Goal: Information Seeking & Learning: Learn about a topic

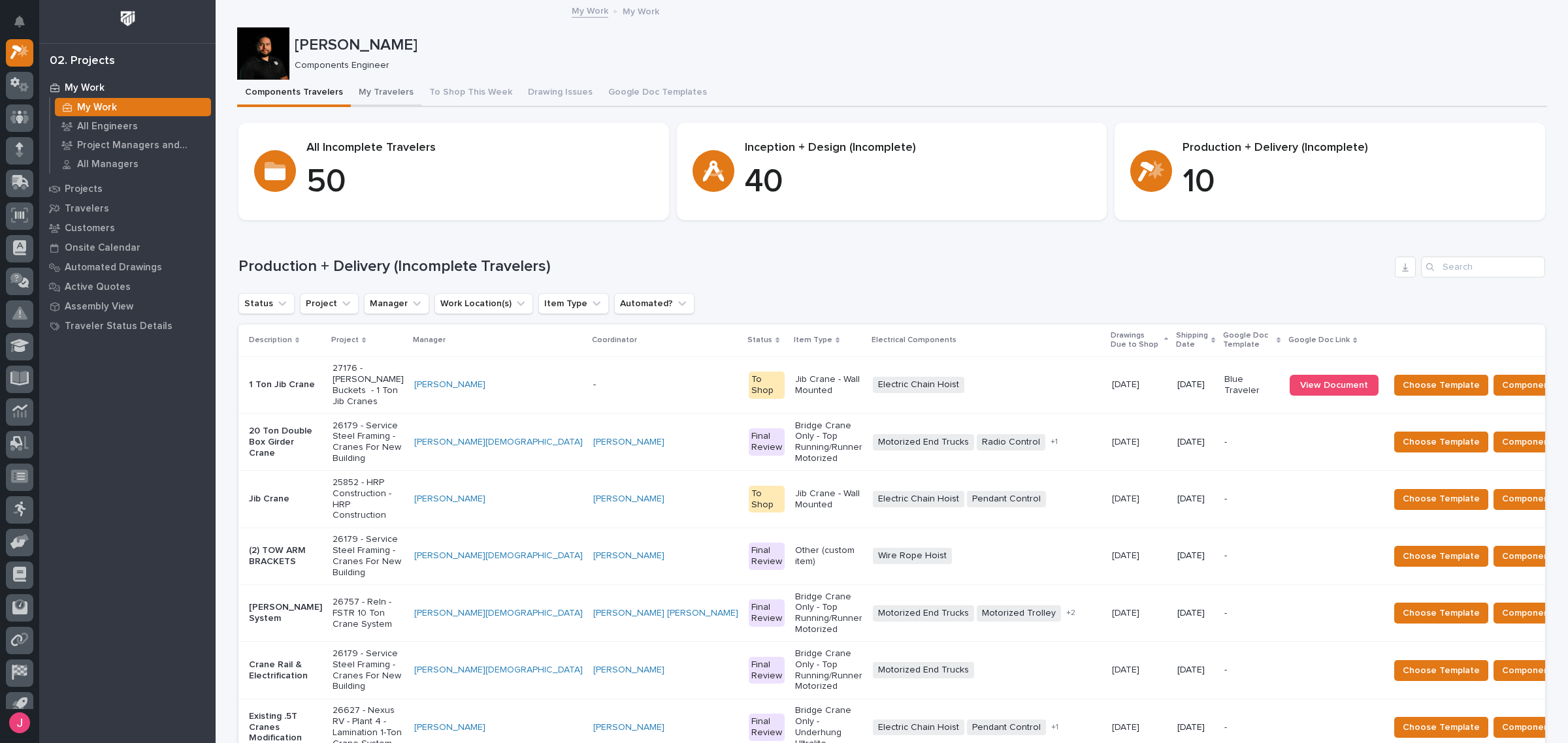
click at [355, 90] on button "My Travelers" at bounding box center [386, 93] width 71 height 27
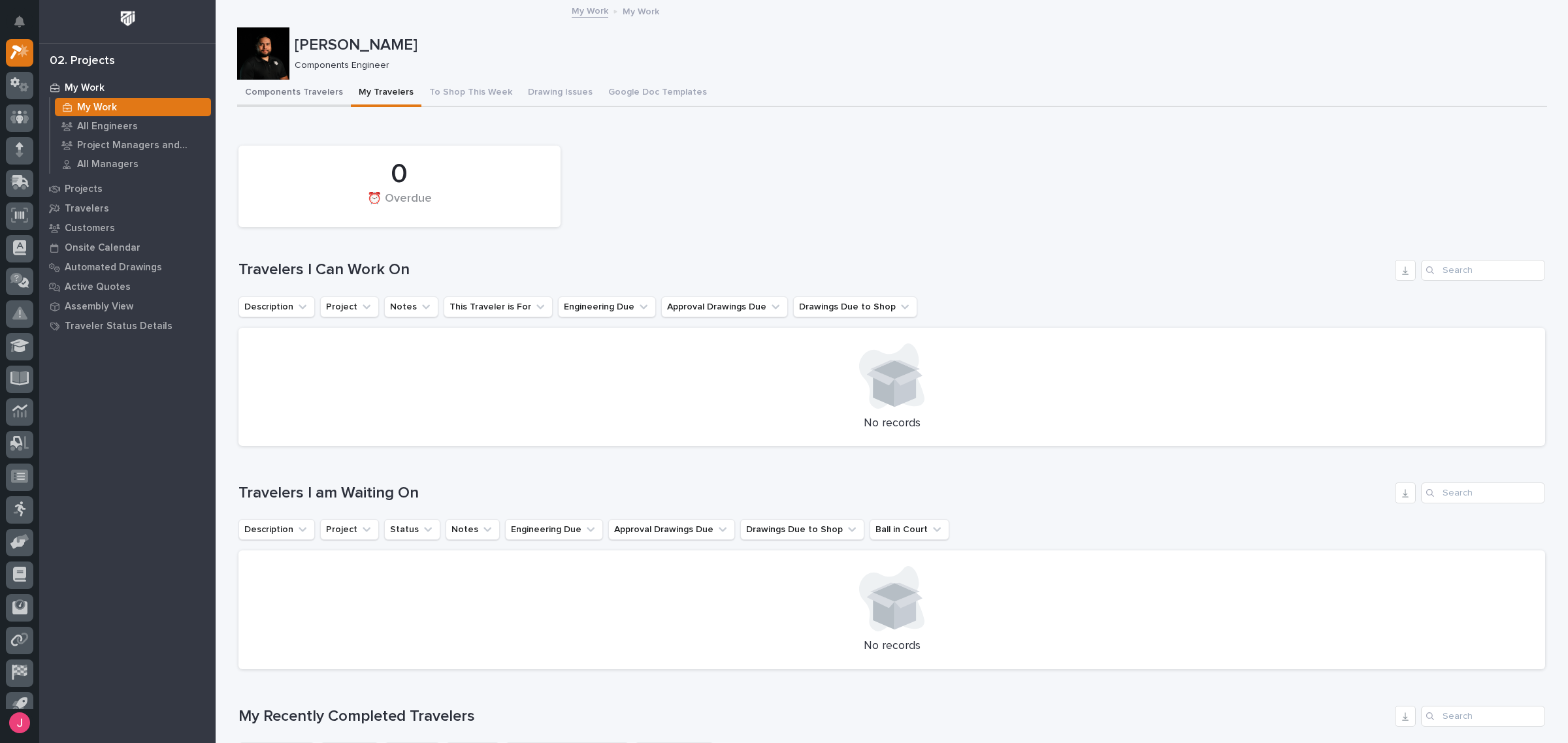
click at [302, 90] on button "Components Travelers" at bounding box center [293, 93] width 114 height 27
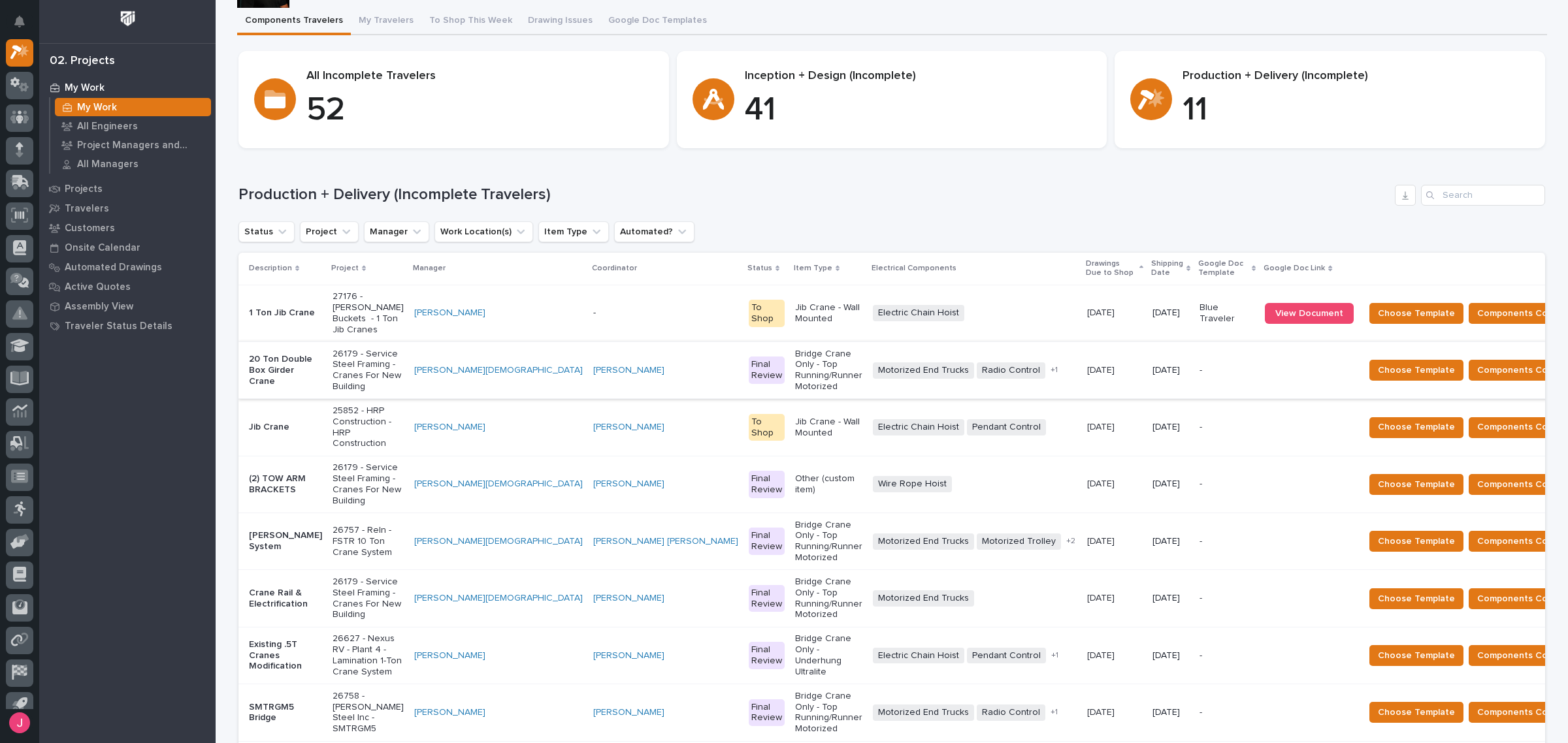
scroll to position [245, 0]
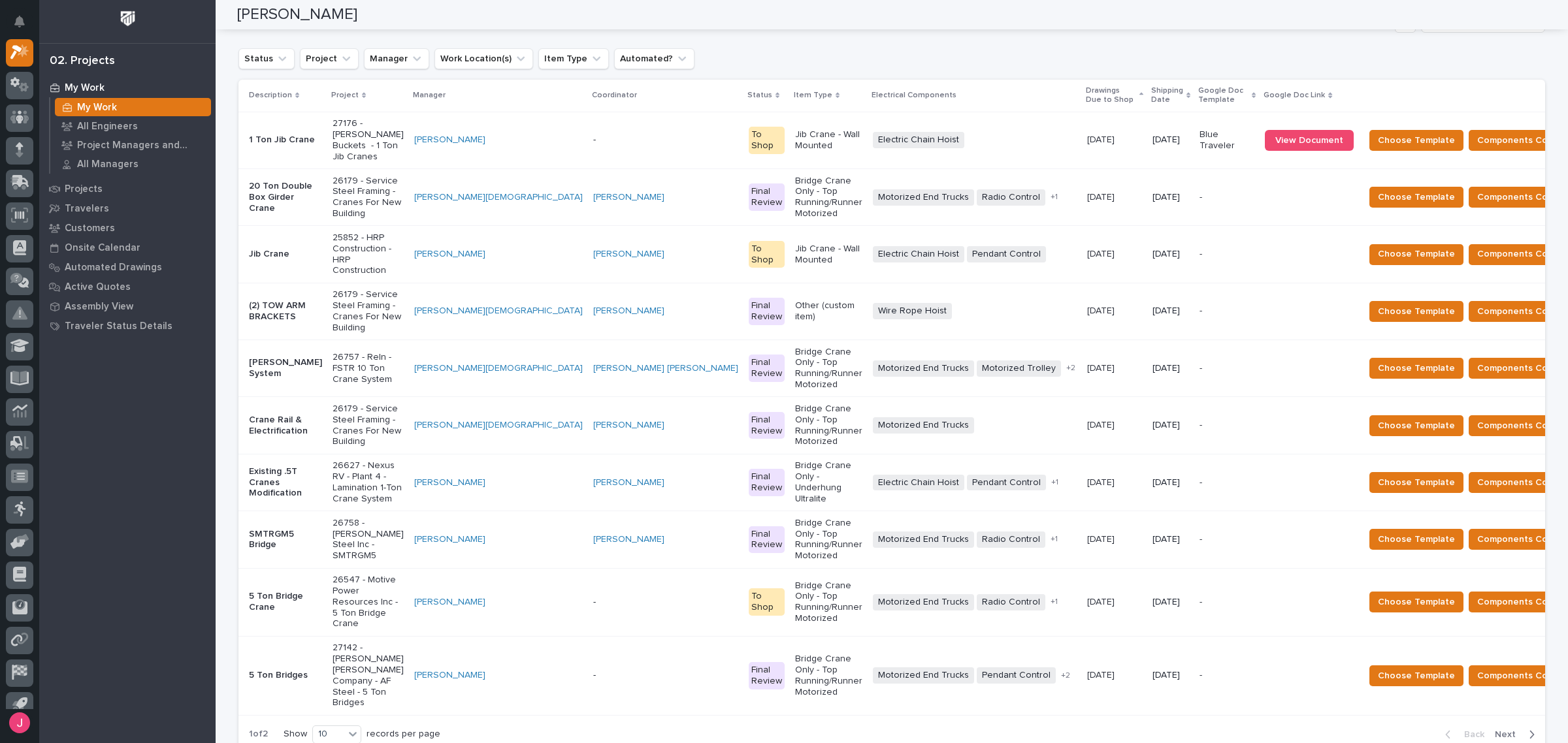
click at [1501, 729] on span "Next" at bounding box center [1509, 735] width 29 height 12
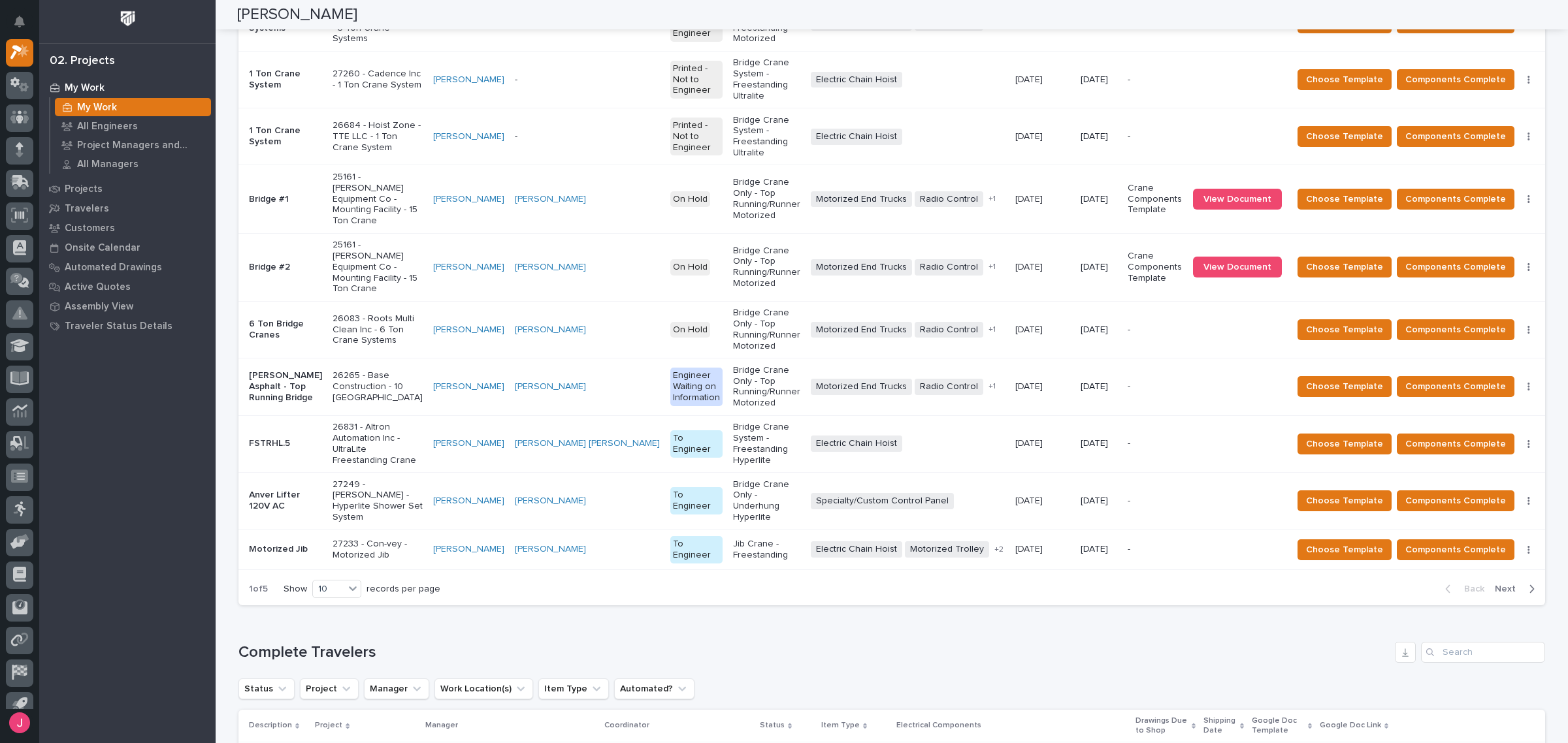
scroll to position [547, 0]
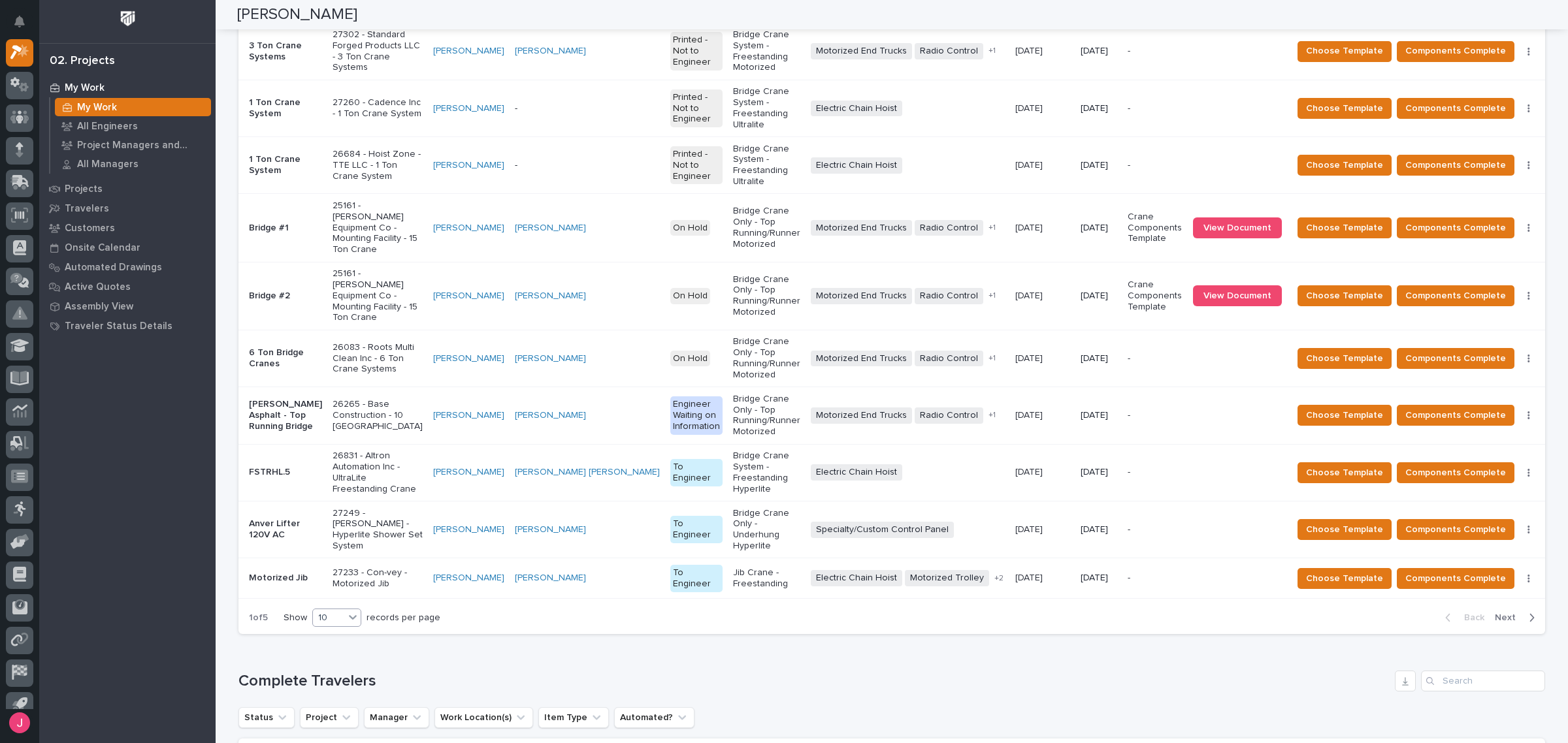
click at [324, 612] on div "10" at bounding box center [328, 618] width 31 height 13
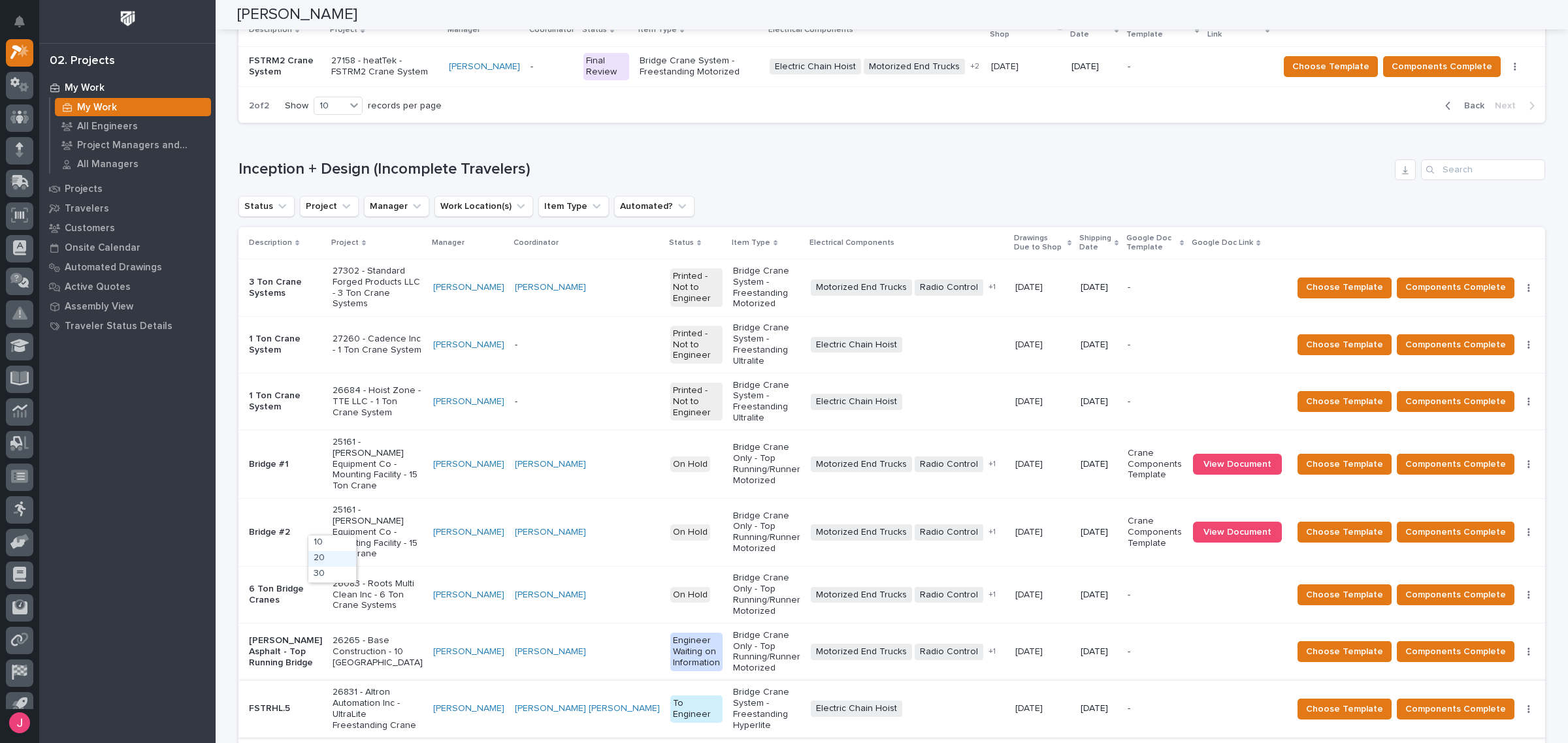
scroll to position [0, 0]
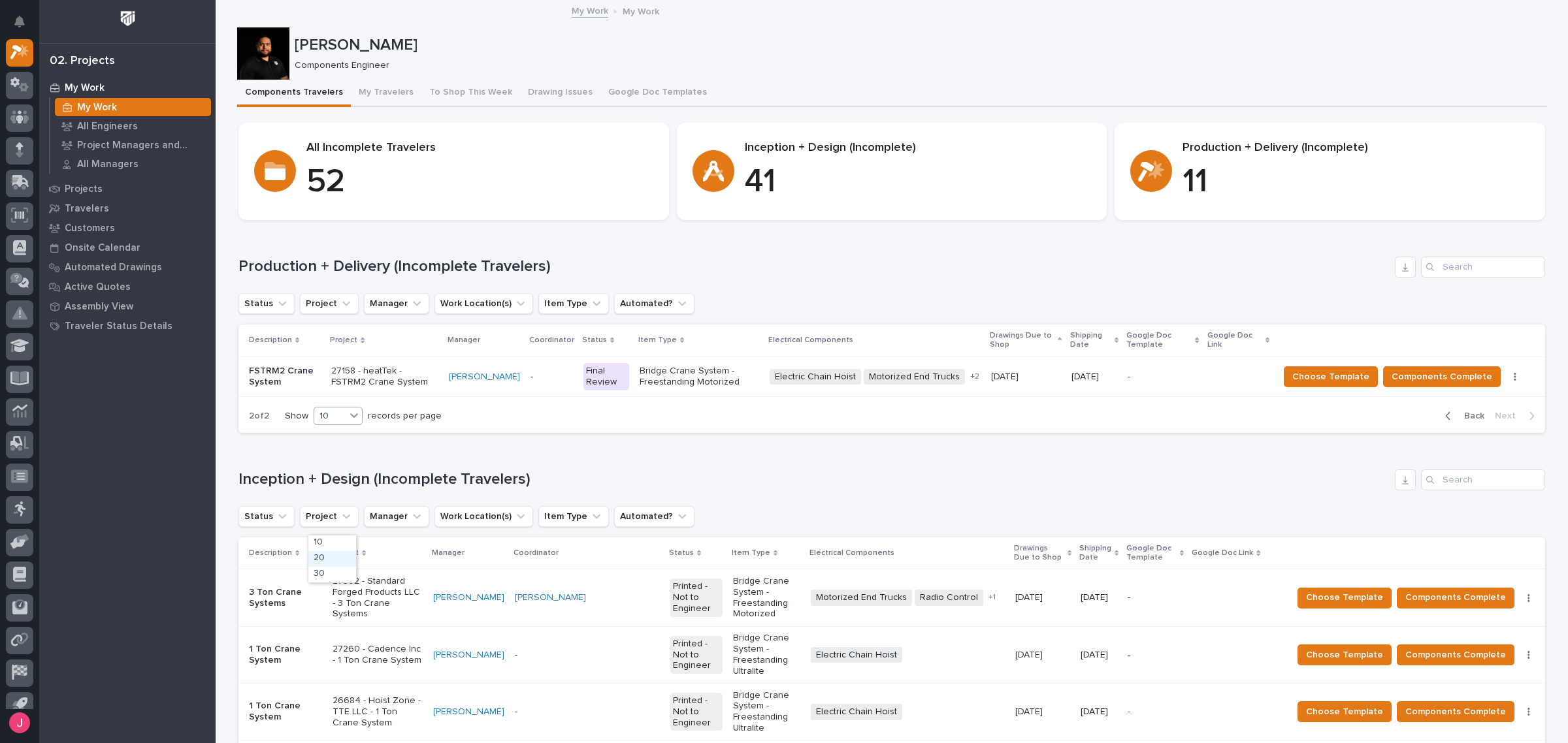
click at [332, 416] on div "10" at bounding box center [330, 416] width 31 height 13
drag, startPoint x: 333, startPoint y: 436, endPoint x: 329, endPoint y: 456, distance: 20.4
click at [333, 449] on div "20" at bounding box center [334, 450] width 48 height 16
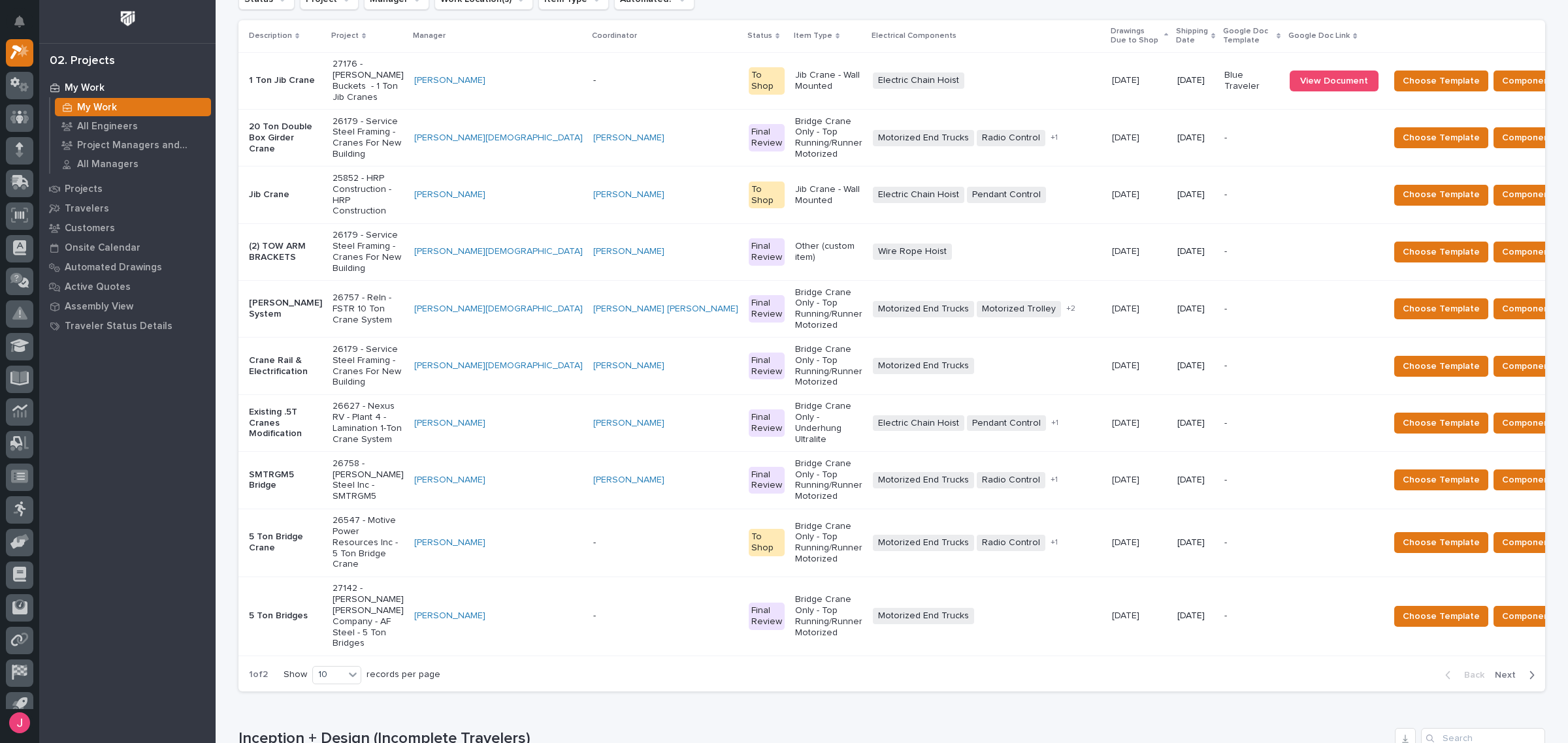
scroll to position [408, 0]
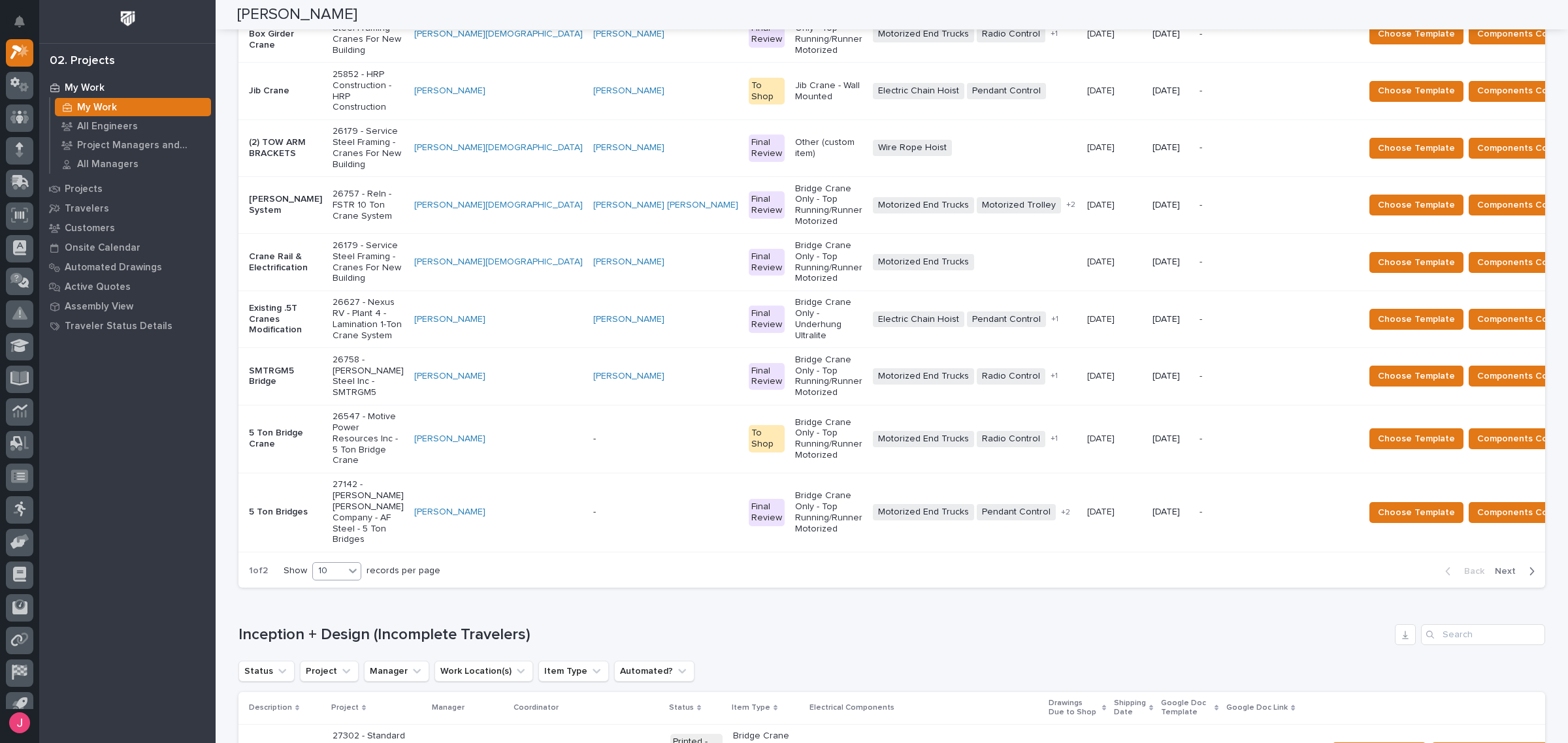
click at [315, 564] on div "10" at bounding box center [328, 571] width 31 height 13
drag, startPoint x: 330, startPoint y: 438, endPoint x: 338, endPoint y: 451, distance: 15.3
click at [338, 451] on div "20" at bounding box center [332, 452] width 48 height 16
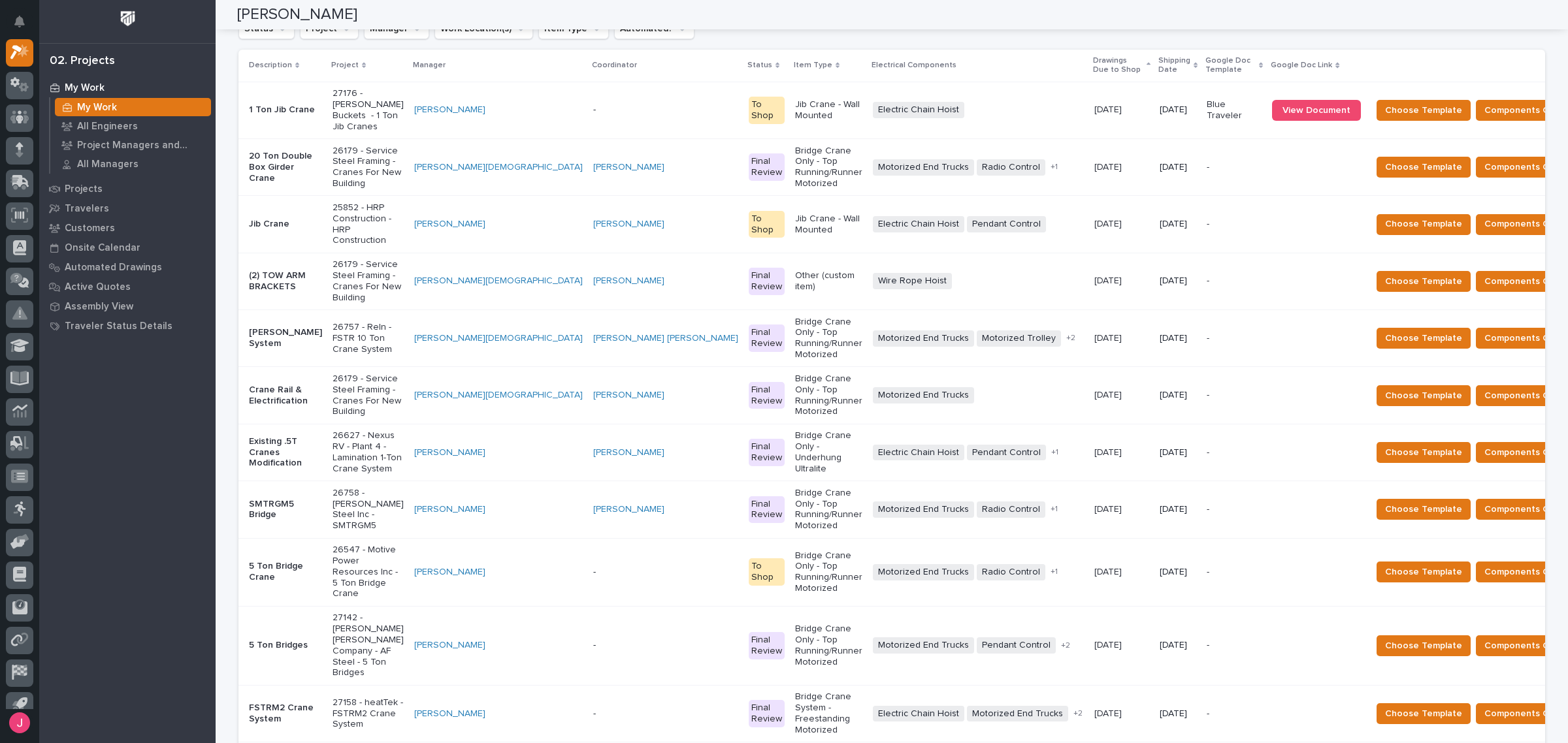
scroll to position [245, 0]
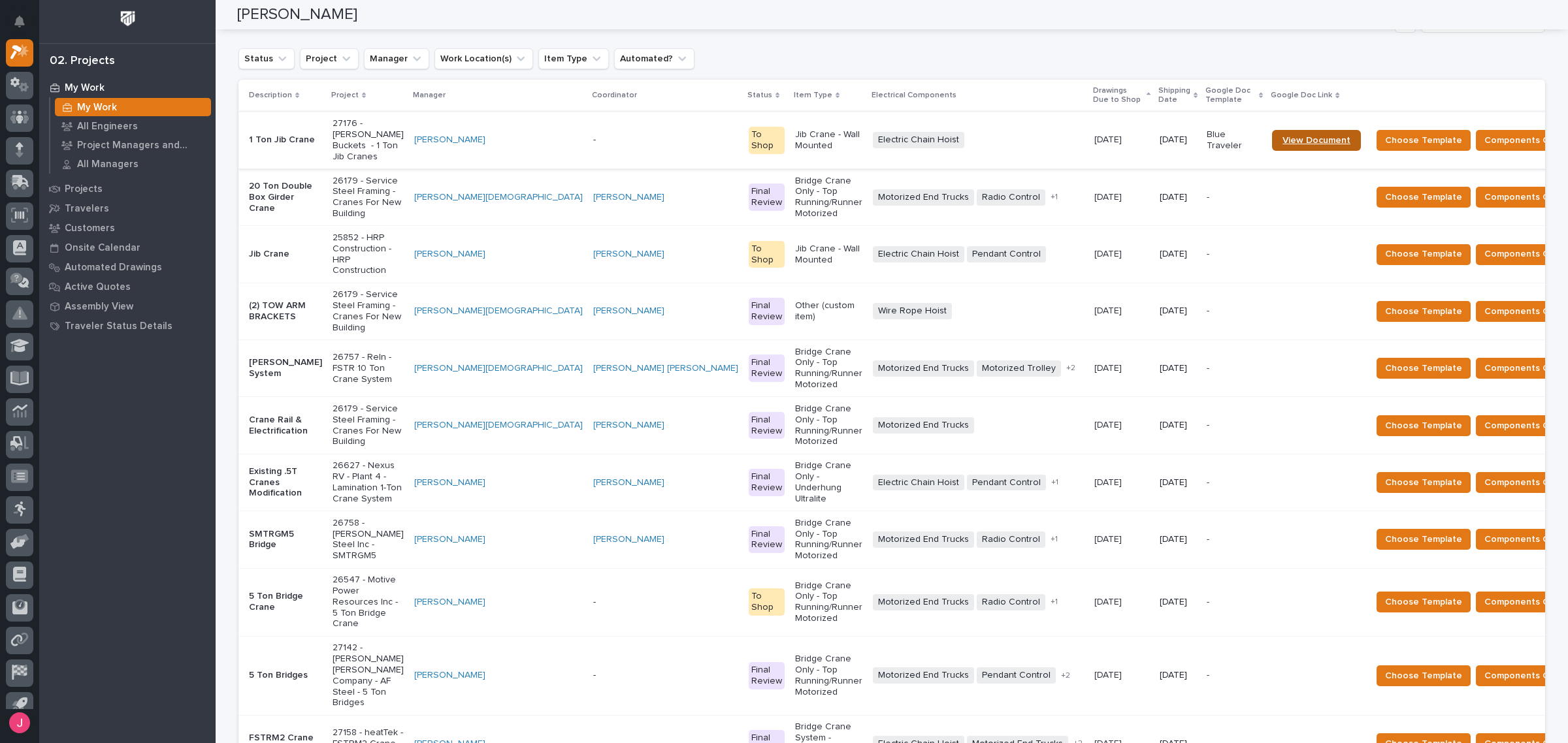
click at [1272, 134] on link "View Document" at bounding box center [1316, 140] width 89 height 21
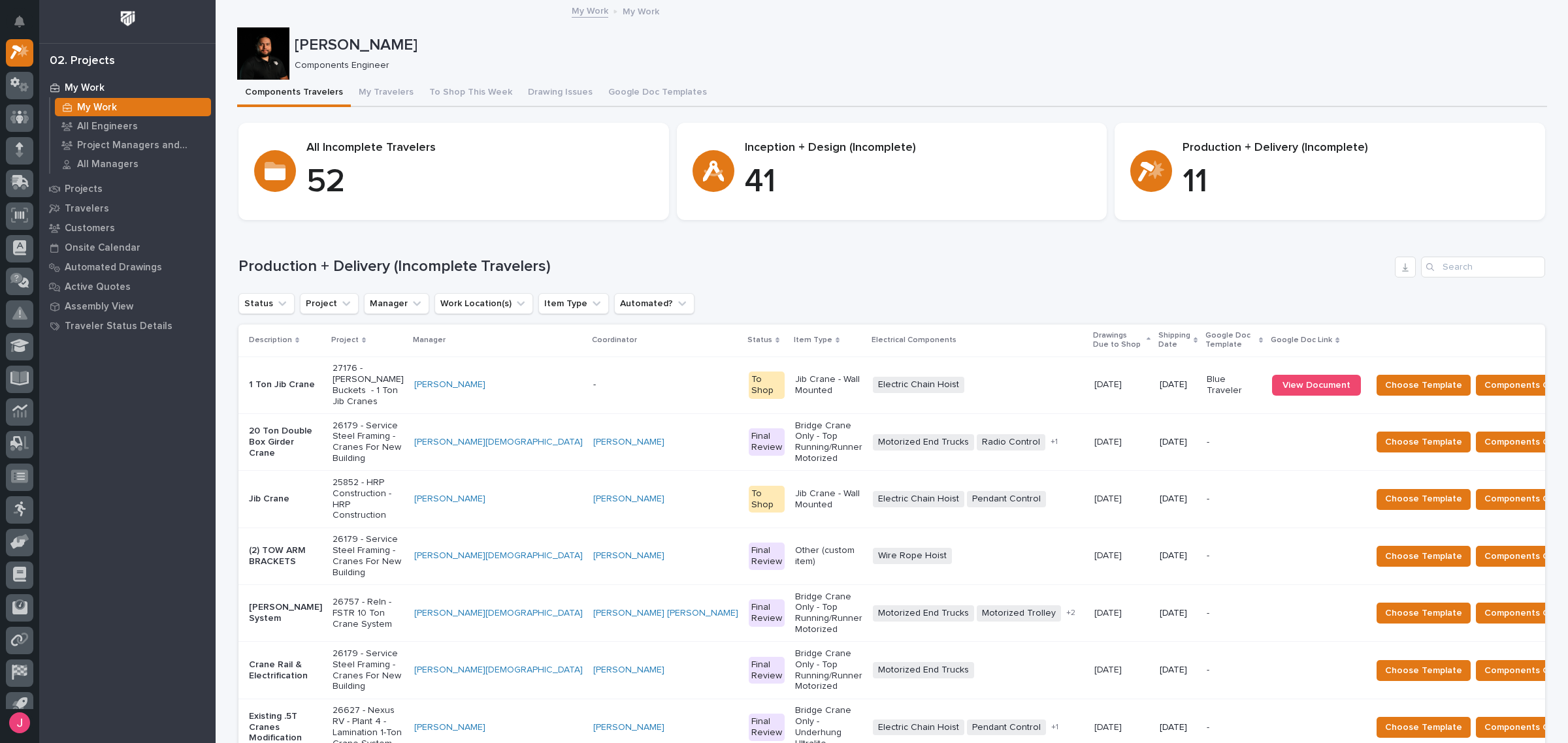
click at [593, 379] on p "-" at bounding box center [665, 384] width 145 height 11
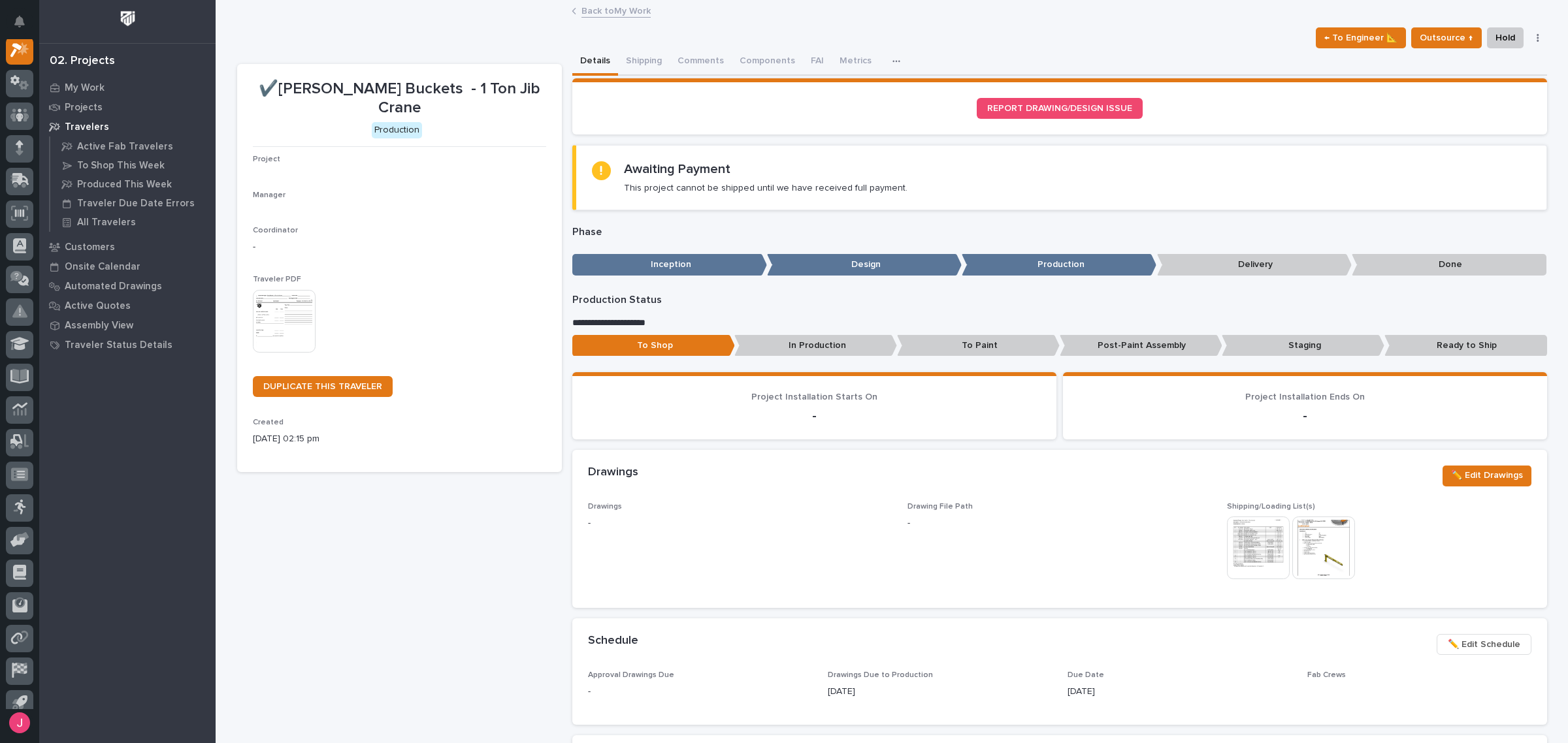
scroll to position [33, 0]
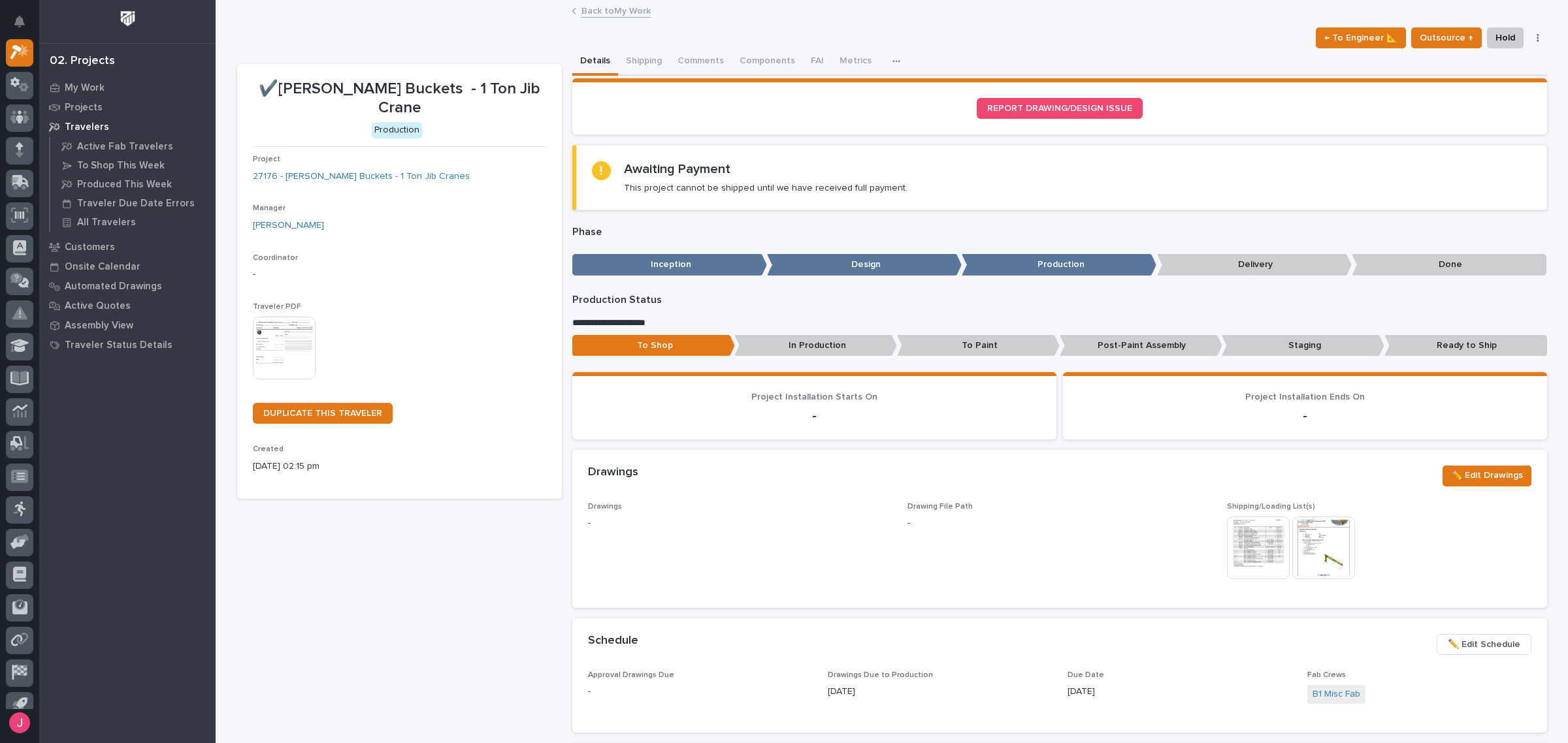
drag, startPoint x: 595, startPoint y: 20, endPoint x: 602, endPoint y: 15, distance: 8.6
click at [596, 19] on div "Back to My Work" at bounding box center [892, 12] width 653 height 19
click at [602, 14] on link "Back to My Work" at bounding box center [615, 10] width 69 height 15
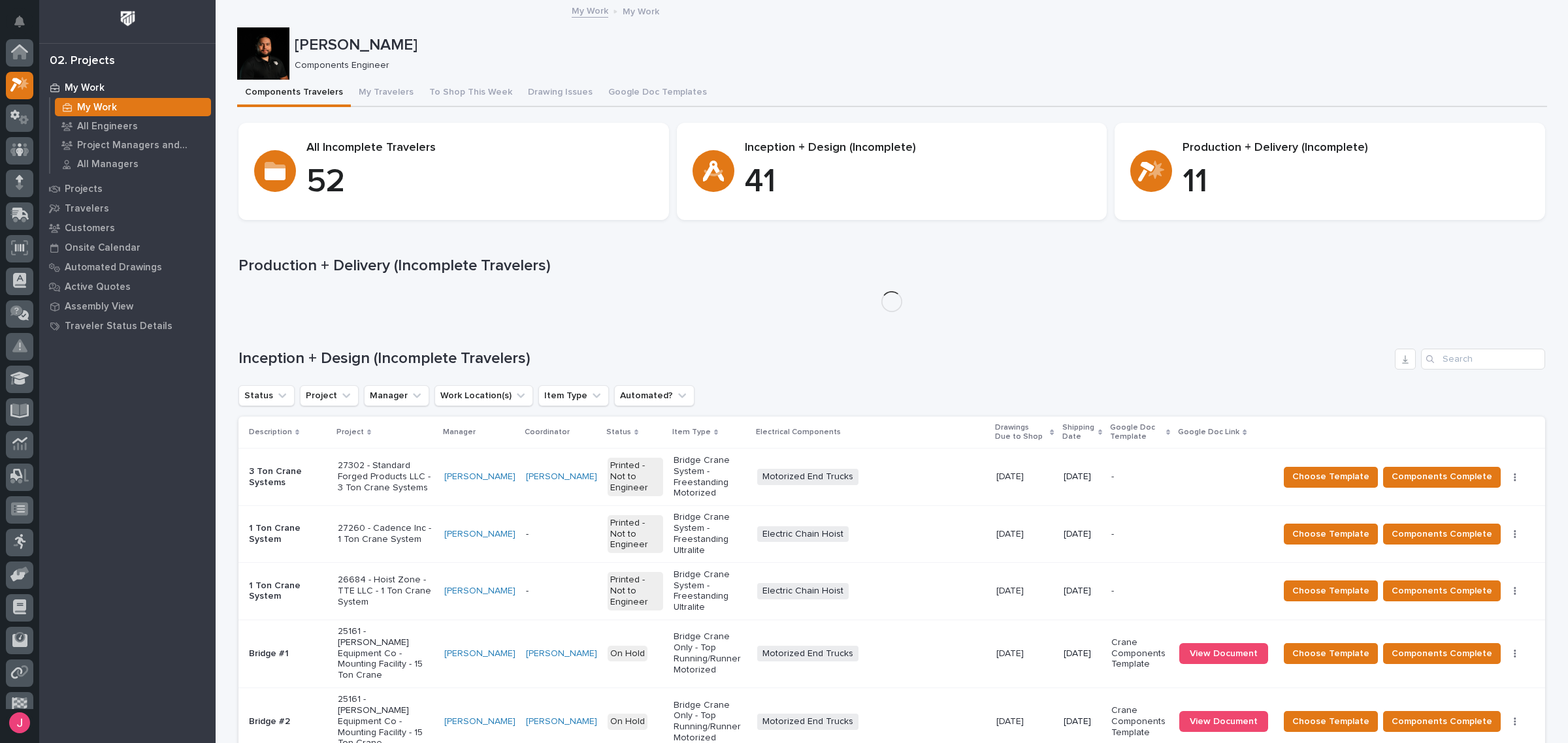
scroll to position [35, 0]
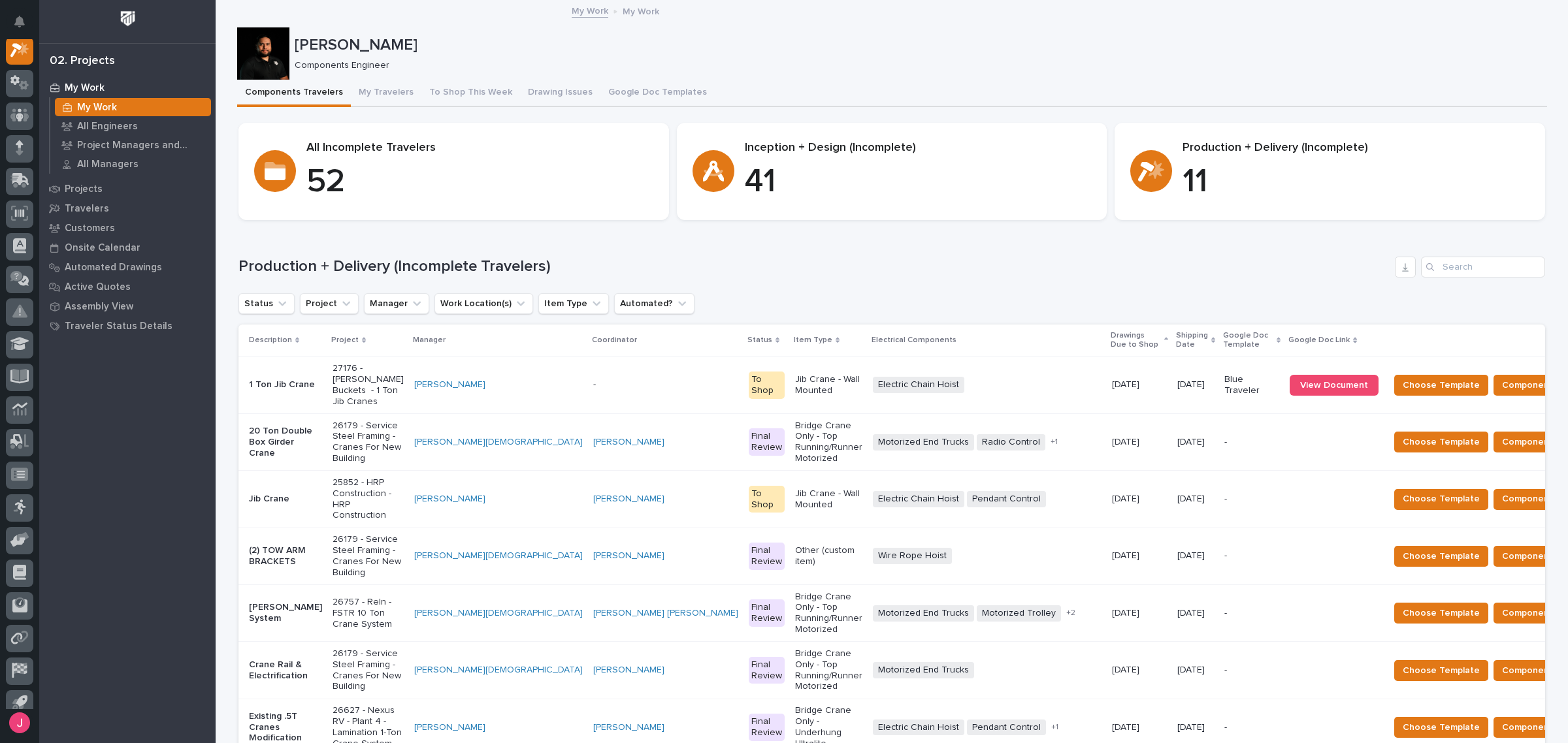
click at [593, 379] on p "-" at bounding box center [665, 384] width 145 height 11
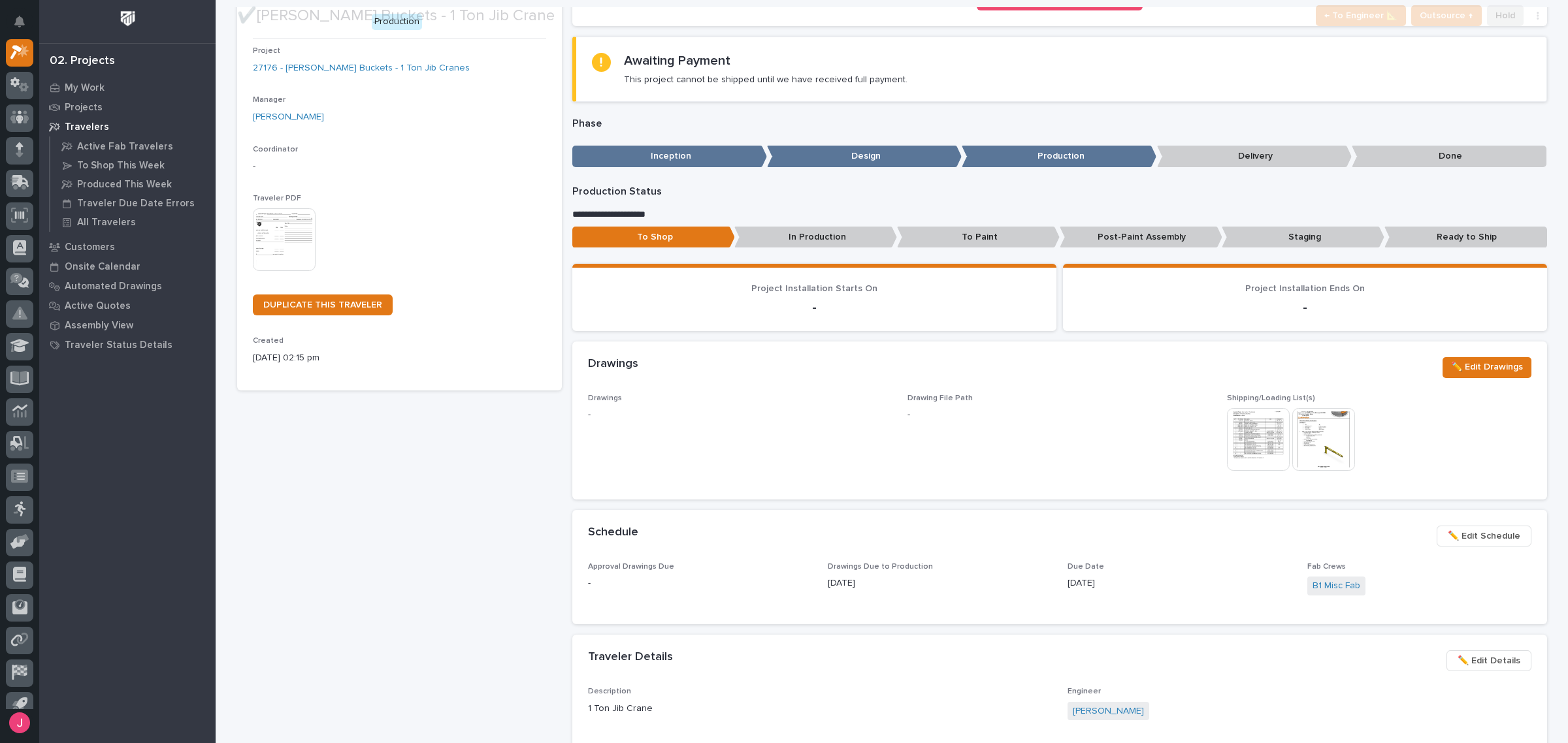
scroll to position [163, 0]
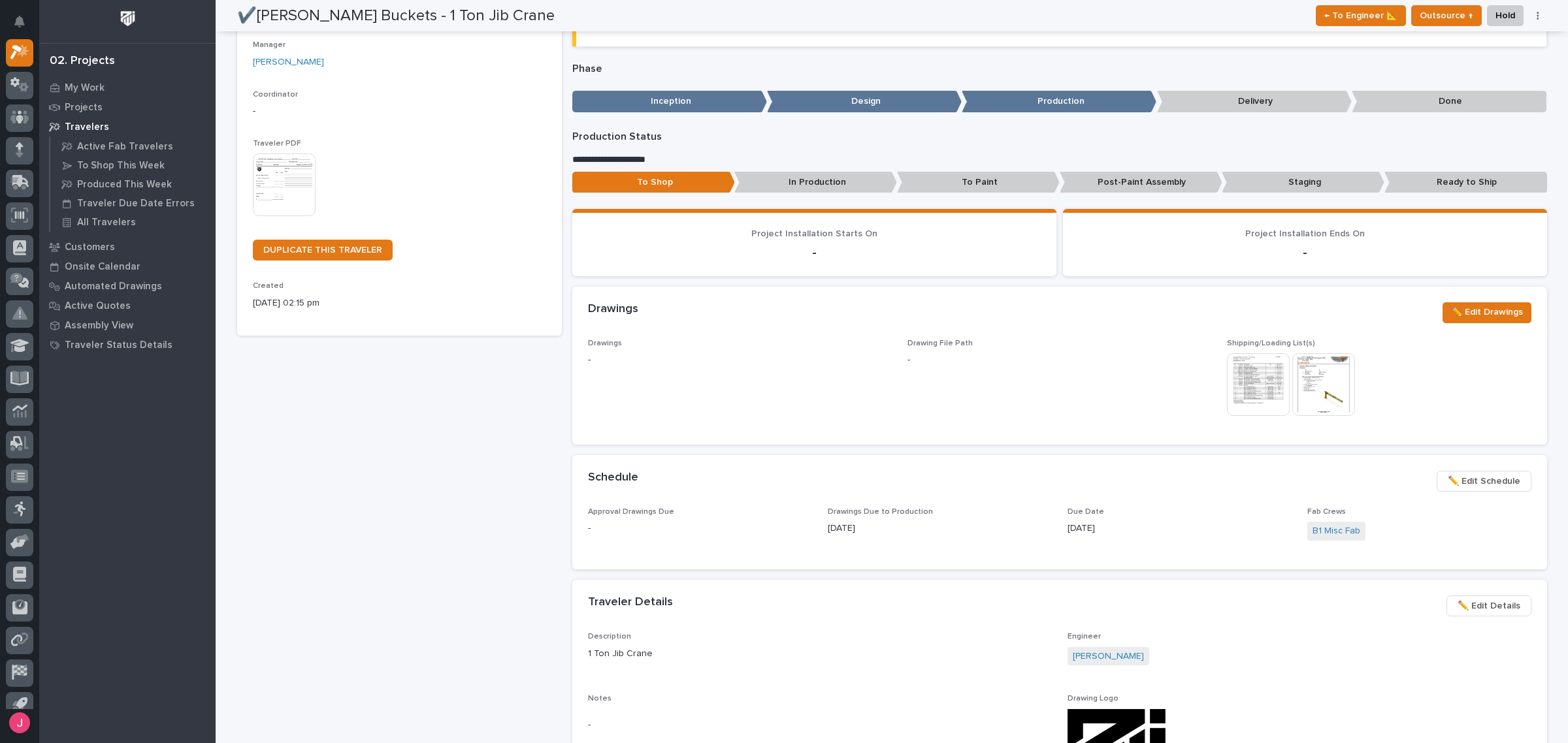
click at [1302, 384] on img at bounding box center [1324, 384] width 62 height 62
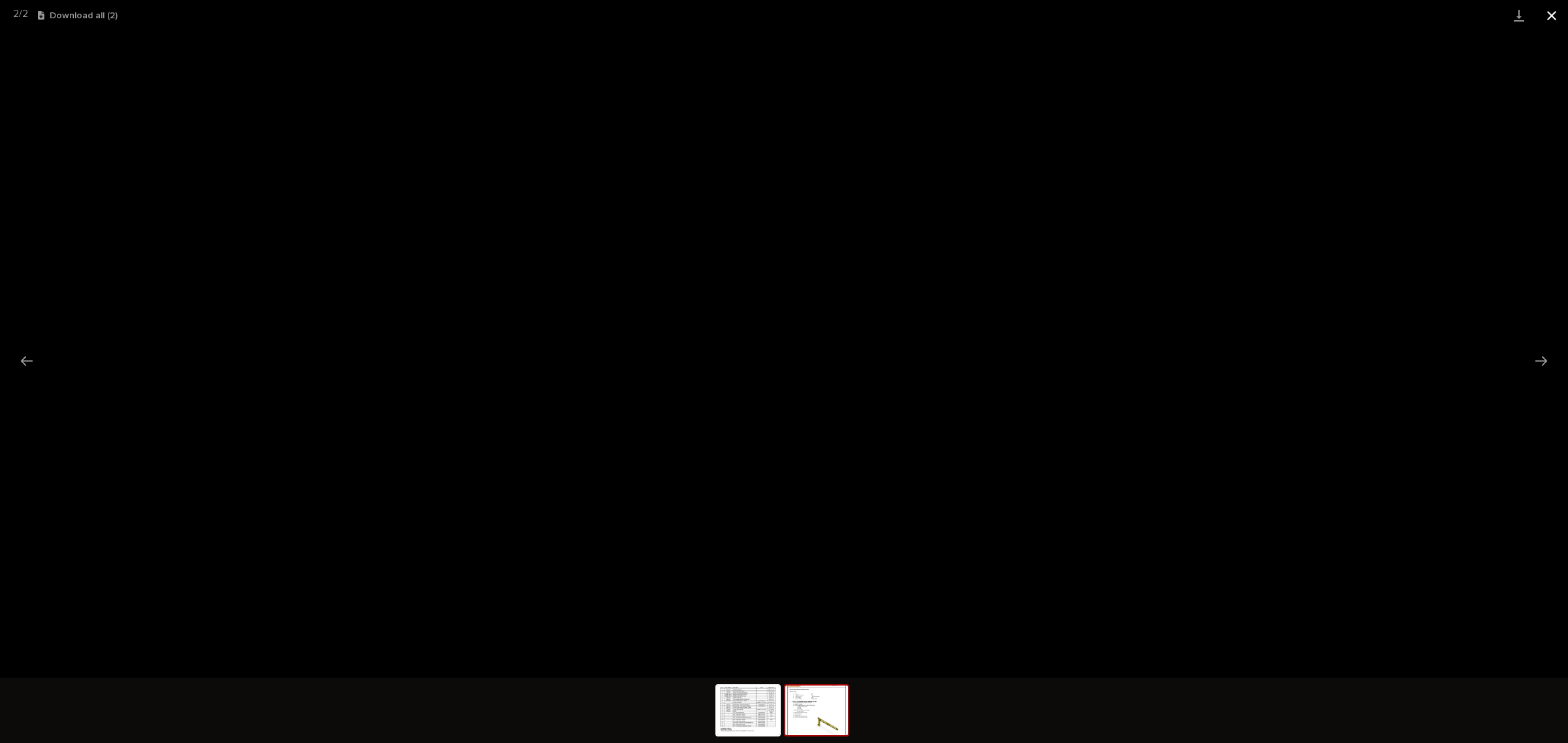
click at [1552, 15] on button "Close gallery" at bounding box center [1552, 15] width 33 height 30
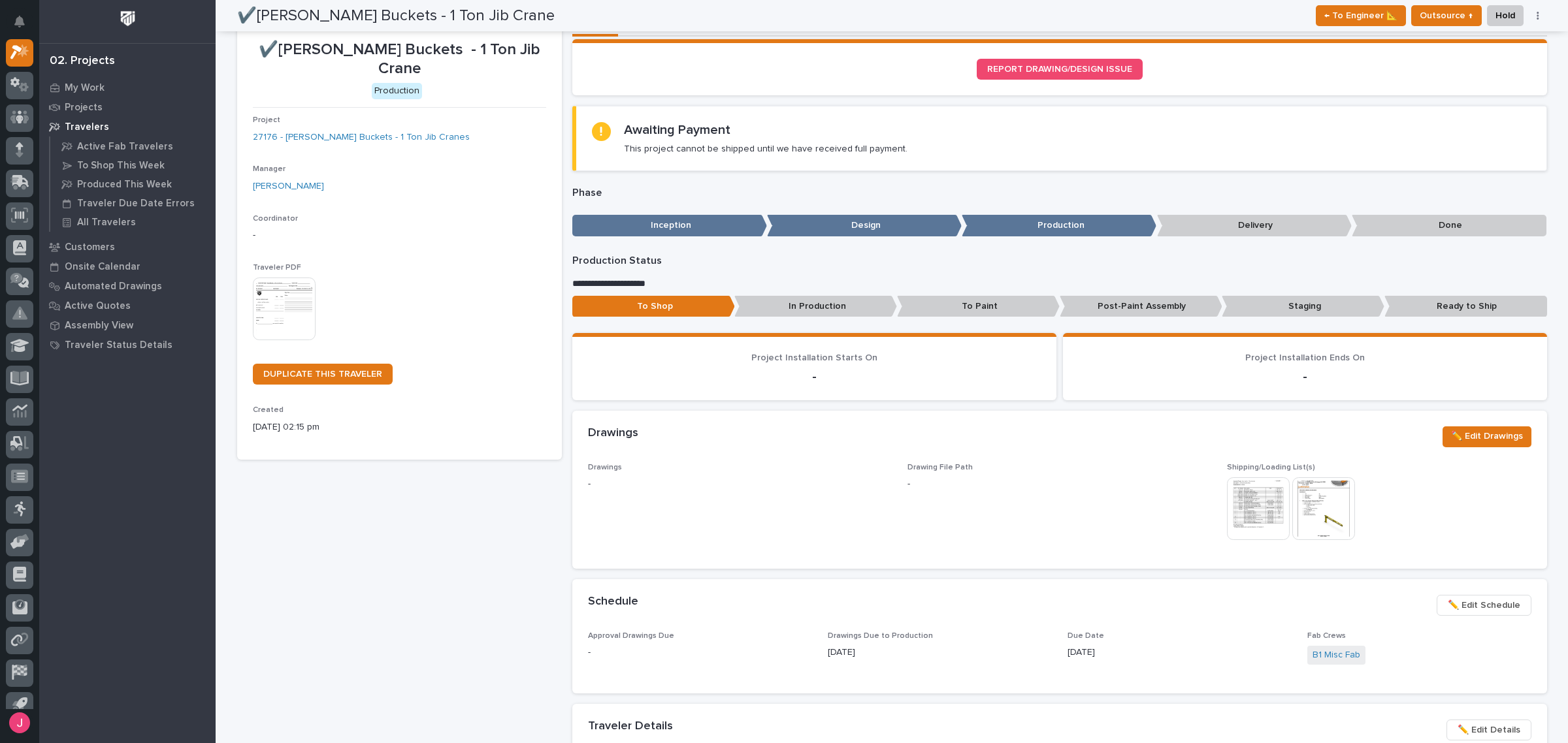
scroll to position [0, 0]
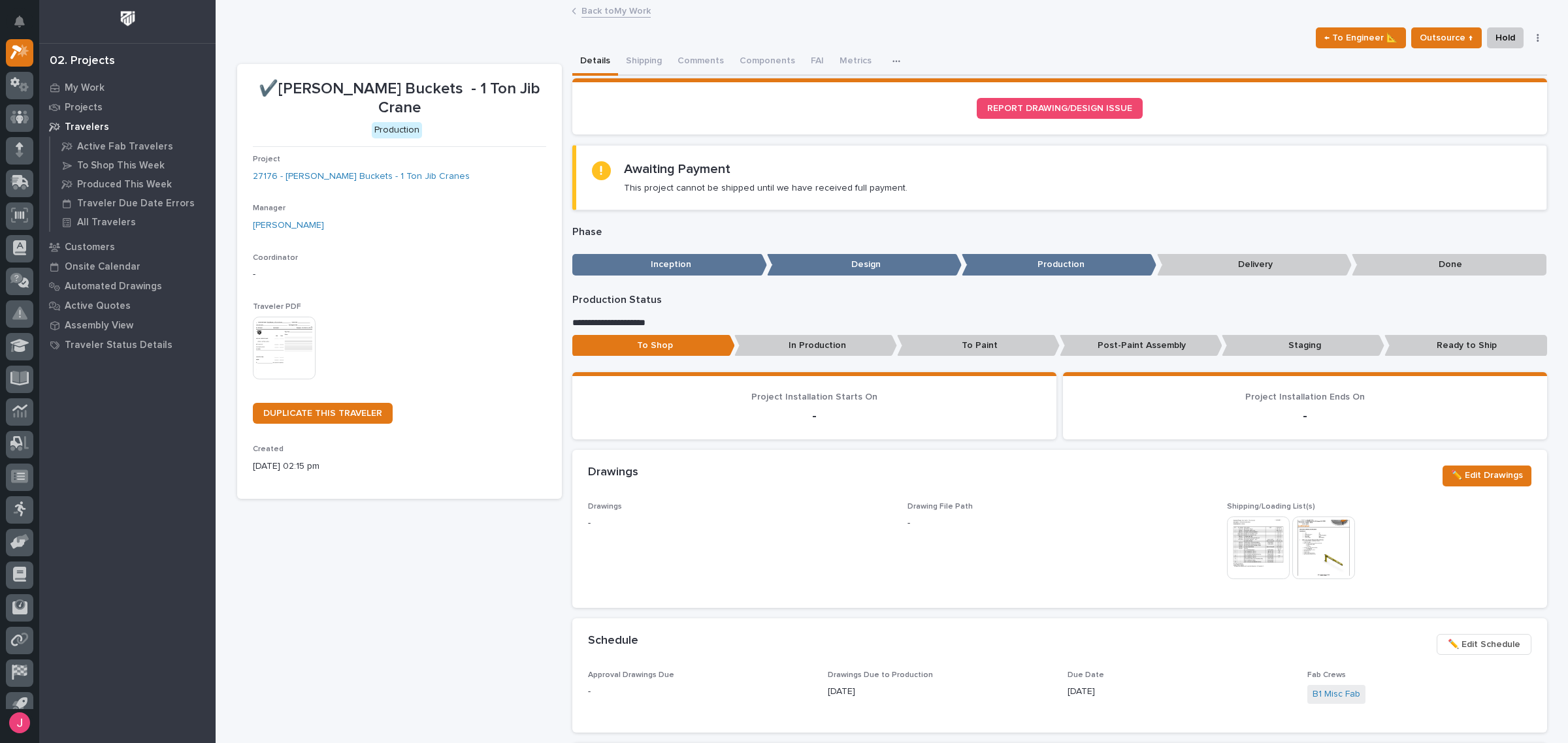
click at [634, 8] on link "Back to My Work" at bounding box center [615, 10] width 69 height 15
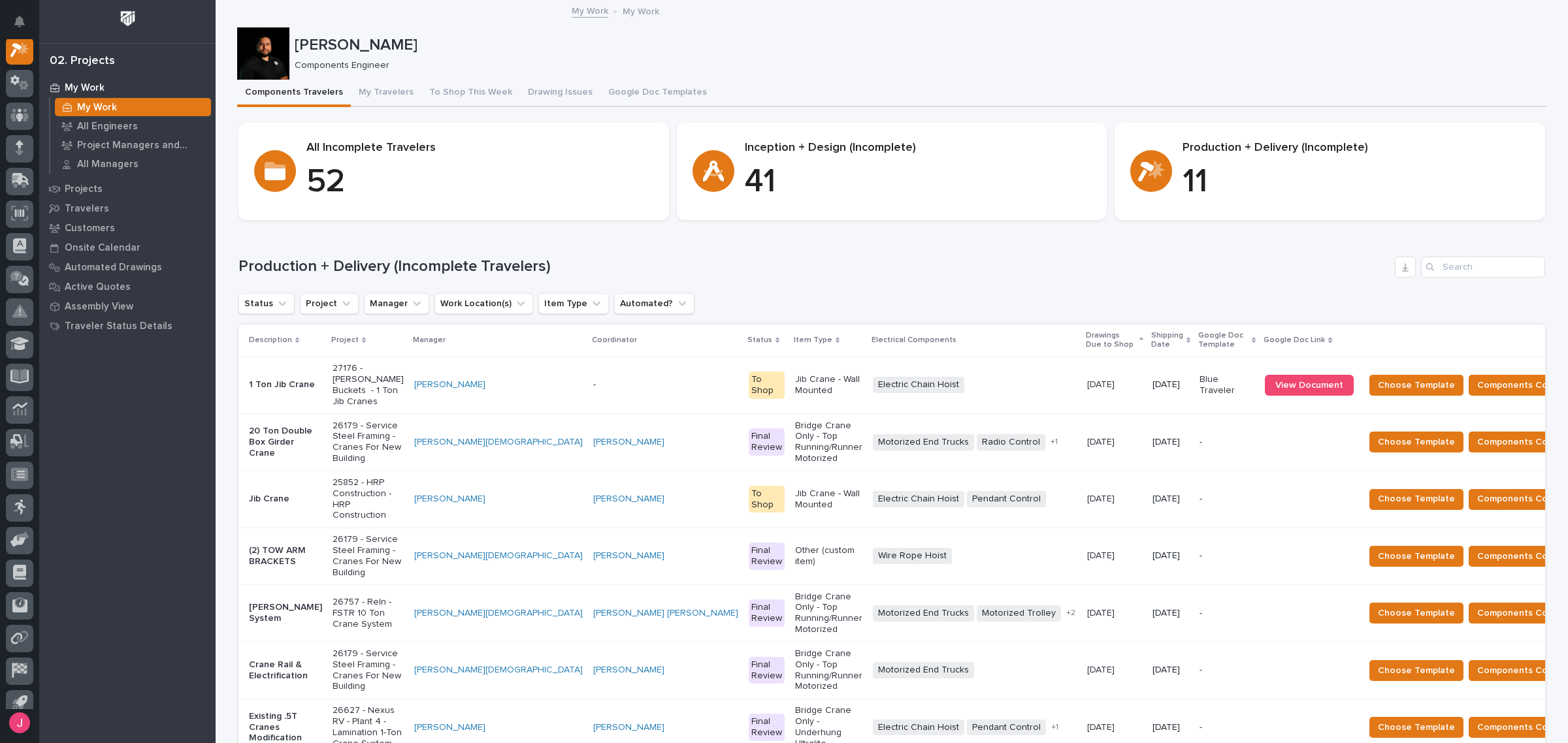
click at [593, 379] on p "-" at bounding box center [665, 384] width 145 height 11
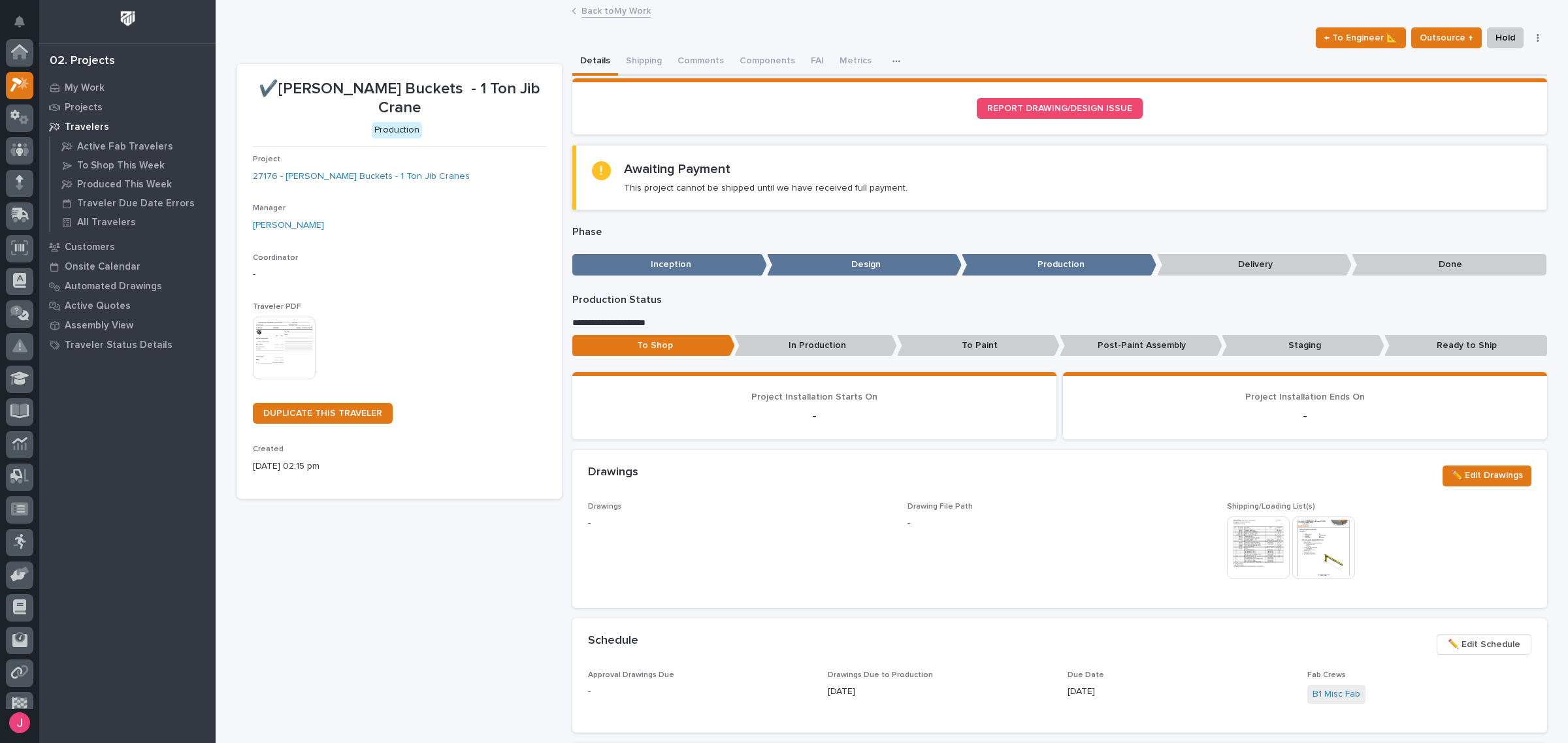
scroll to position [33, 0]
click at [1474, 472] on span "✏️ Edit Drawings" at bounding box center [1486, 475] width 72 height 16
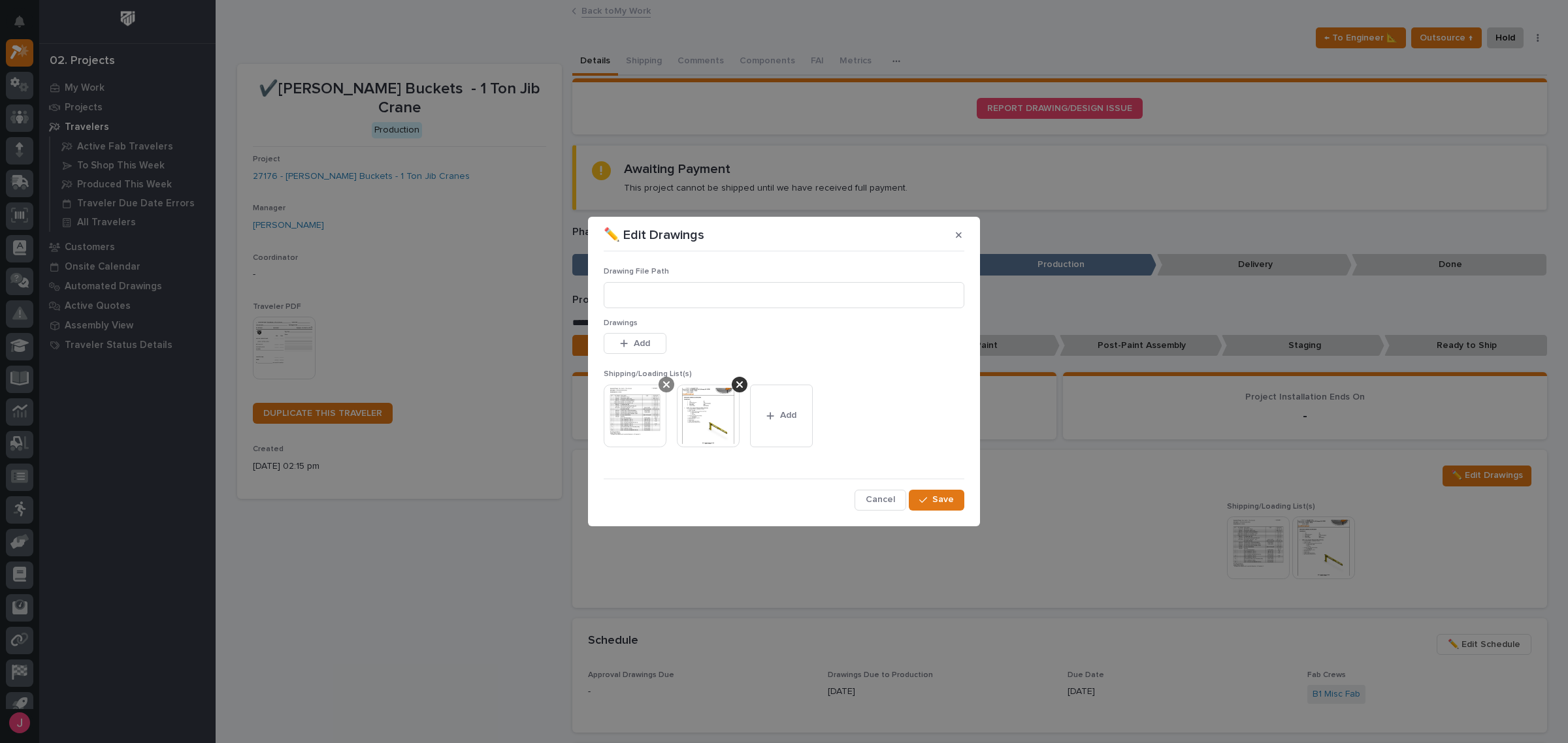
click at [668, 386] on icon at bounding box center [666, 384] width 7 height 10
click at [704, 413] on div "button" at bounding box center [700, 416] width 13 height 9
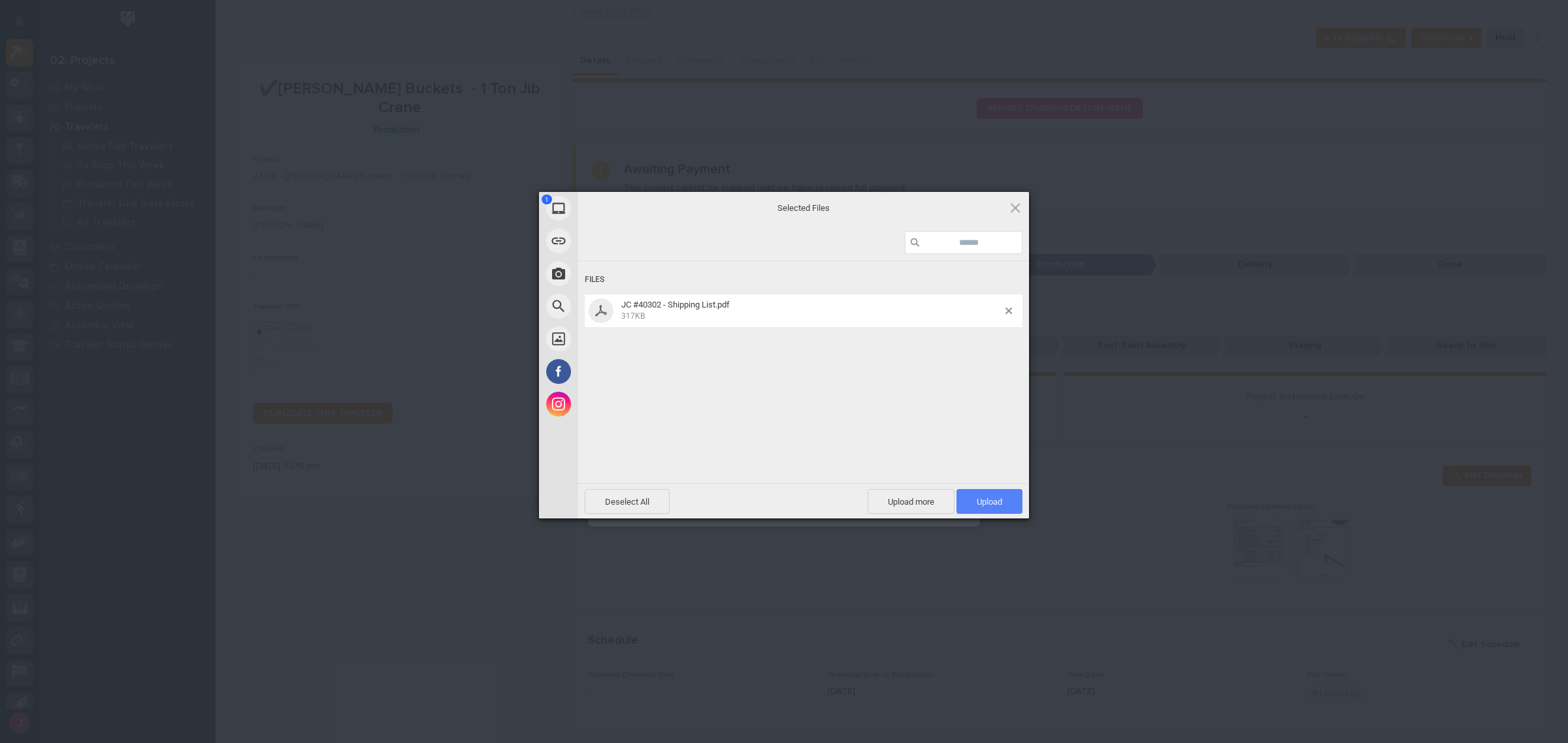
click at [976, 502] on span "Upload 1" at bounding box center [989, 501] width 66 height 24
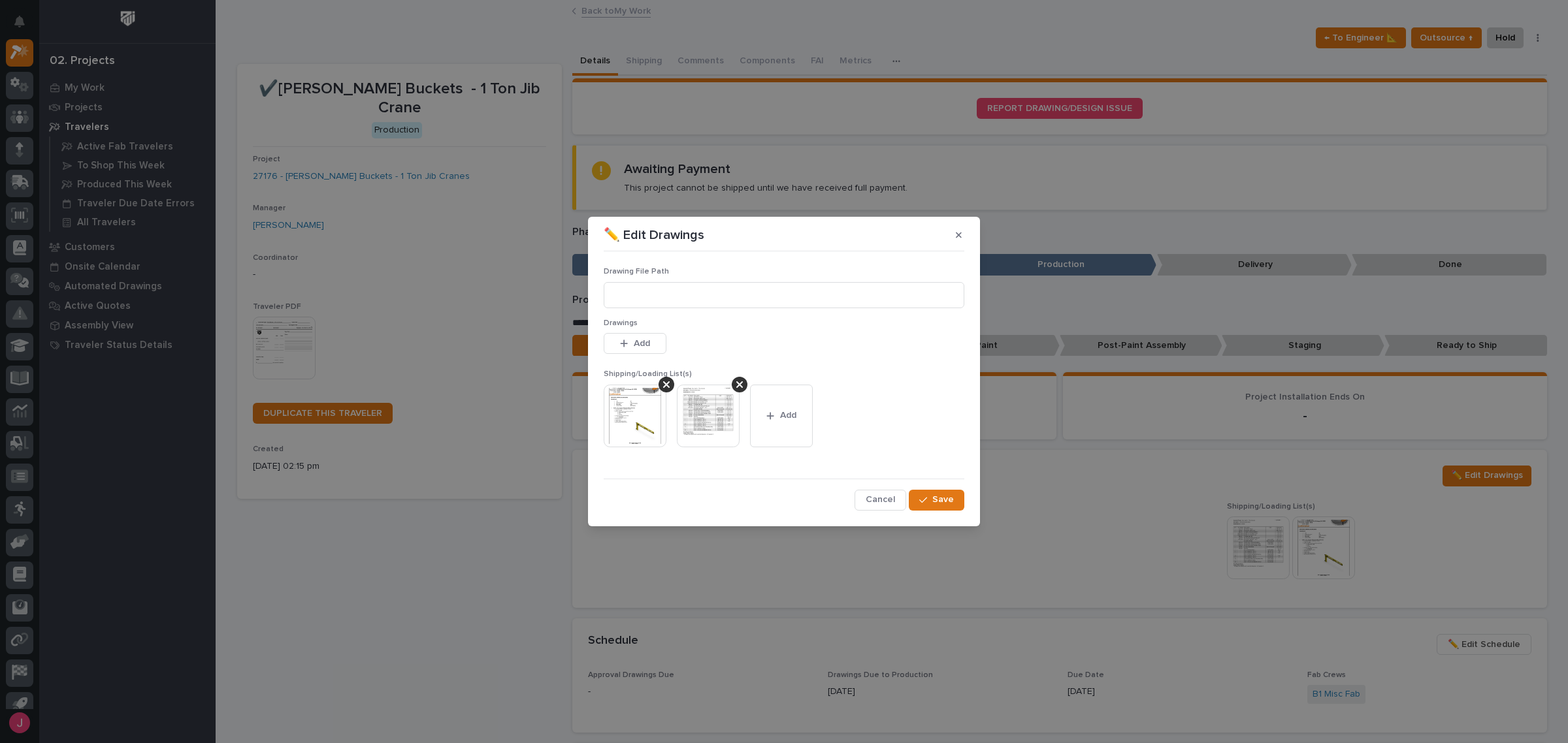
click at [705, 411] on img at bounding box center [708, 416] width 62 height 62
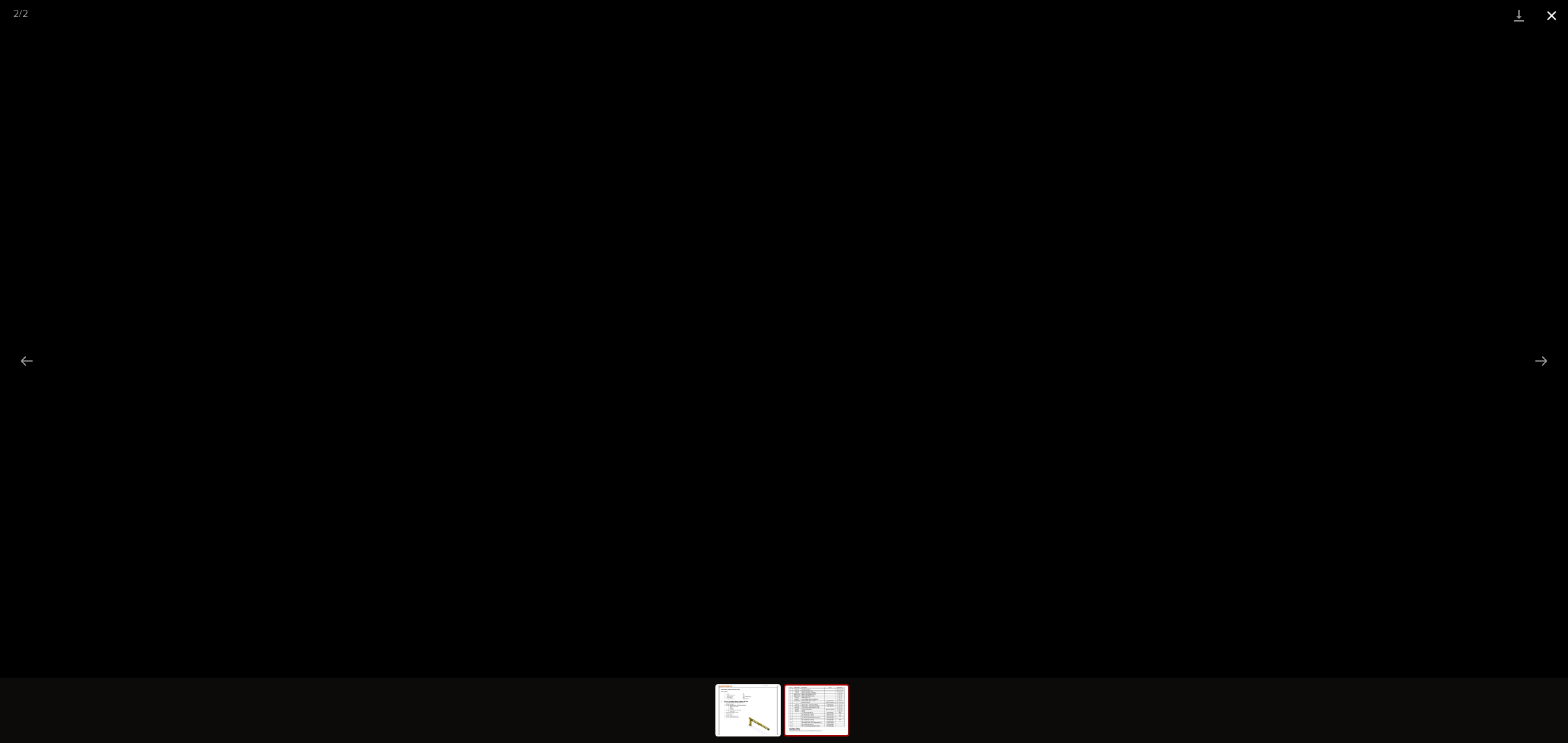
click at [1546, 10] on button "Close gallery" at bounding box center [1552, 15] width 33 height 30
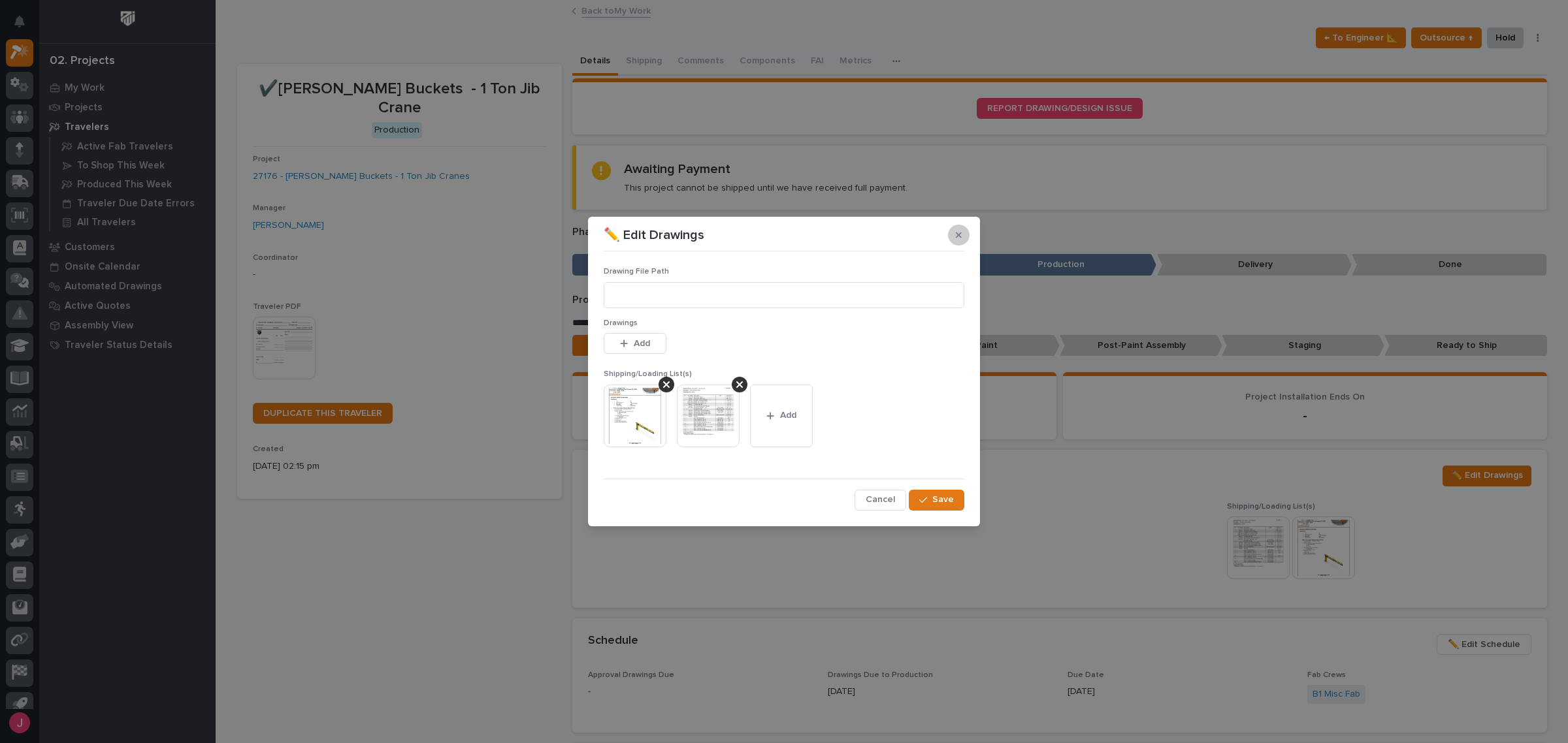
click at [961, 238] on icon "button" at bounding box center [958, 235] width 6 height 6
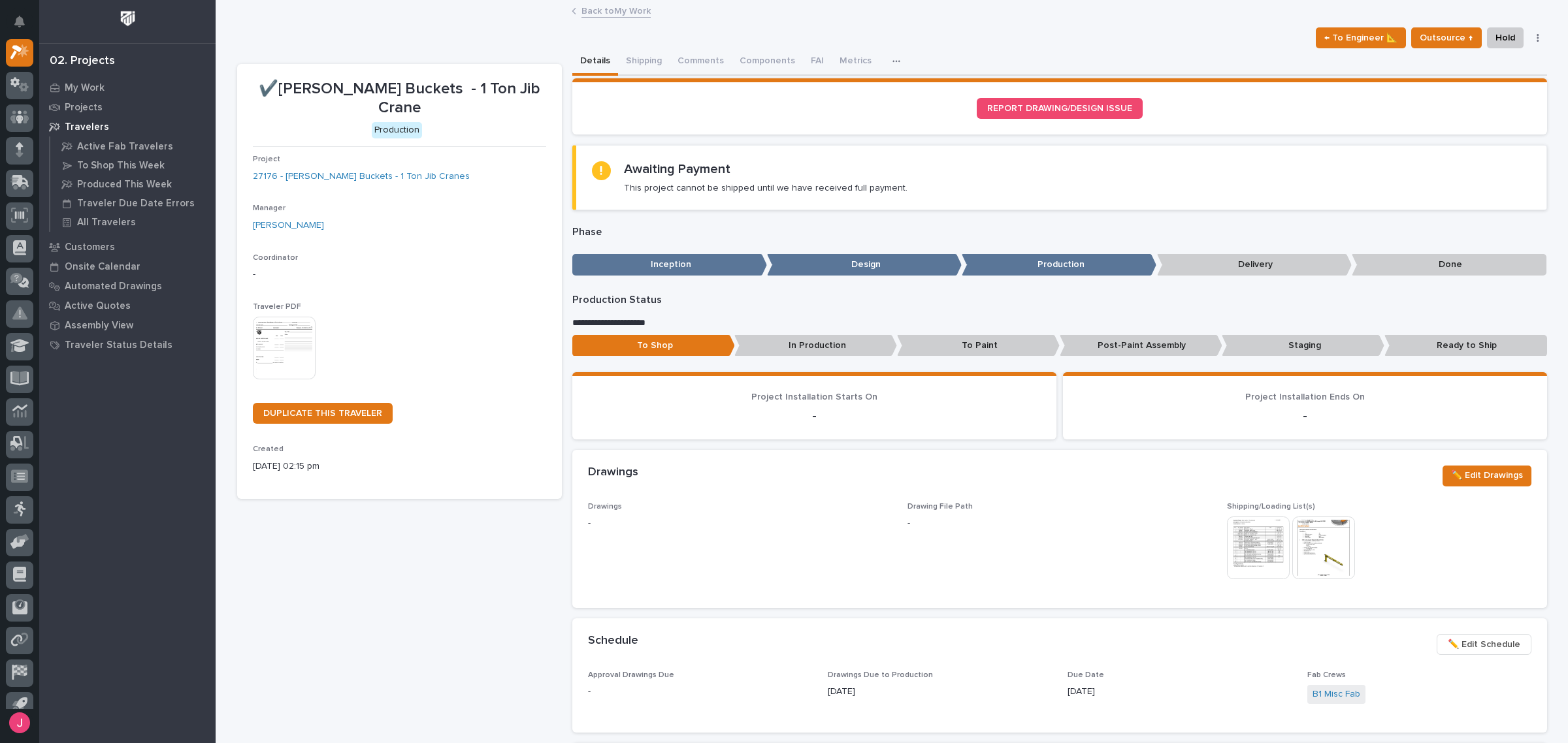
click at [1063, 558] on span "Drawing File Path -" at bounding box center [1059, 547] width 304 height 90
click at [619, 11] on link "Back to My Work" at bounding box center [615, 10] width 69 height 15
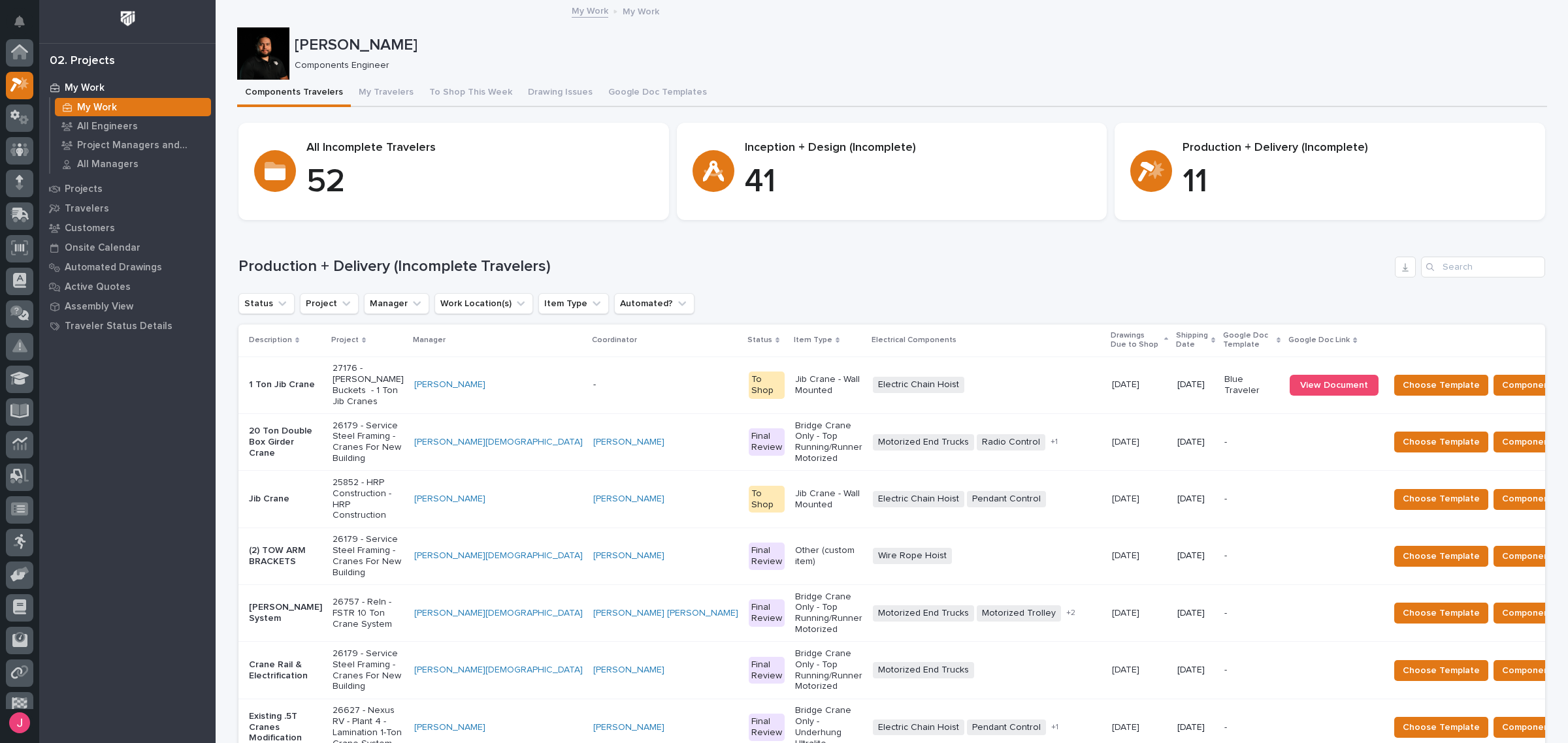
scroll to position [35, 0]
click at [1502, 378] on span "Components Complete" at bounding box center [1552, 385] width 101 height 16
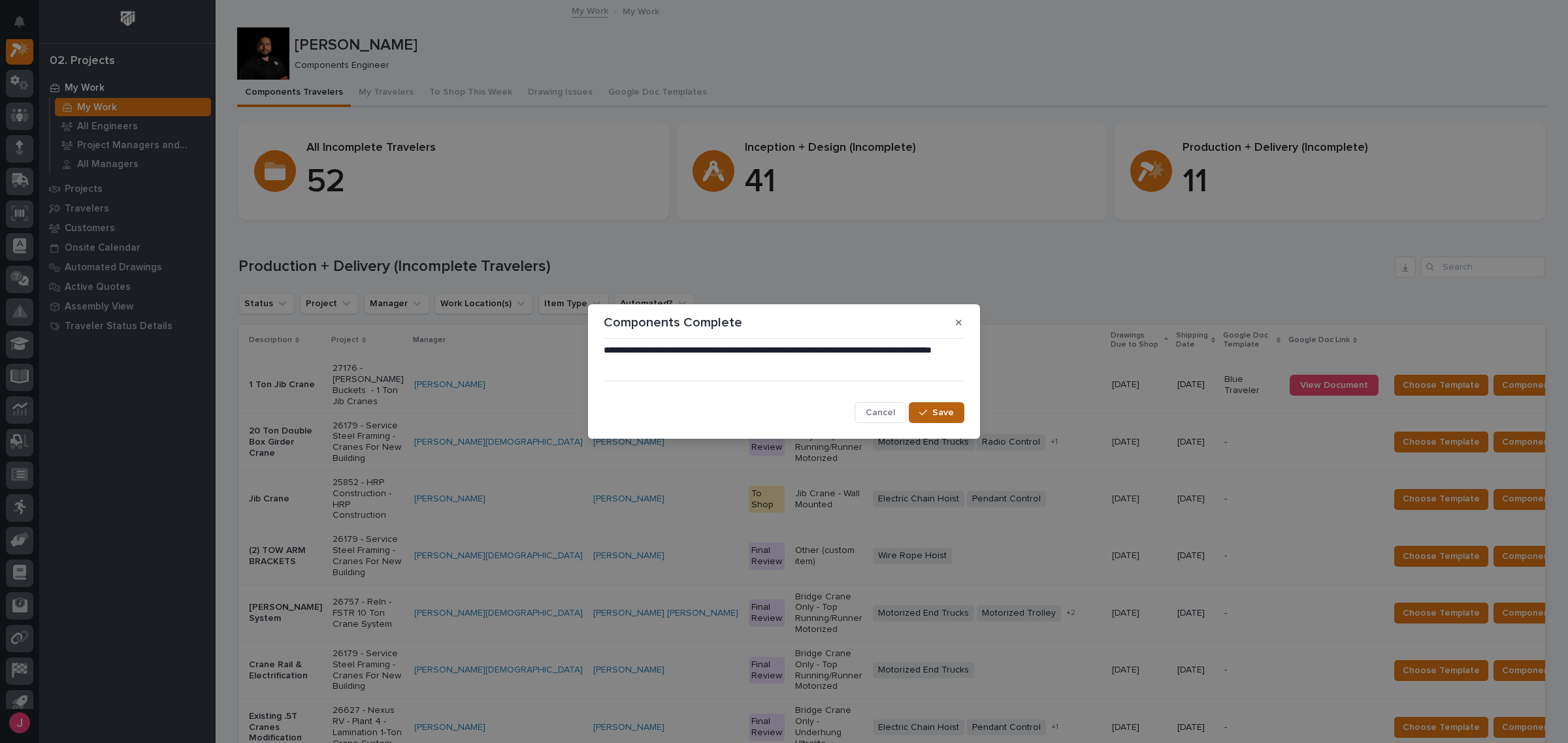
click at [941, 410] on span "Save" at bounding box center [943, 413] width 22 height 12
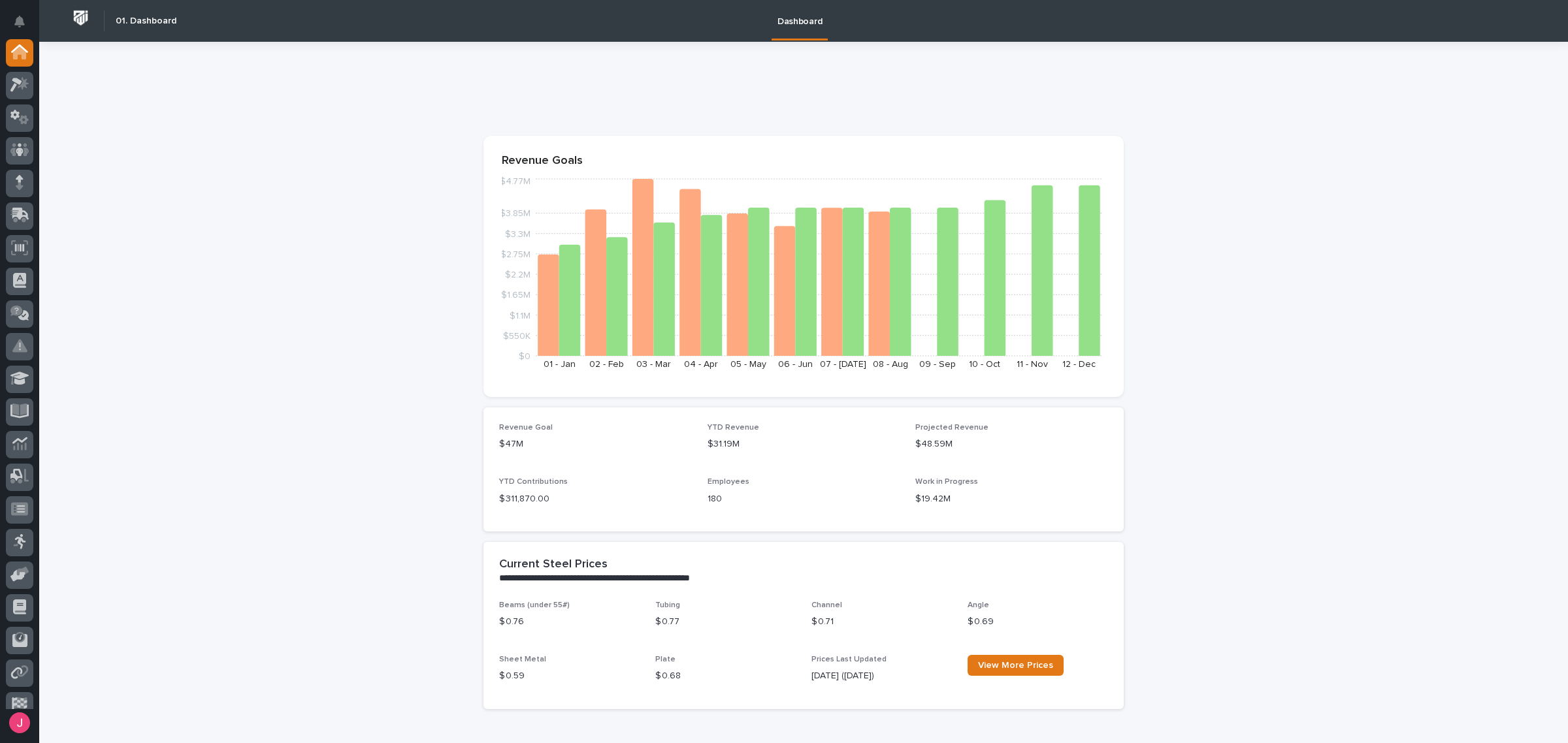
drag, startPoint x: 1337, startPoint y: 310, endPoint x: 1330, endPoint y: 308, distance: 7.3
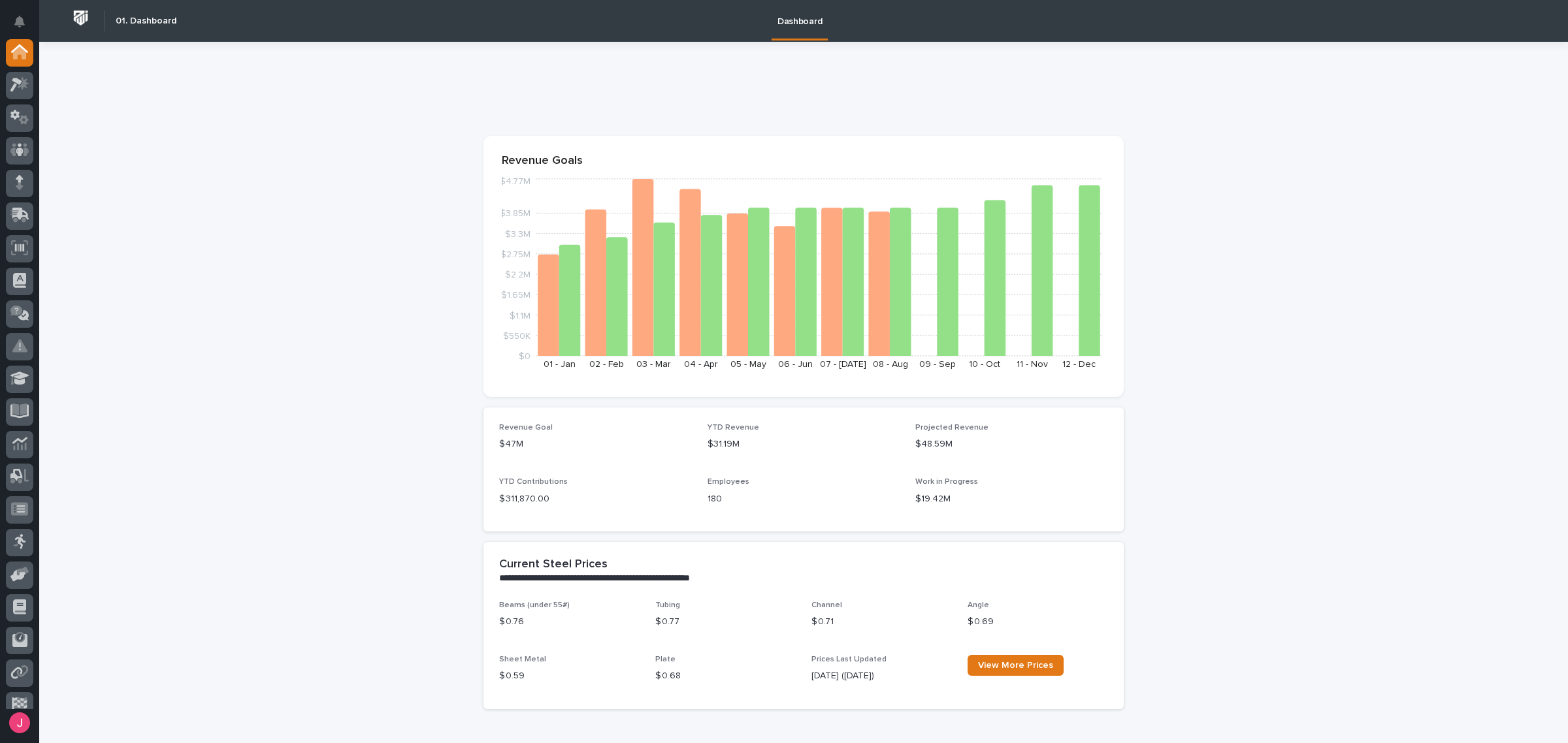
drag, startPoint x: 1327, startPoint y: 308, endPoint x: 1319, endPoint y: 308, distance: 8.0
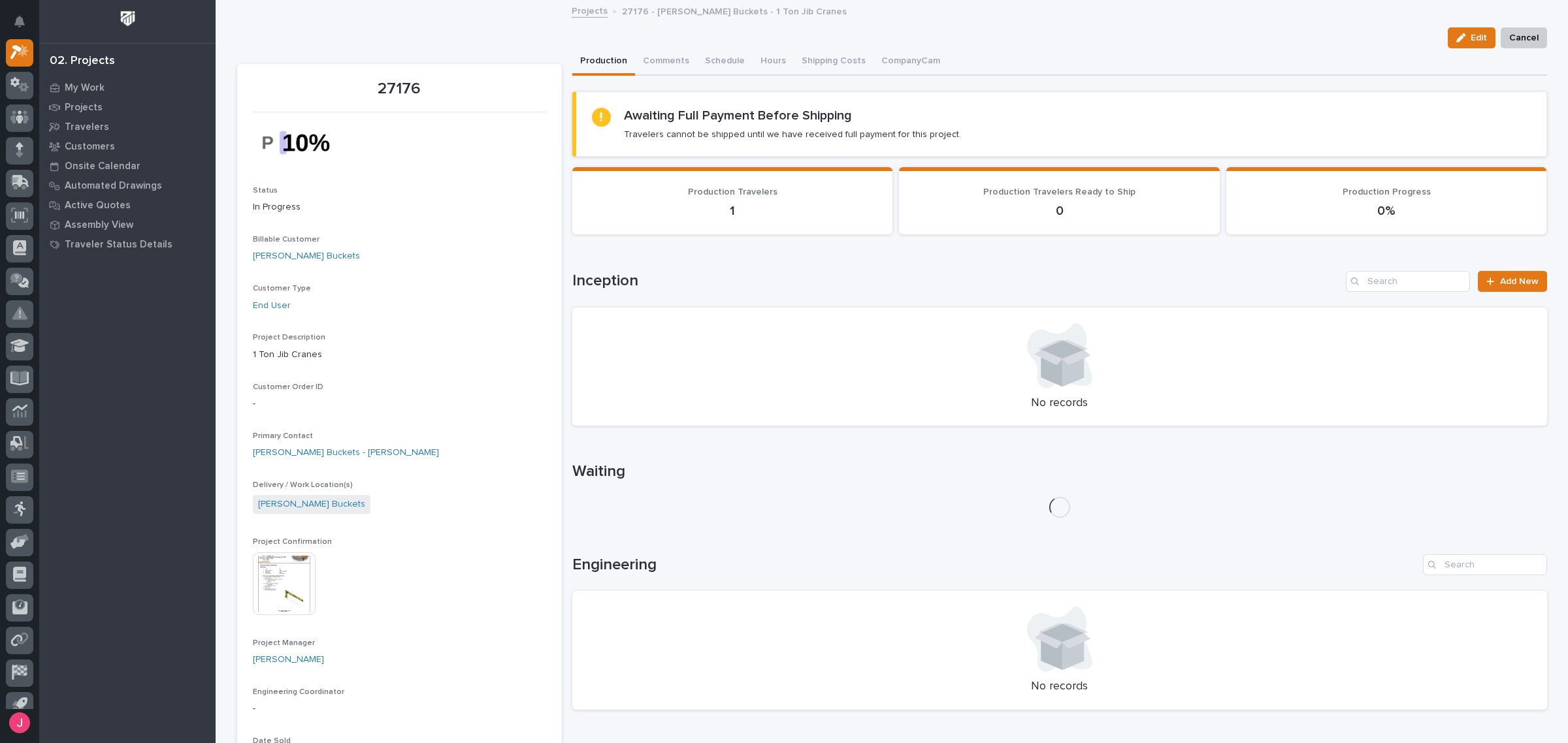
click at [283, 569] on img at bounding box center [284, 583] width 62 height 62
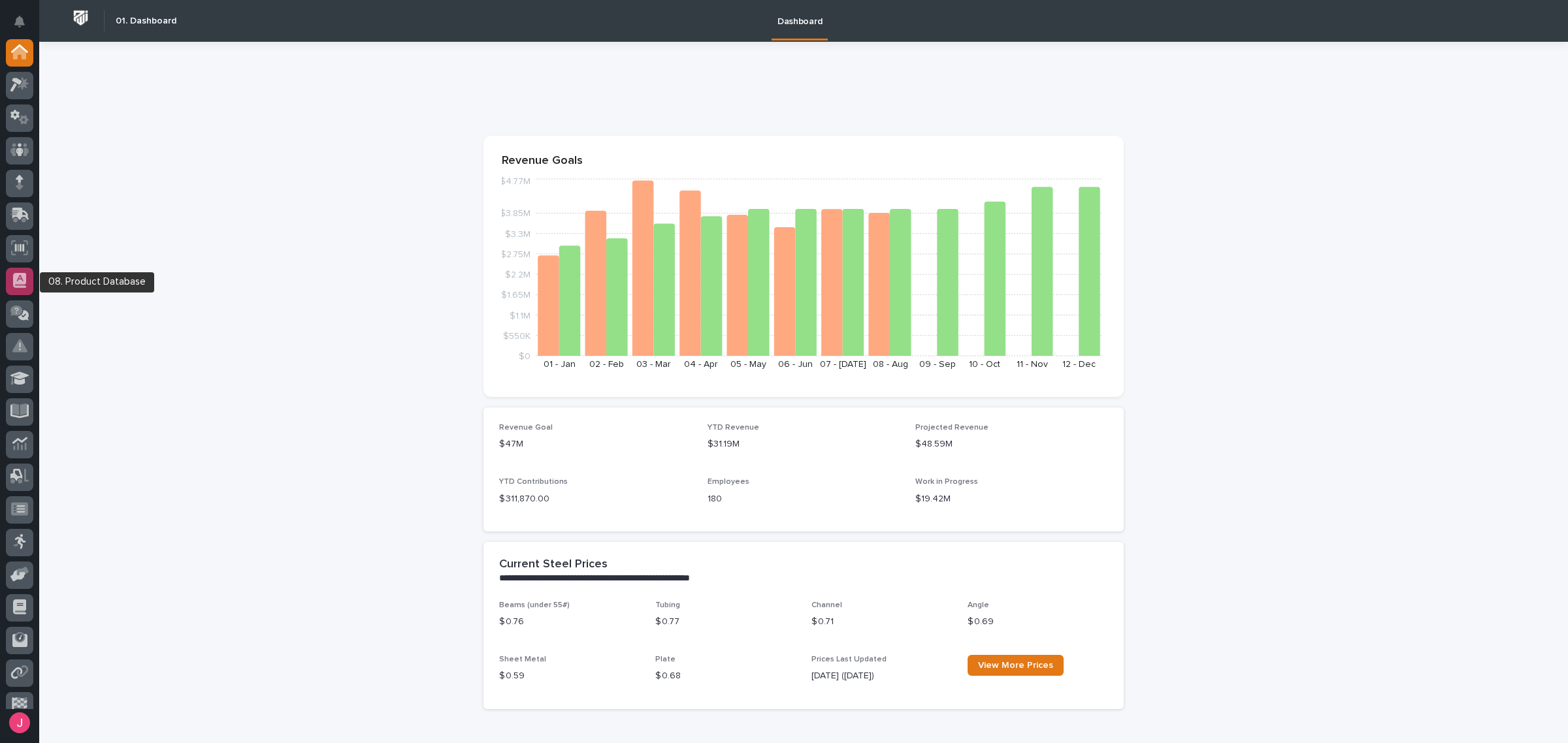
click at [27, 275] on div at bounding box center [19, 281] width 27 height 27
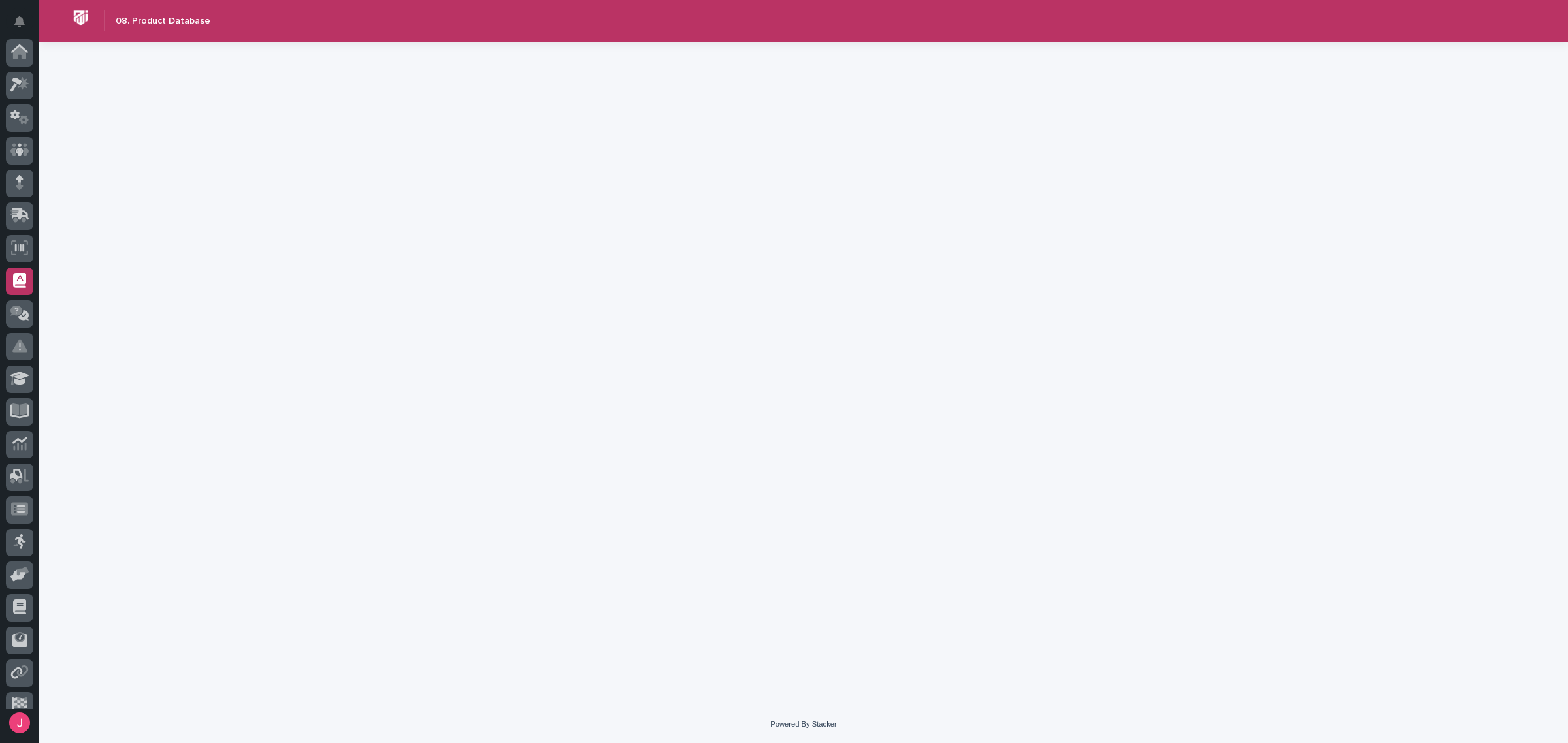
scroll to position [79, 0]
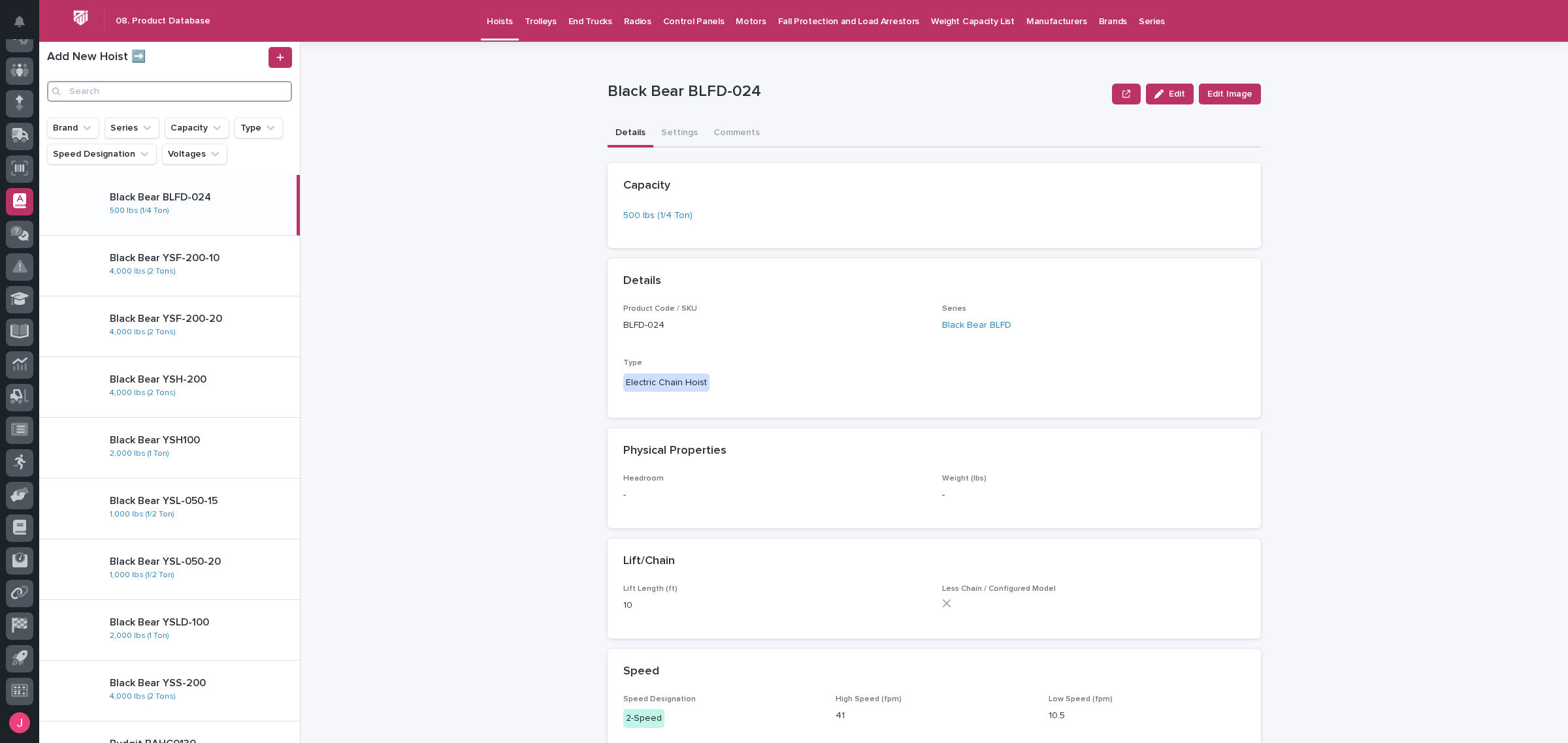
click at [177, 85] on input "Search" at bounding box center [169, 91] width 245 height 21
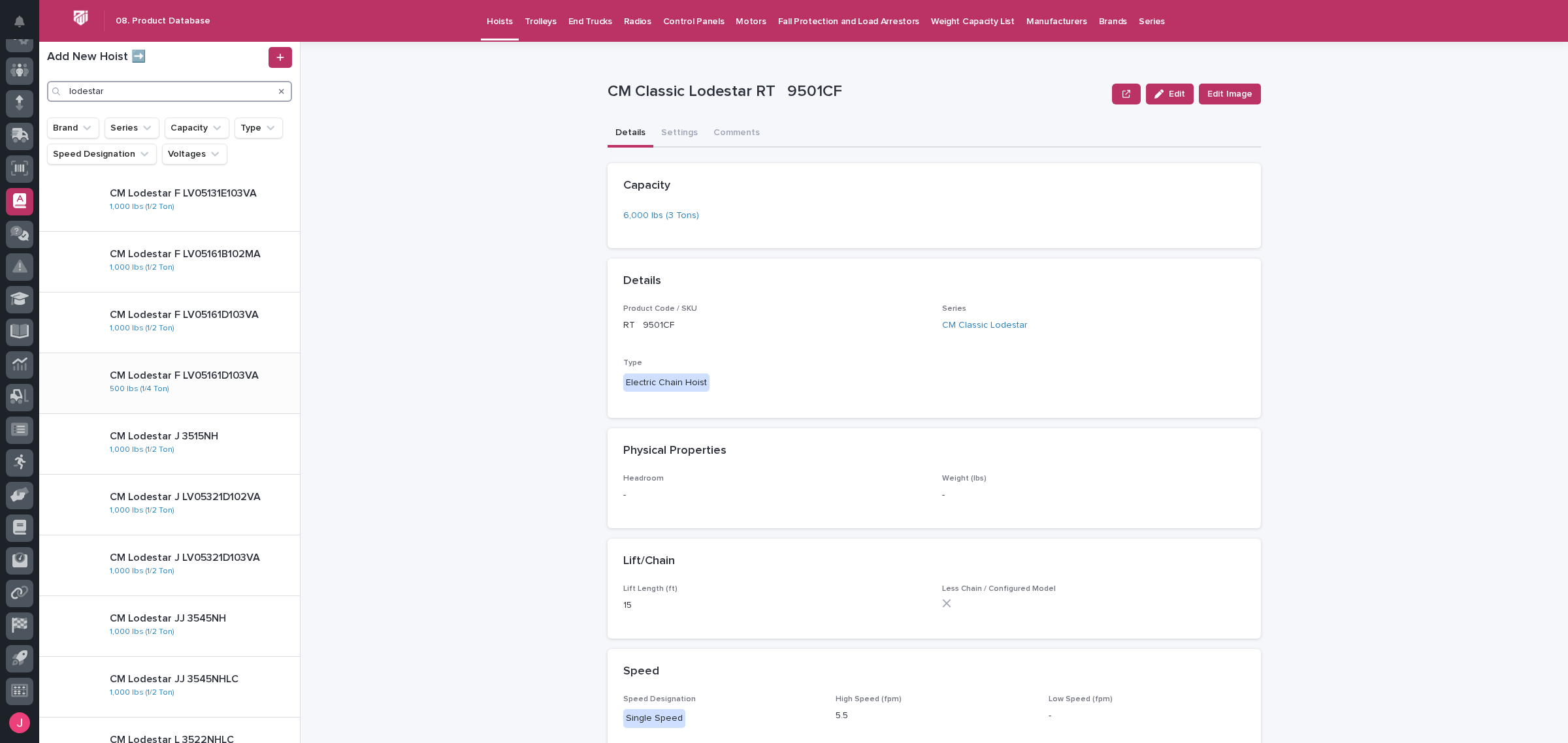
scroll to position [725, 0]
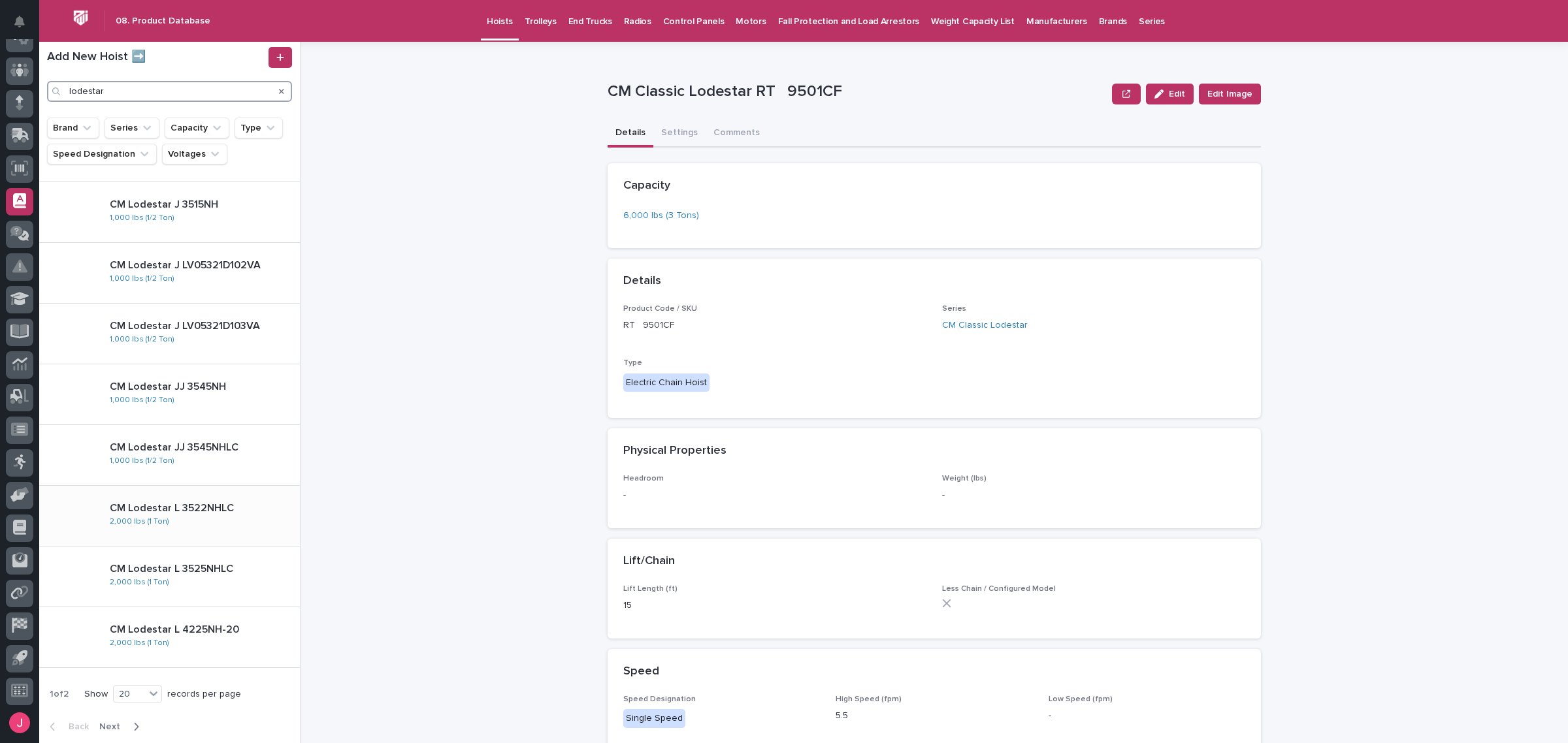
type input "lodestar"
click at [220, 514] on div "CM Lodestar L 3522NHLC 2,000 lbs (1 Ton)" at bounding box center [200, 516] width 200 height 38
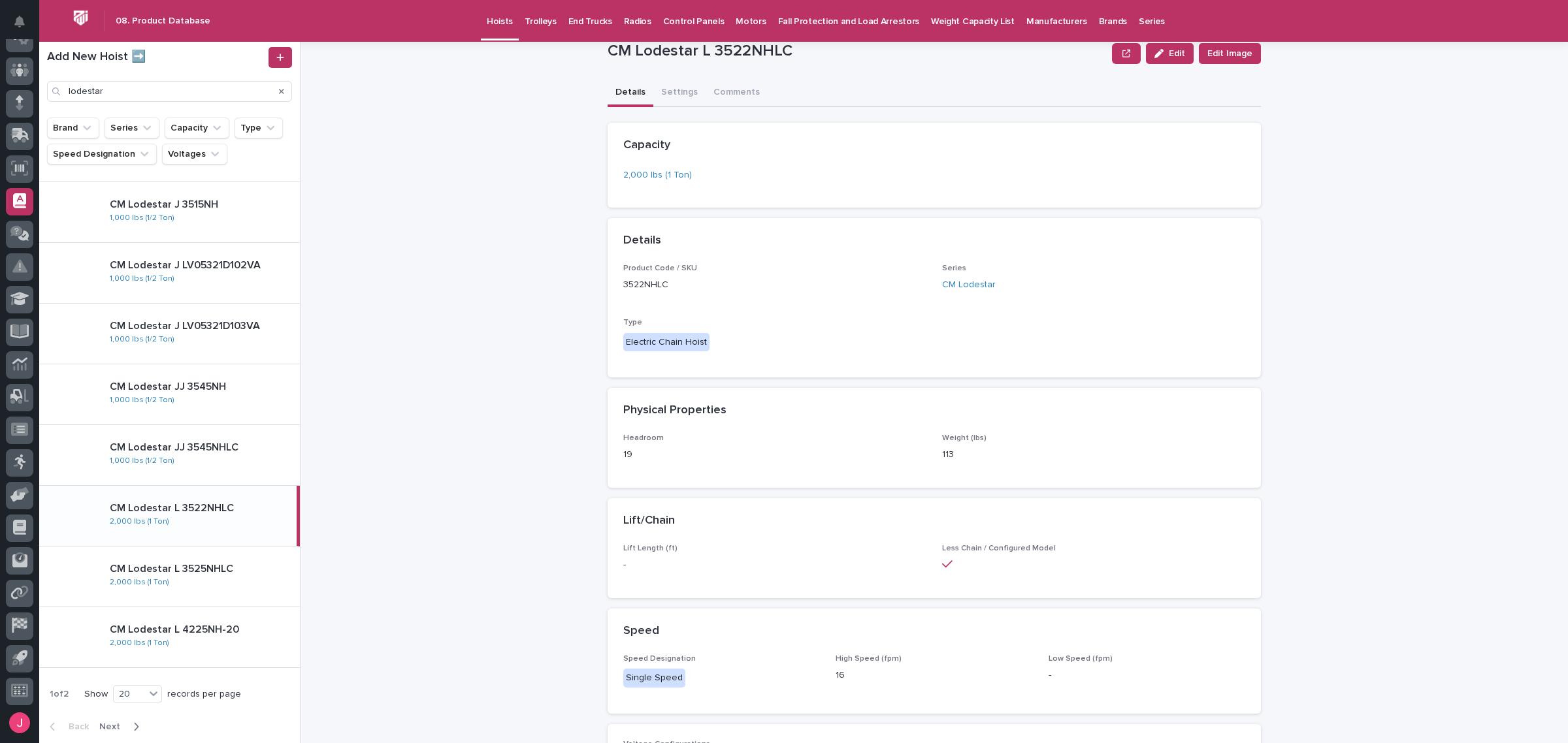
scroll to position [82, 0]
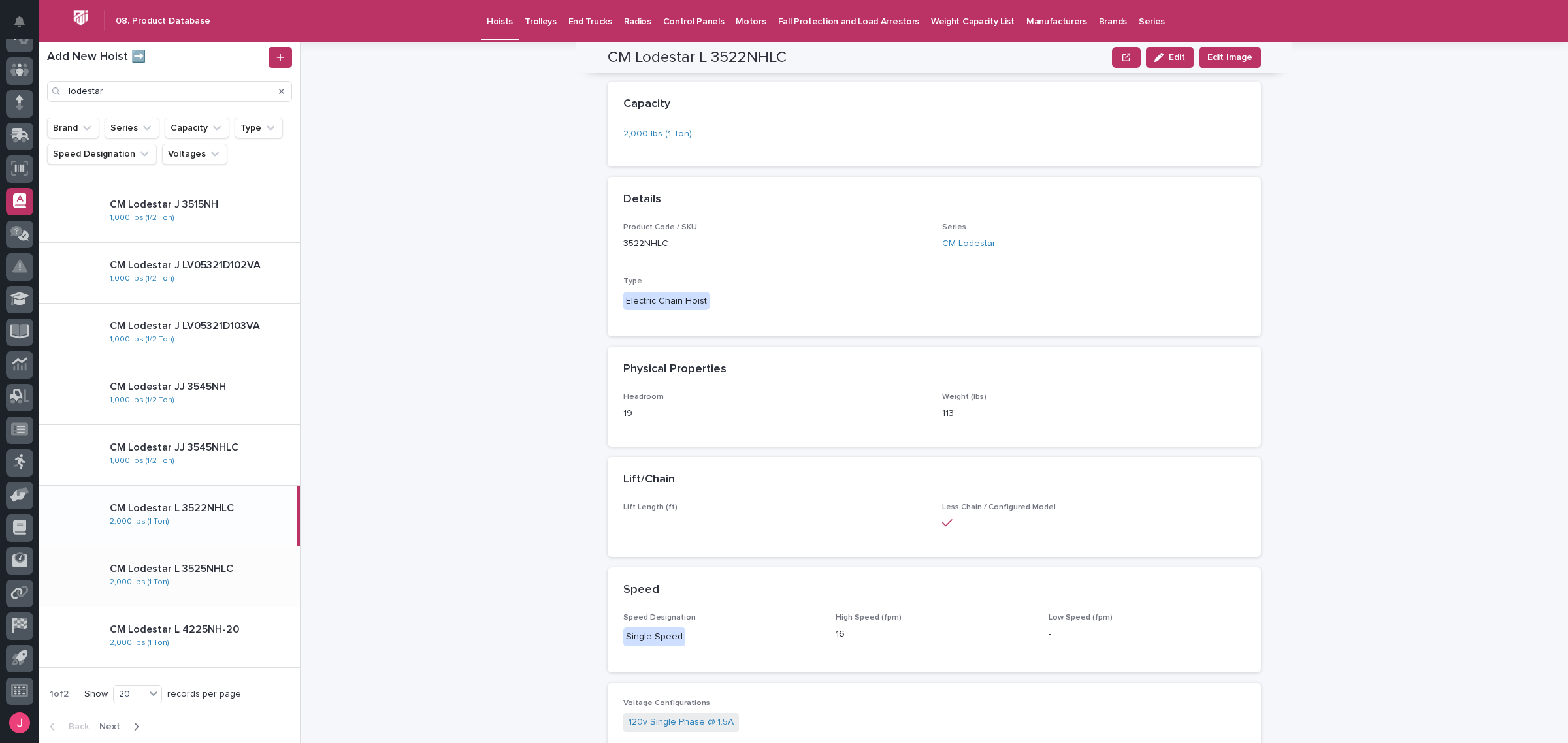
click at [187, 585] on div "CM Lodestar L 3525NHLC 2,000 lbs (1 Ton)" at bounding box center [200, 576] width 200 height 38
click at [204, 629] on p "CM Lodestar L 4225NH-20" at bounding box center [202, 629] width 185 height 13
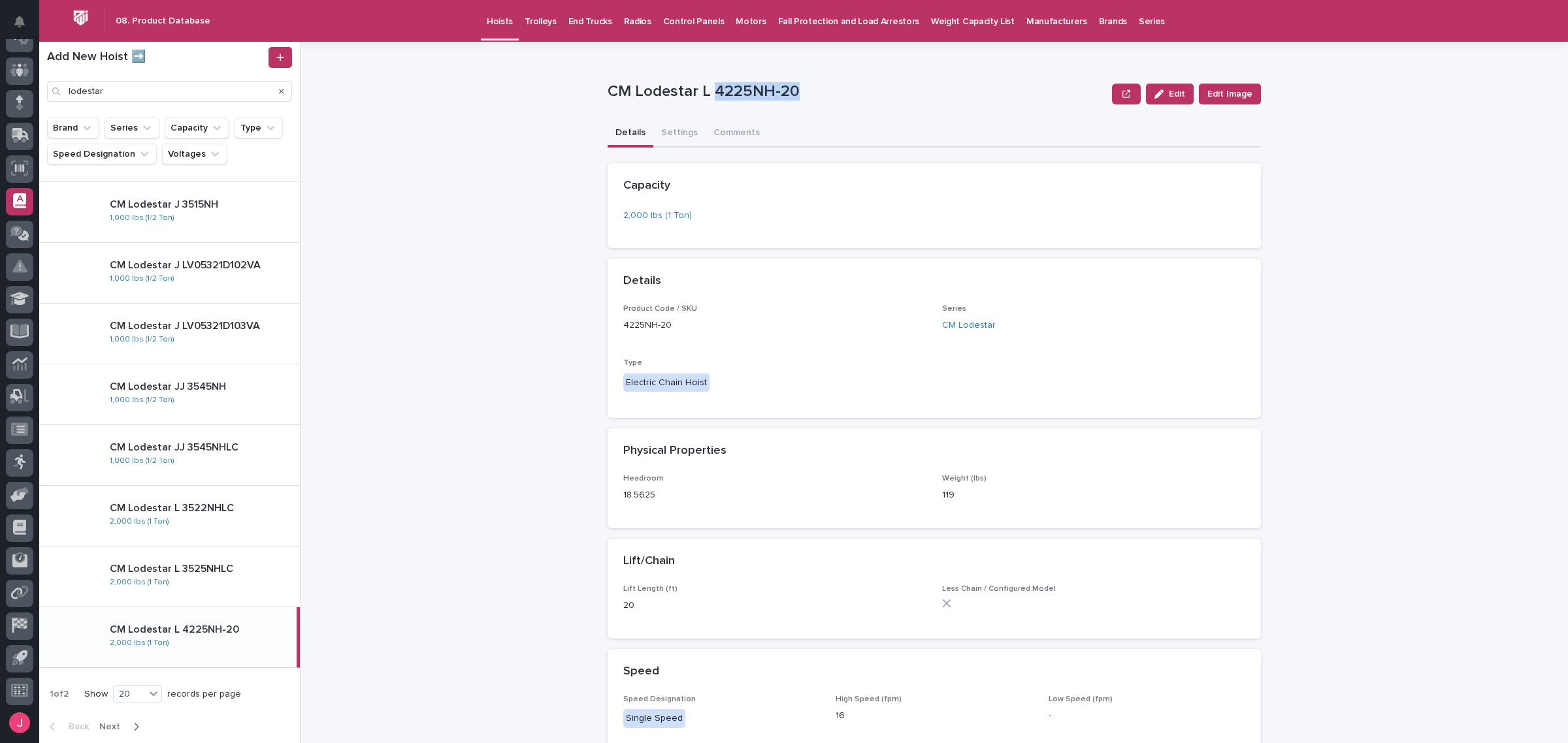
drag, startPoint x: 709, startPoint y: 94, endPoint x: 788, endPoint y: 92, distance: 79.0
click at [788, 92] on p "CM Lodestar L 4225NH-20" at bounding box center [857, 92] width 499 height 19
drag, startPoint x: 598, startPoint y: 87, endPoint x: 797, endPoint y: 87, distance: 199.0
click at [795, 88] on div "**********" at bounding box center [942, 392] width 1252 height 701
copy p "CM Lodestar L 4225NH-20"
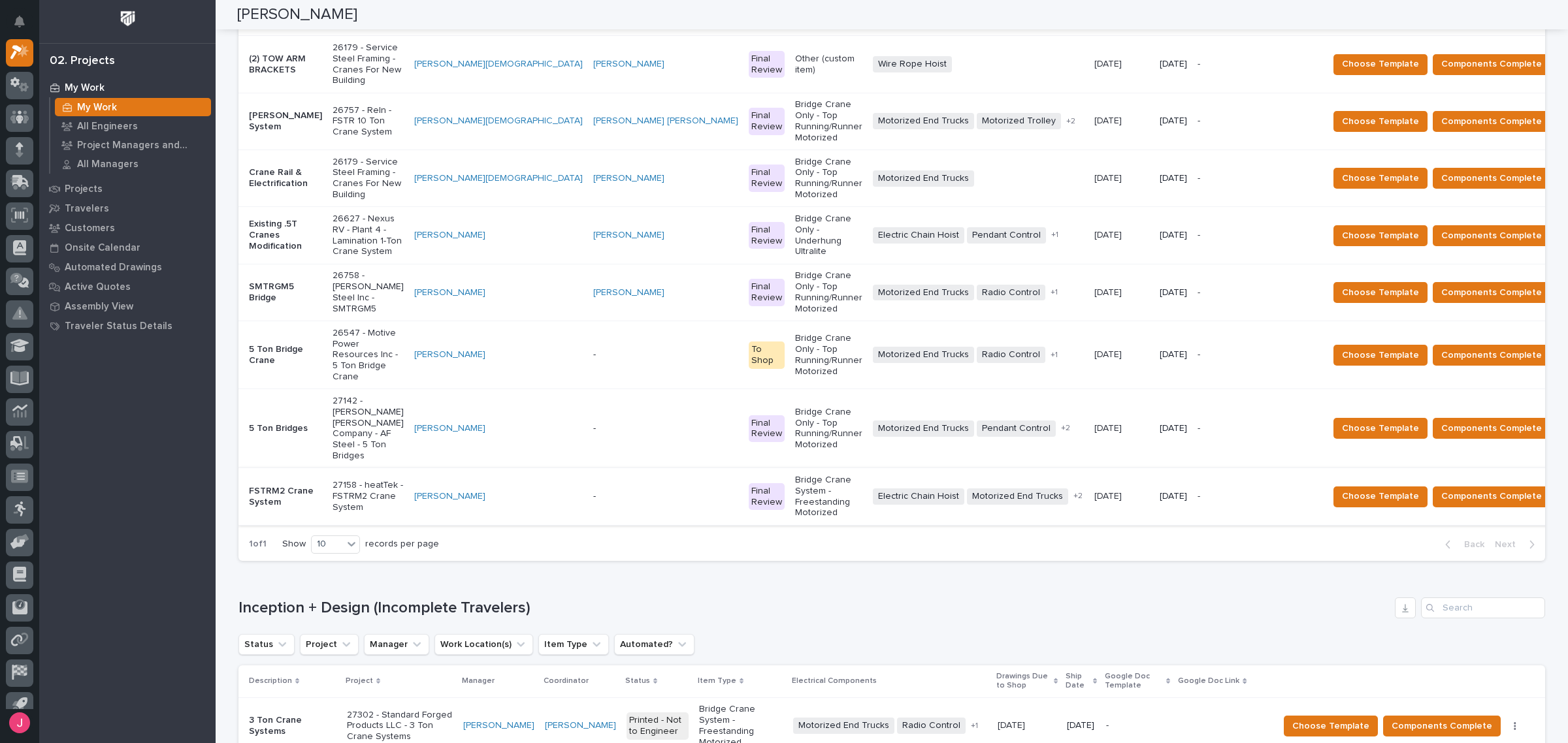
scroll to position [140, 0]
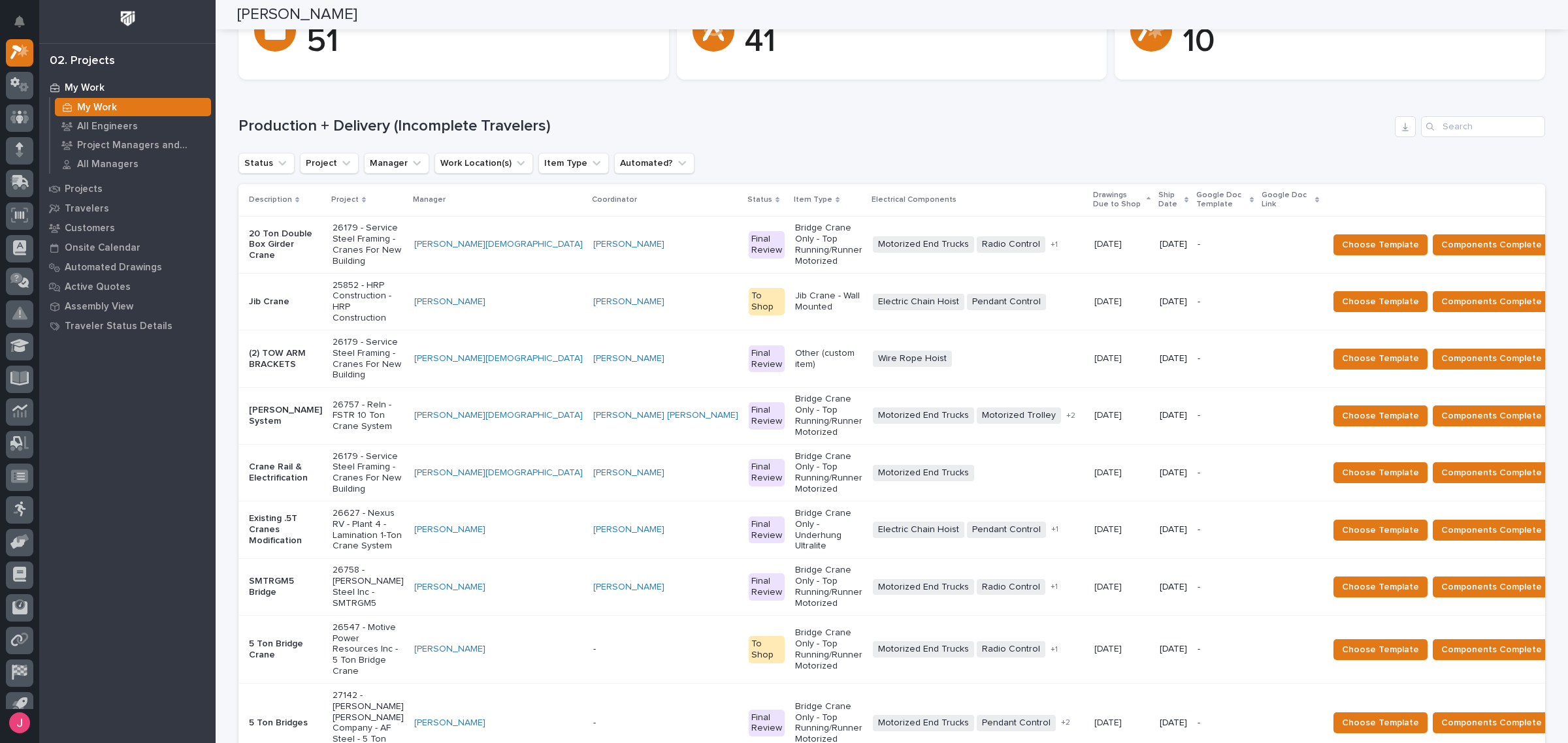
click at [1154, 445] on td "10/20/2025" at bounding box center [1173, 473] width 38 height 57
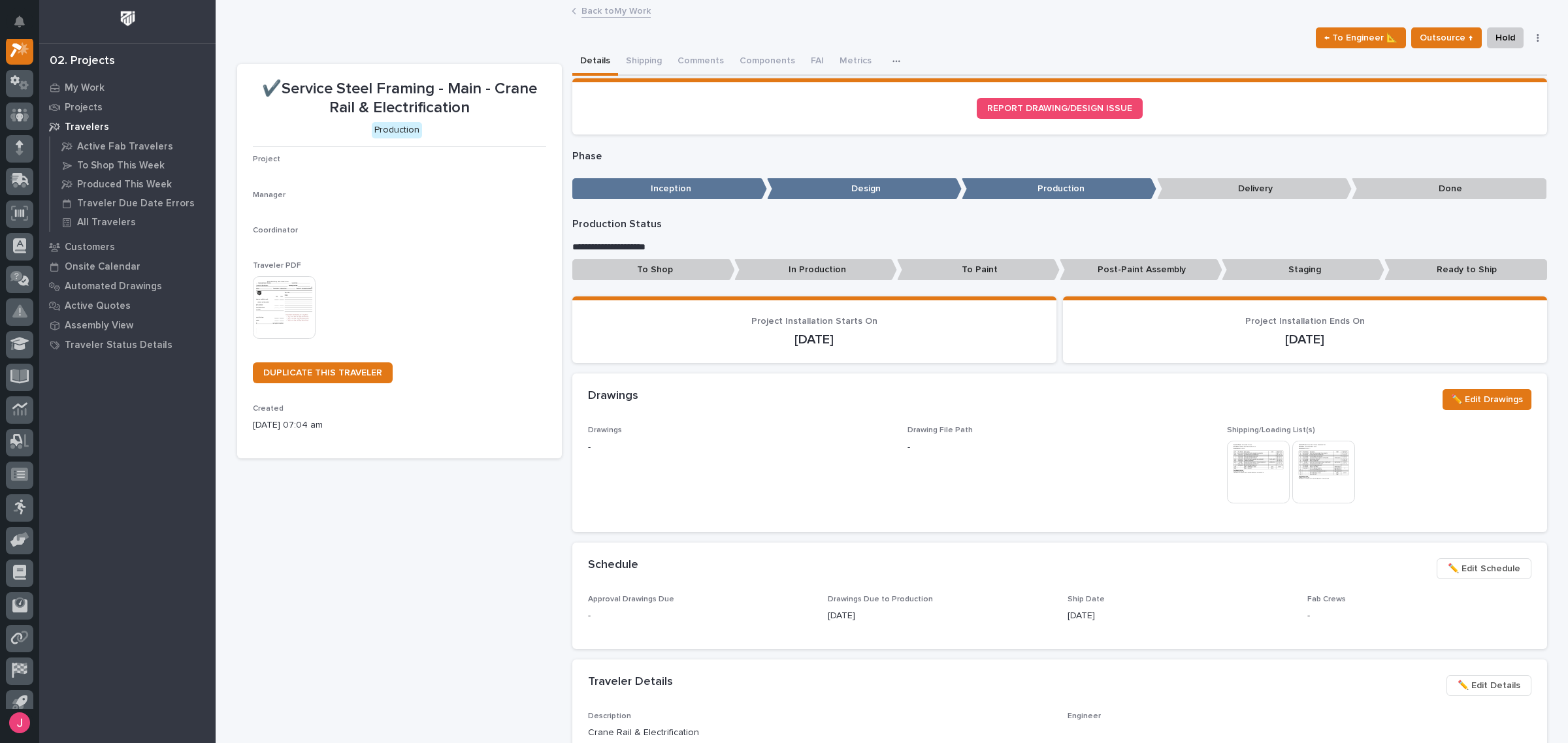
scroll to position [33, 0]
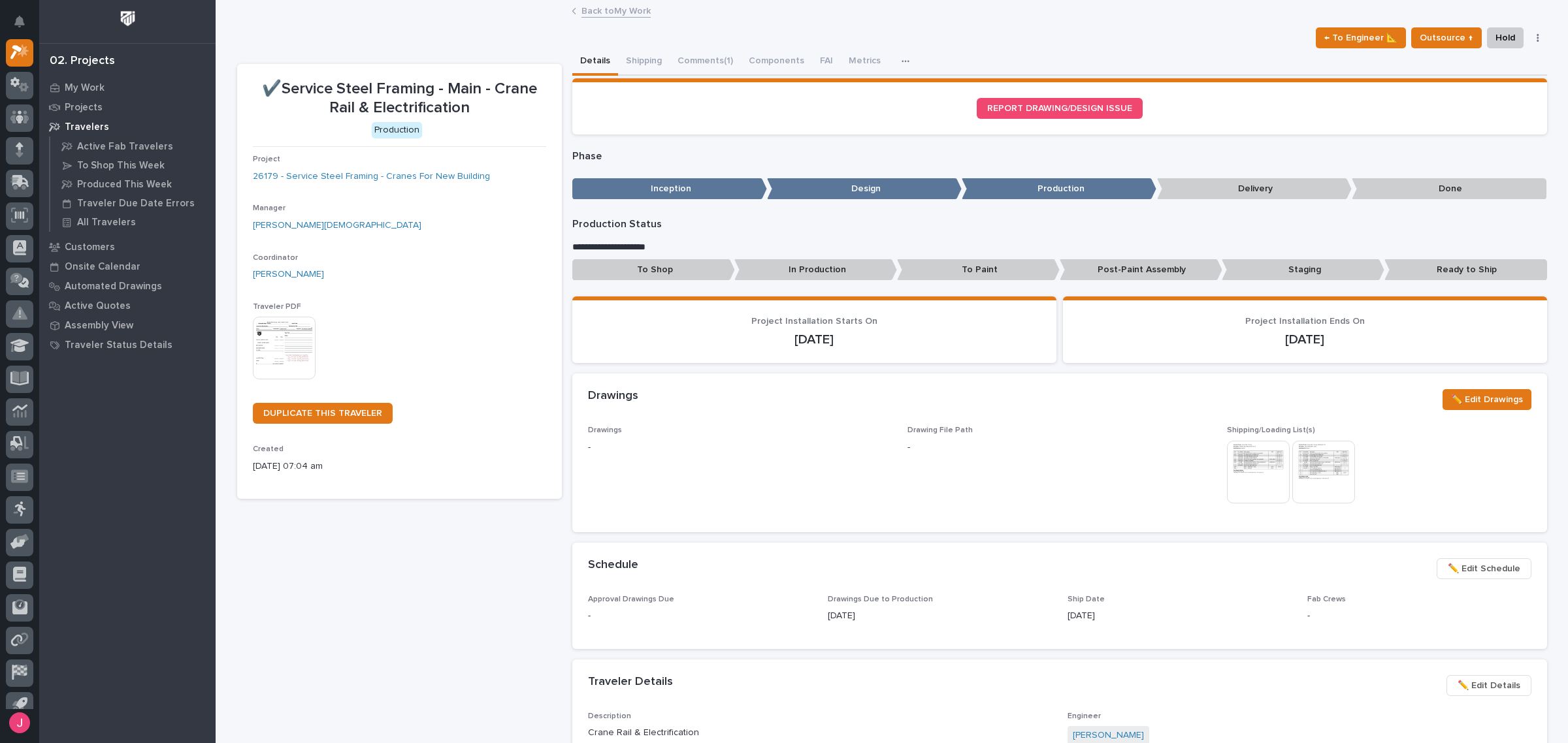
click at [1267, 475] on img at bounding box center [1258, 472] width 62 height 62
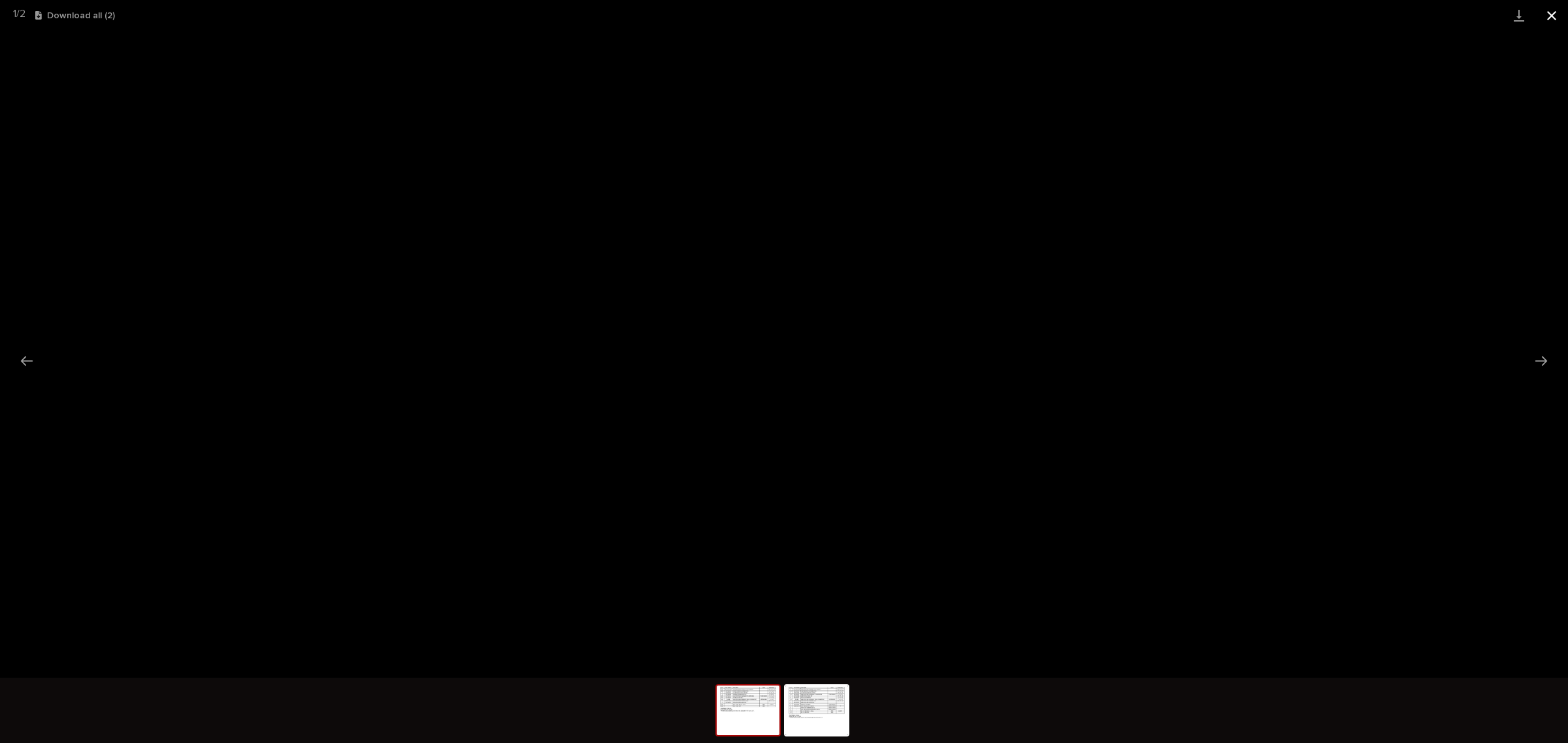
click at [1553, 12] on button "Close gallery" at bounding box center [1552, 15] width 33 height 30
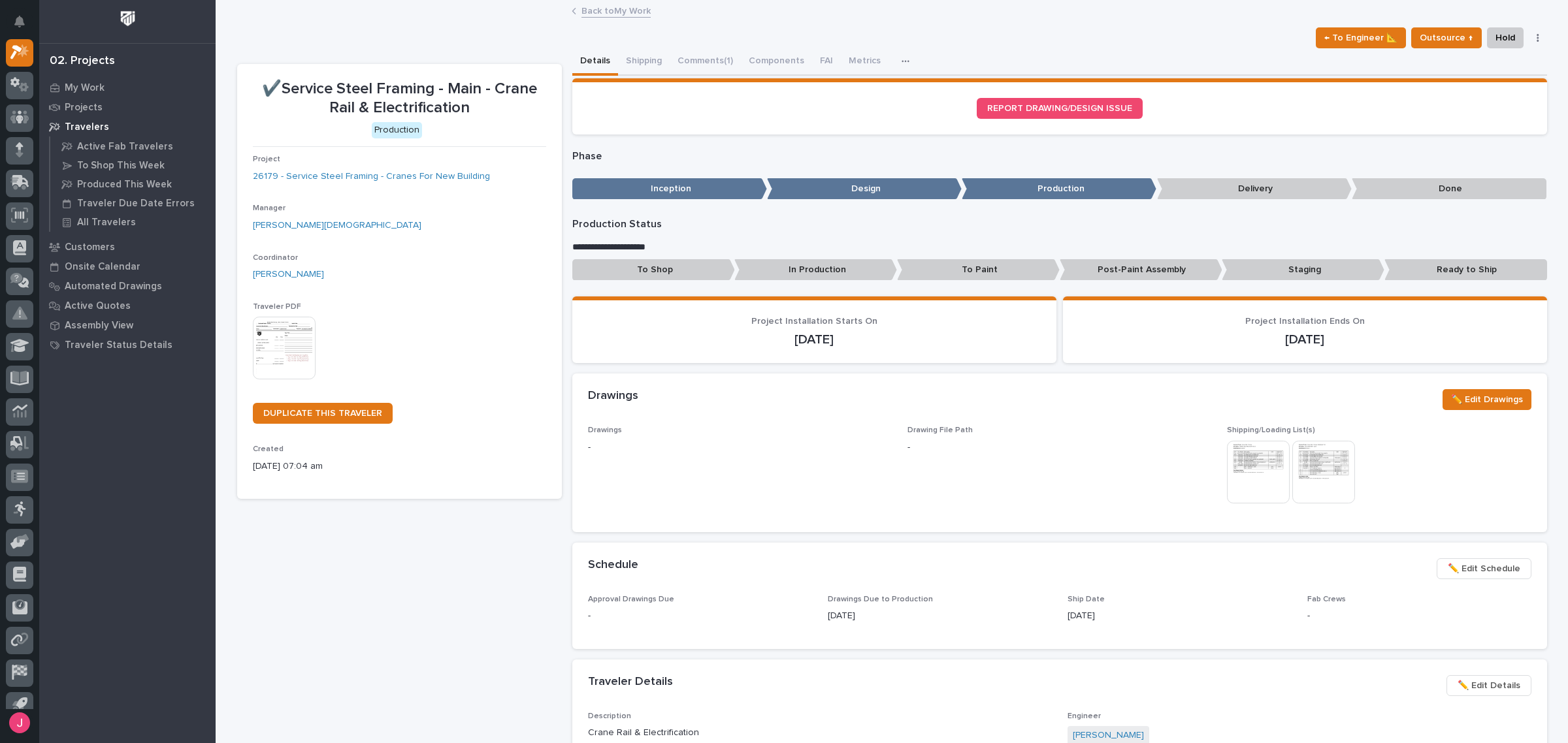
click at [1321, 484] on img at bounding box center [1324, 472] width 62 height 62
click at [1305, 451] on img at bounding box center [1324, 472] width 62 height 62
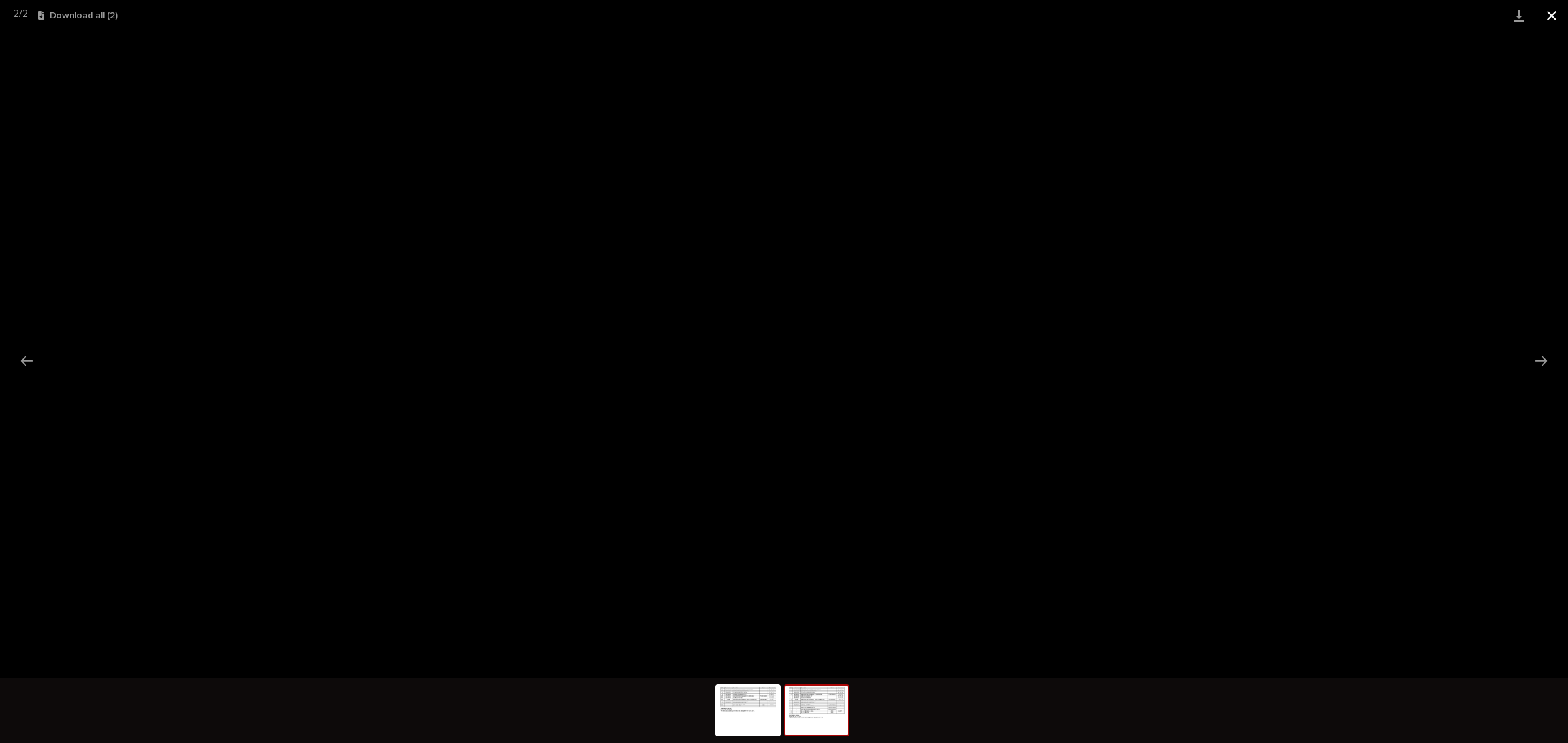
click at [1543, 13] on button "Close gallery" at bounding box center [1552, 15] width 33 height 30
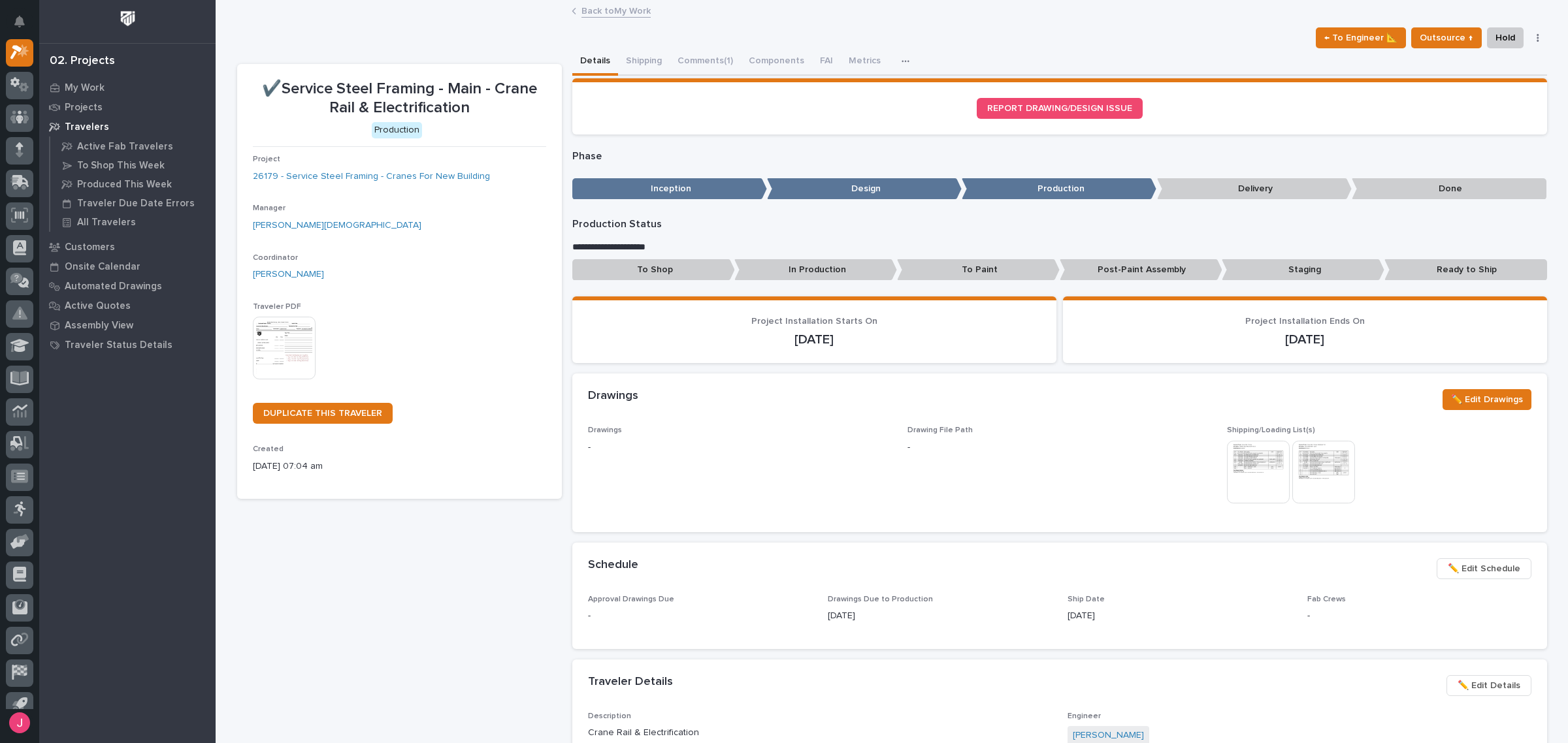
click at [1256, 482] on img at bounding box center [1258, 472] width 62 height 62
click at [1251, 472] on img at bounding box center [1258, 472] width 62 height 62
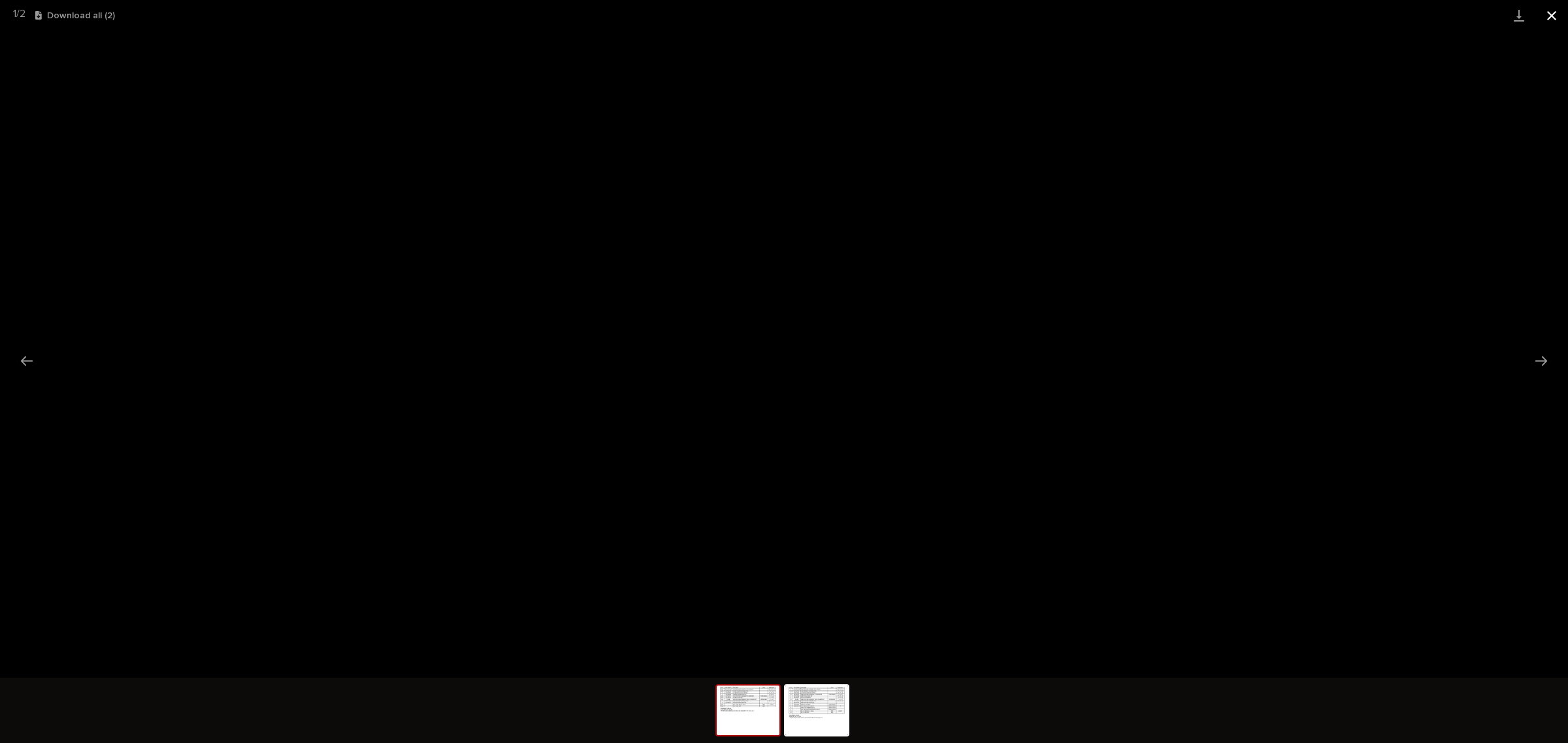
click at [1545, 13] on button "Close gallery" at bounding box center [1552, 15] width 33 height 30
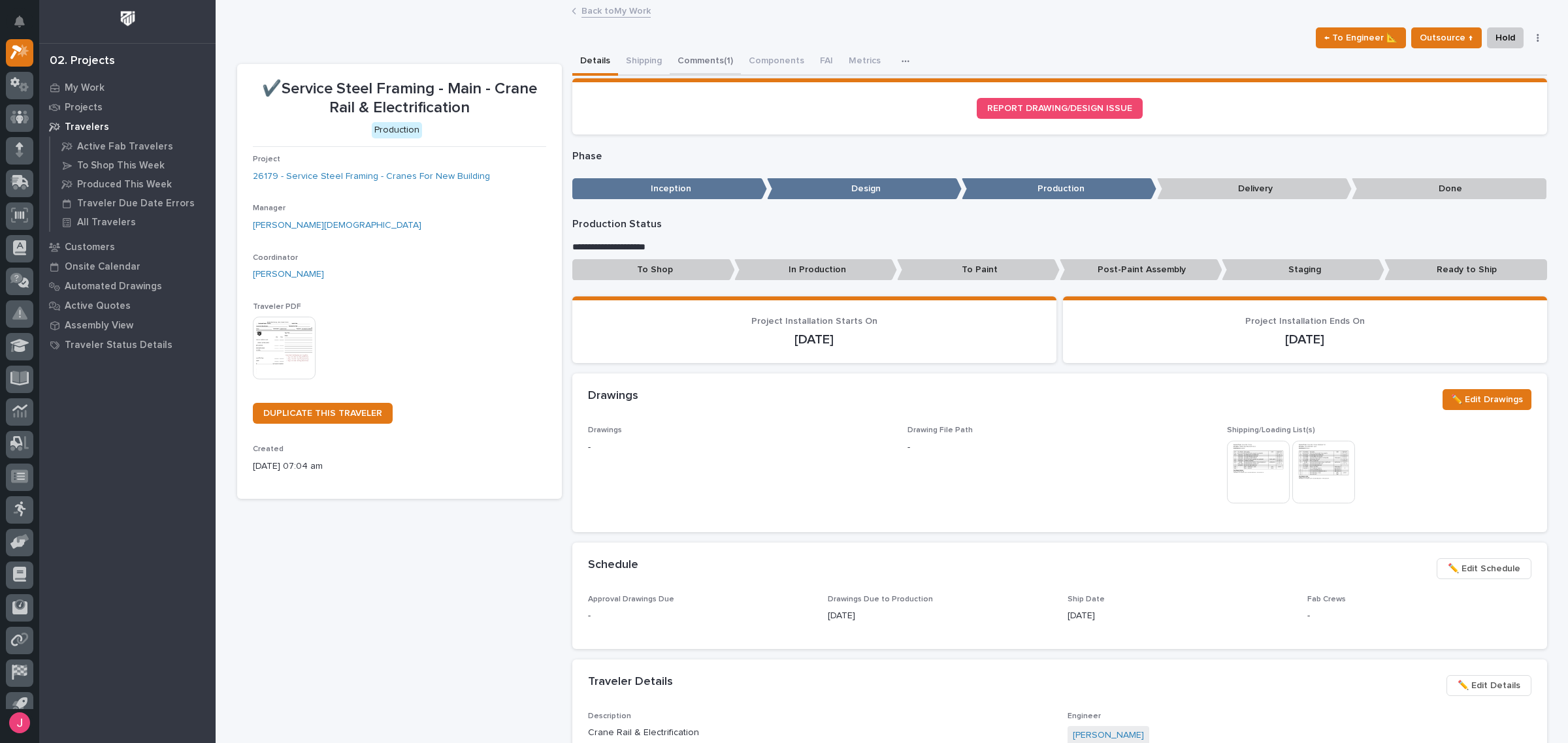
click at [690, 51] on button "Comments (1)" at bounding box center [705, 62] width 71 height 27
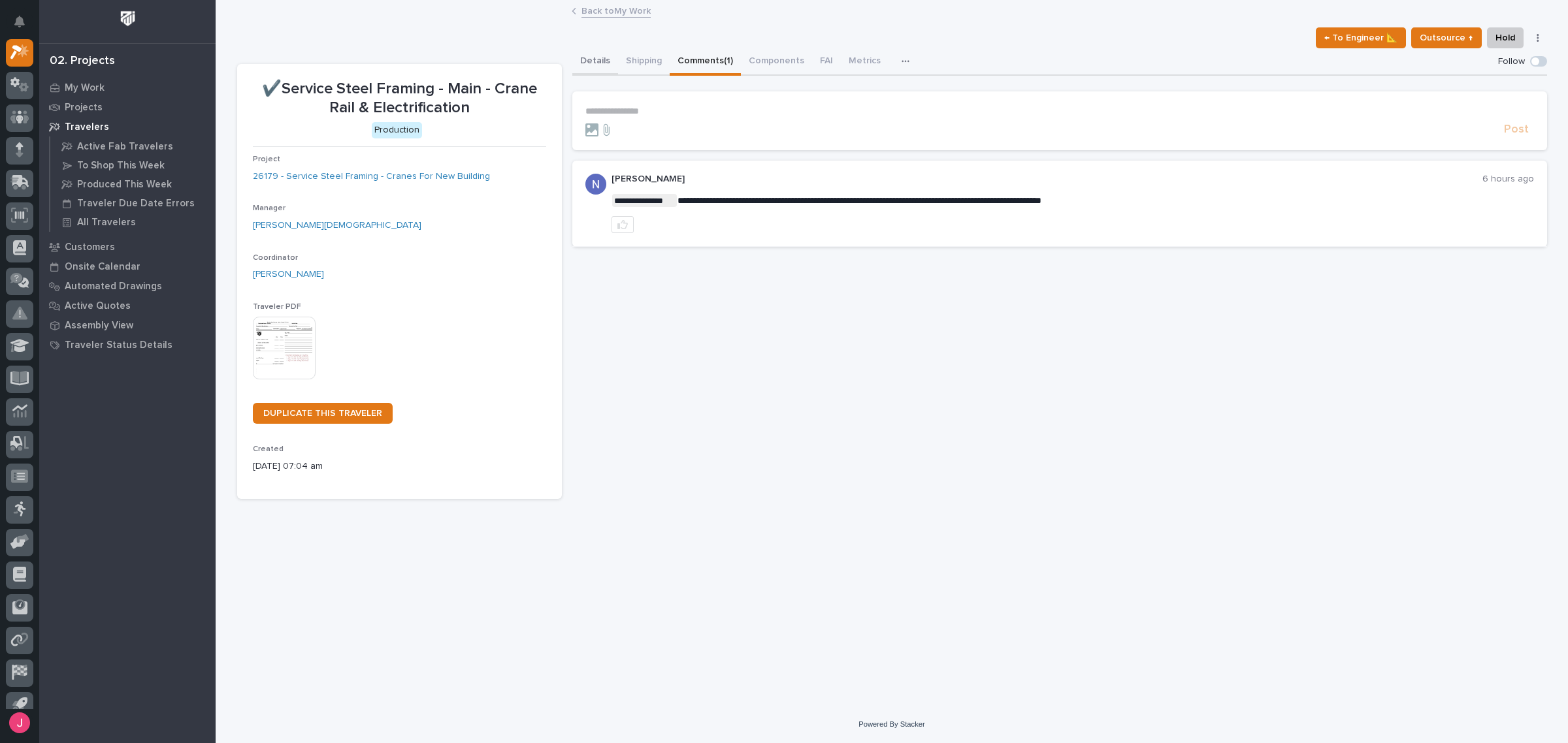
click at [587, 65] on button "Details" at bounding box center [595, 62] width 46 height 27
click at [619, 0] on div "Back to My Work" at bounding box center [891, 1] width 1352 height 1
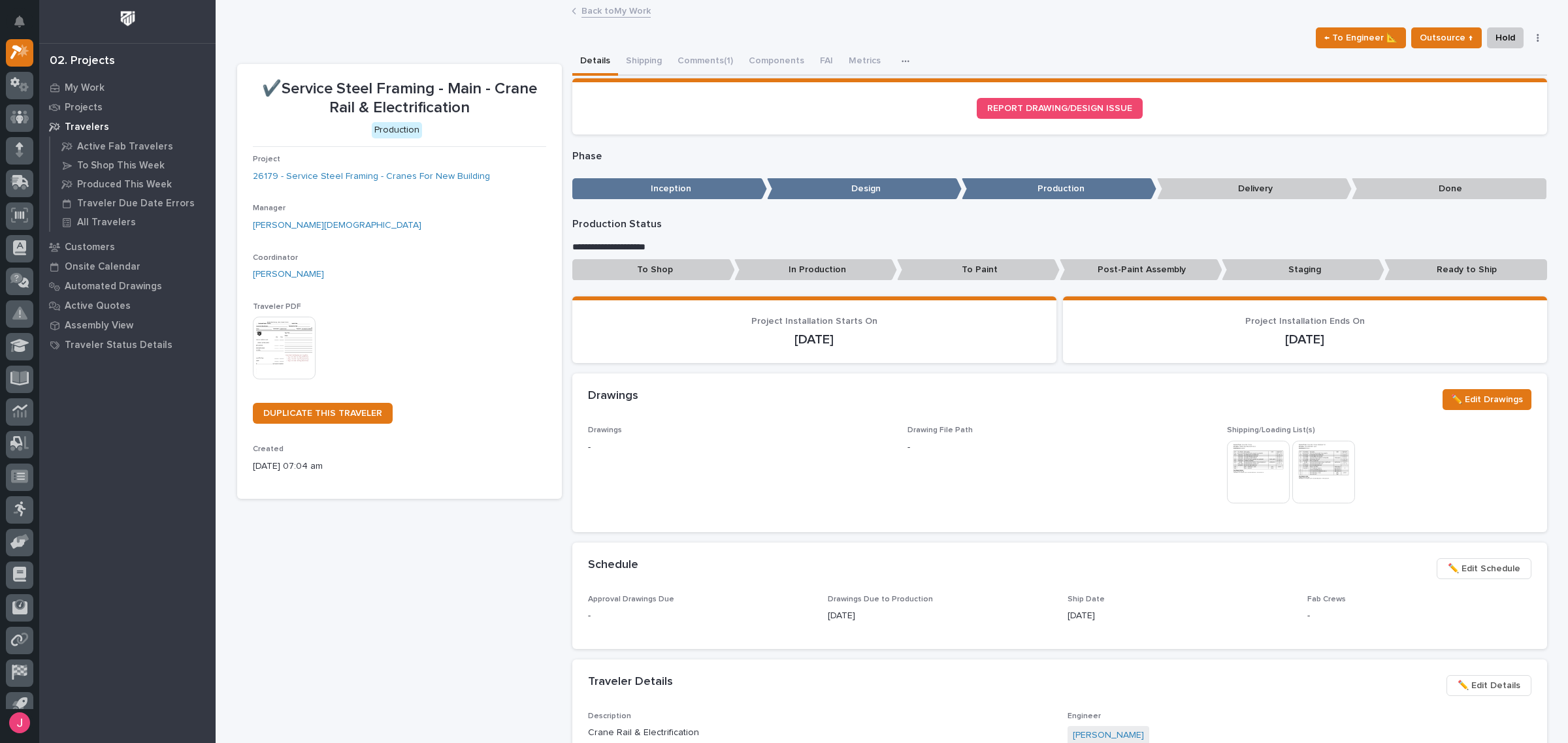
click at [623, 3] on link "Back to My Work" at bounding box center [615, 10] width 69 height 15
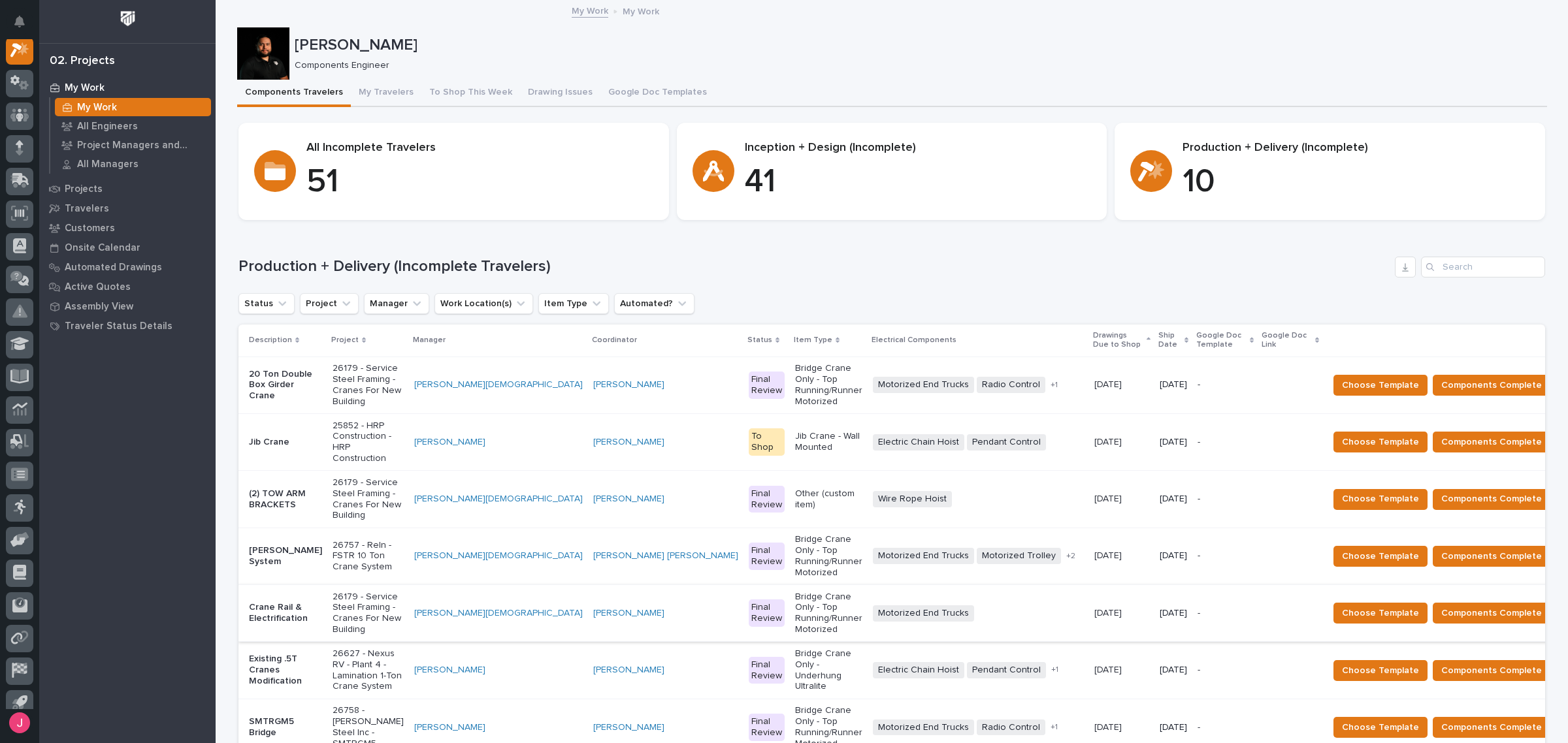
scroll to position [163, 0]
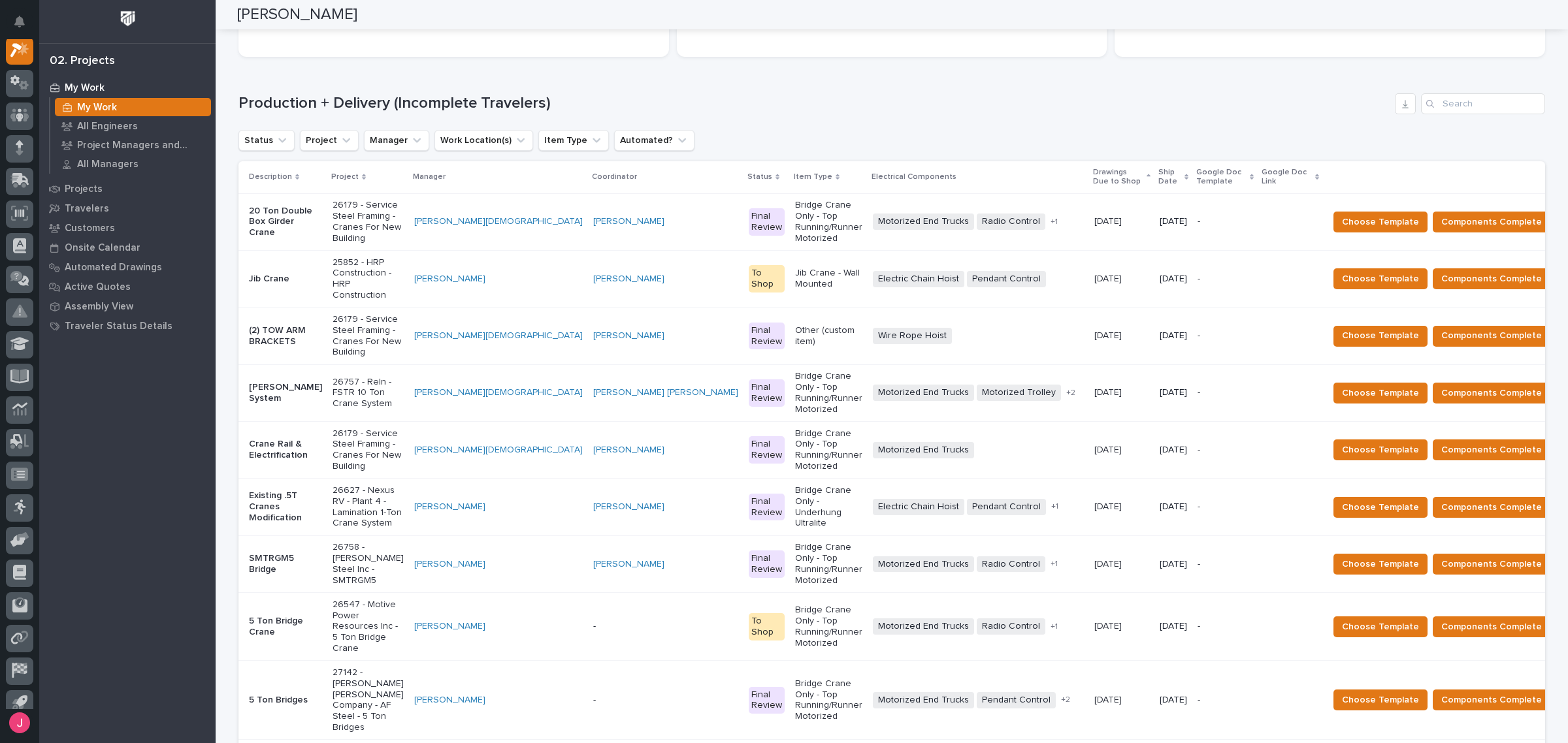
click at [344, 258] on p "25852 - HRP Construction - HRP Construction" at bounding box center [368, 279] width 71 height 44
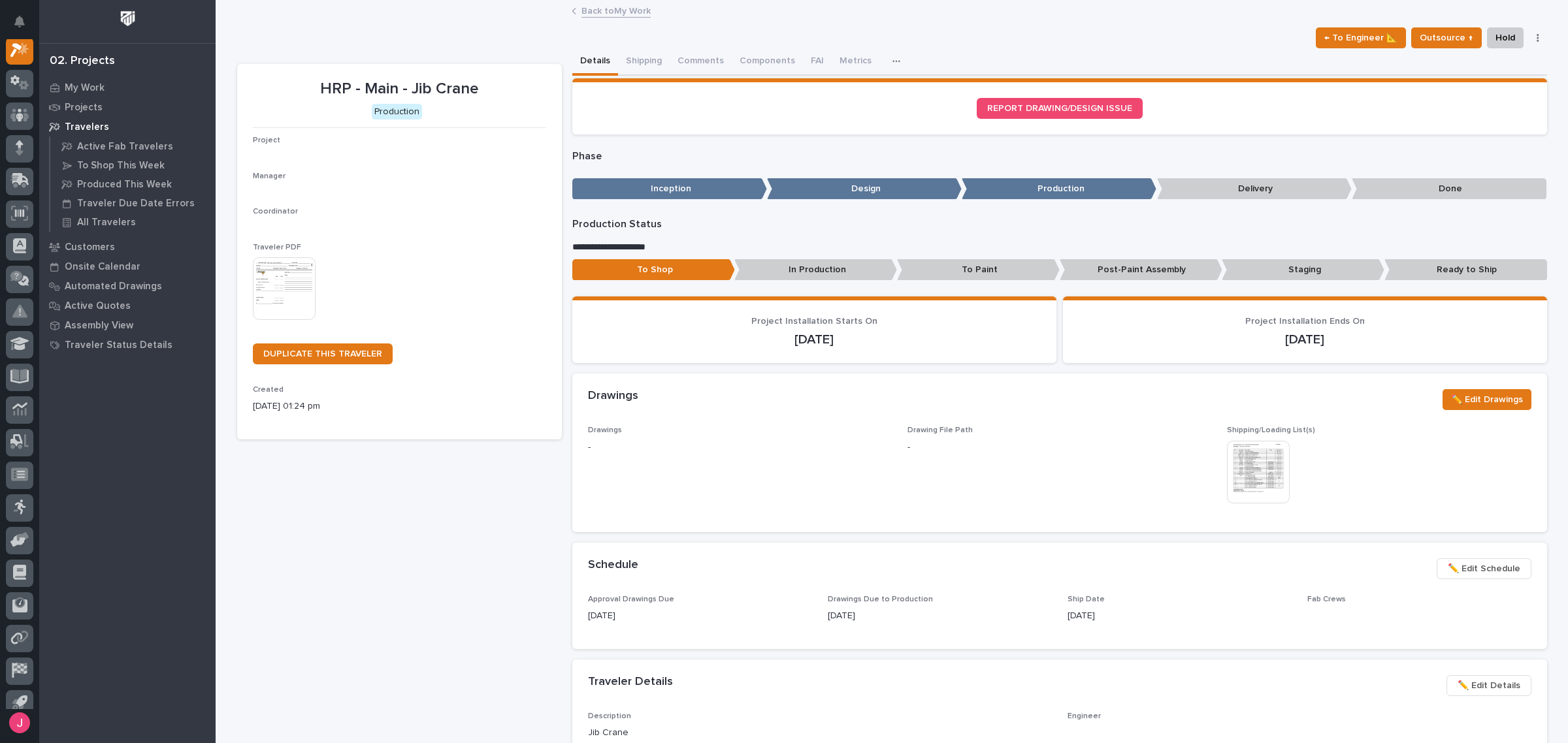
scroll to position [33, 0]
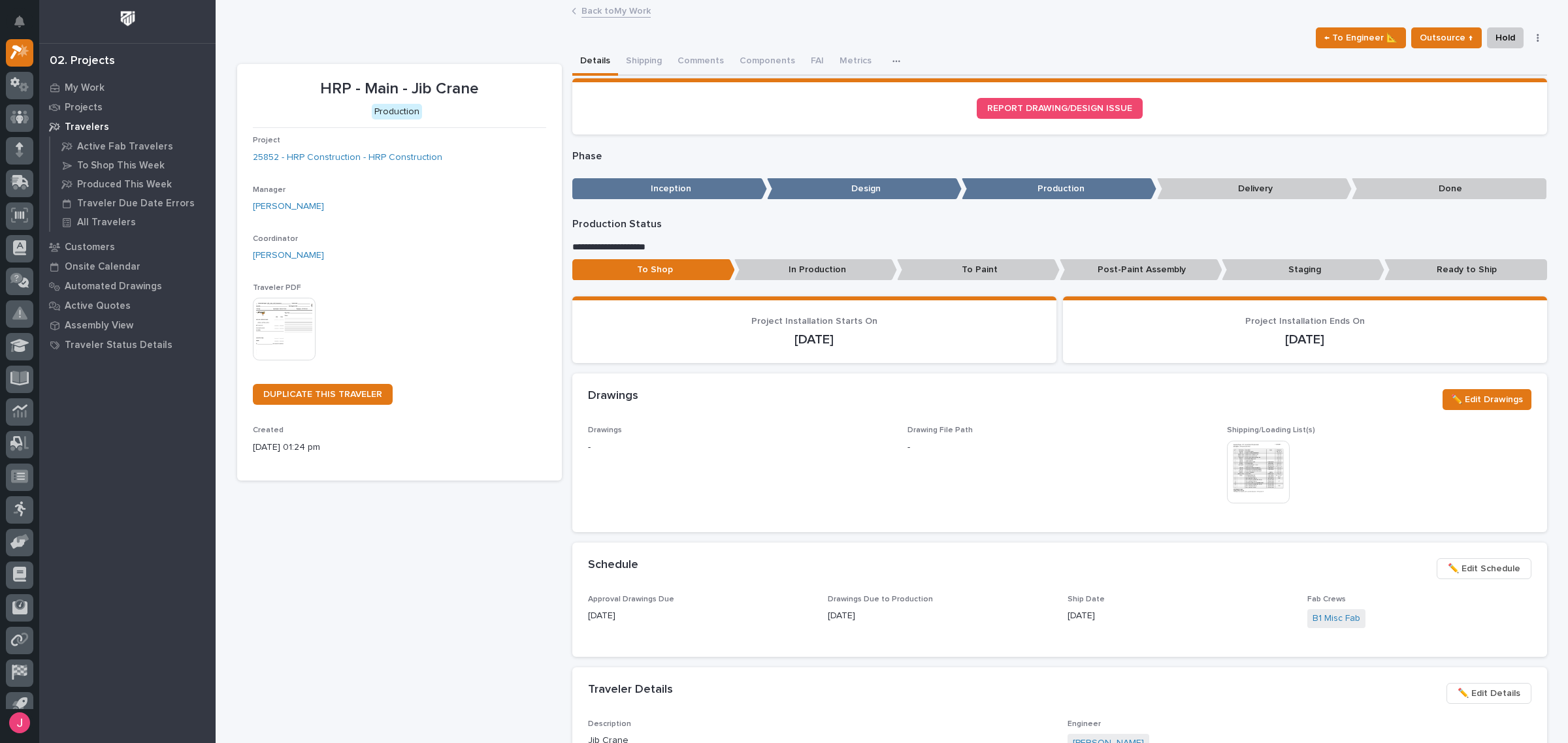
click at [1252, 478] on img at bounding box center [1258, 472] width 62 height 62
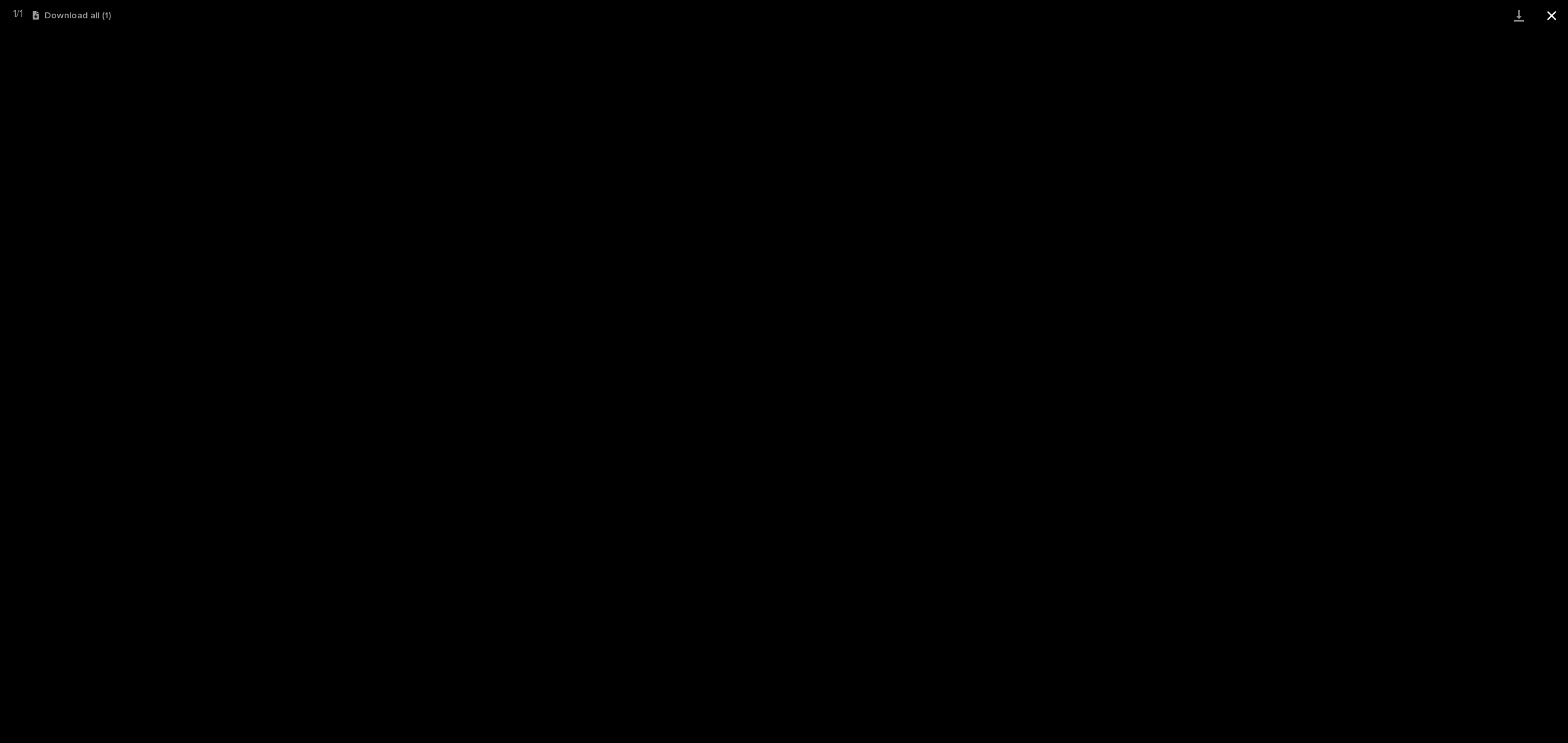
click at [1560, 18] on button "Close gallery" at bounding box center [1552, 15] width 33 height 30
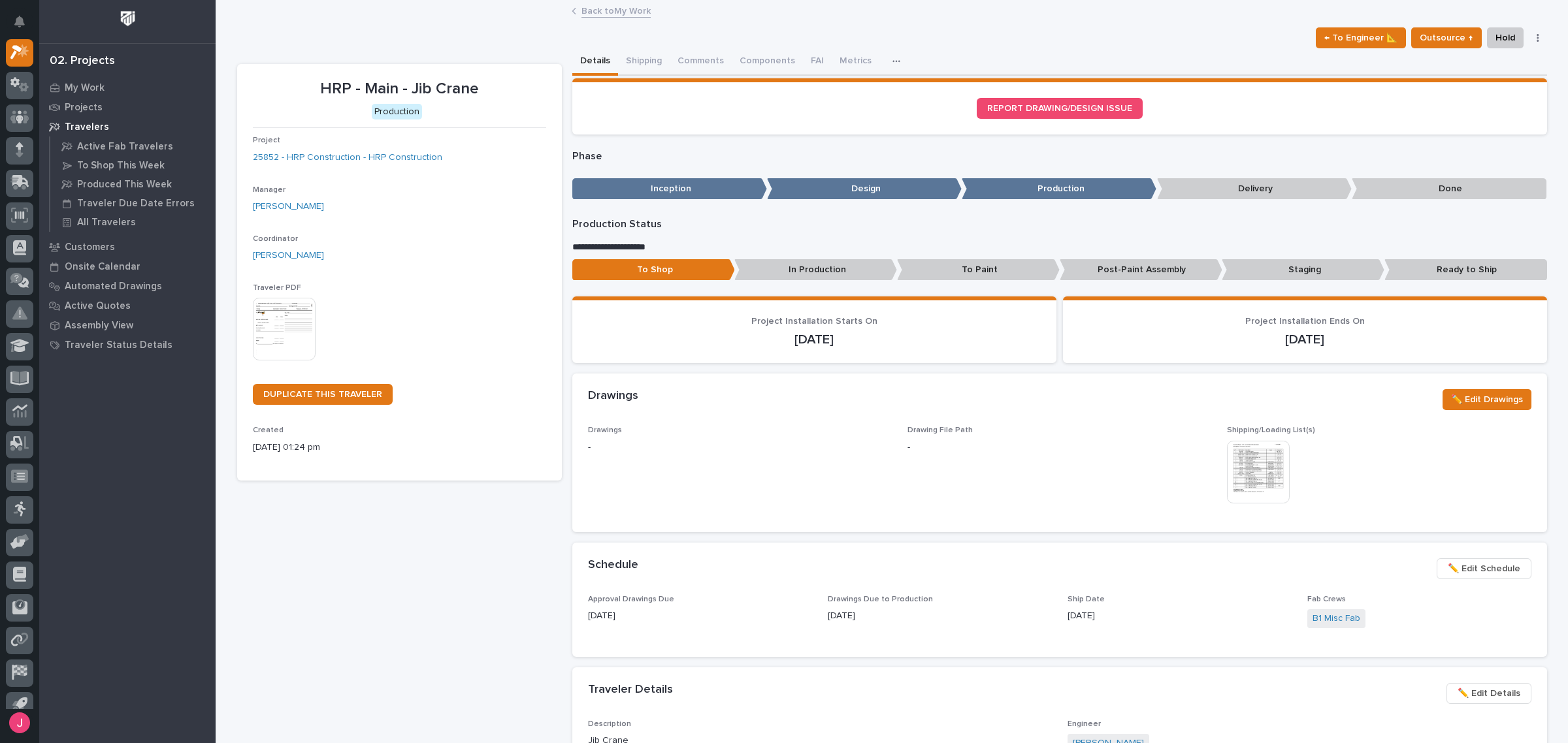
click at [1252, 451] on img at bounding box center [1258, 472] width 62 height 62
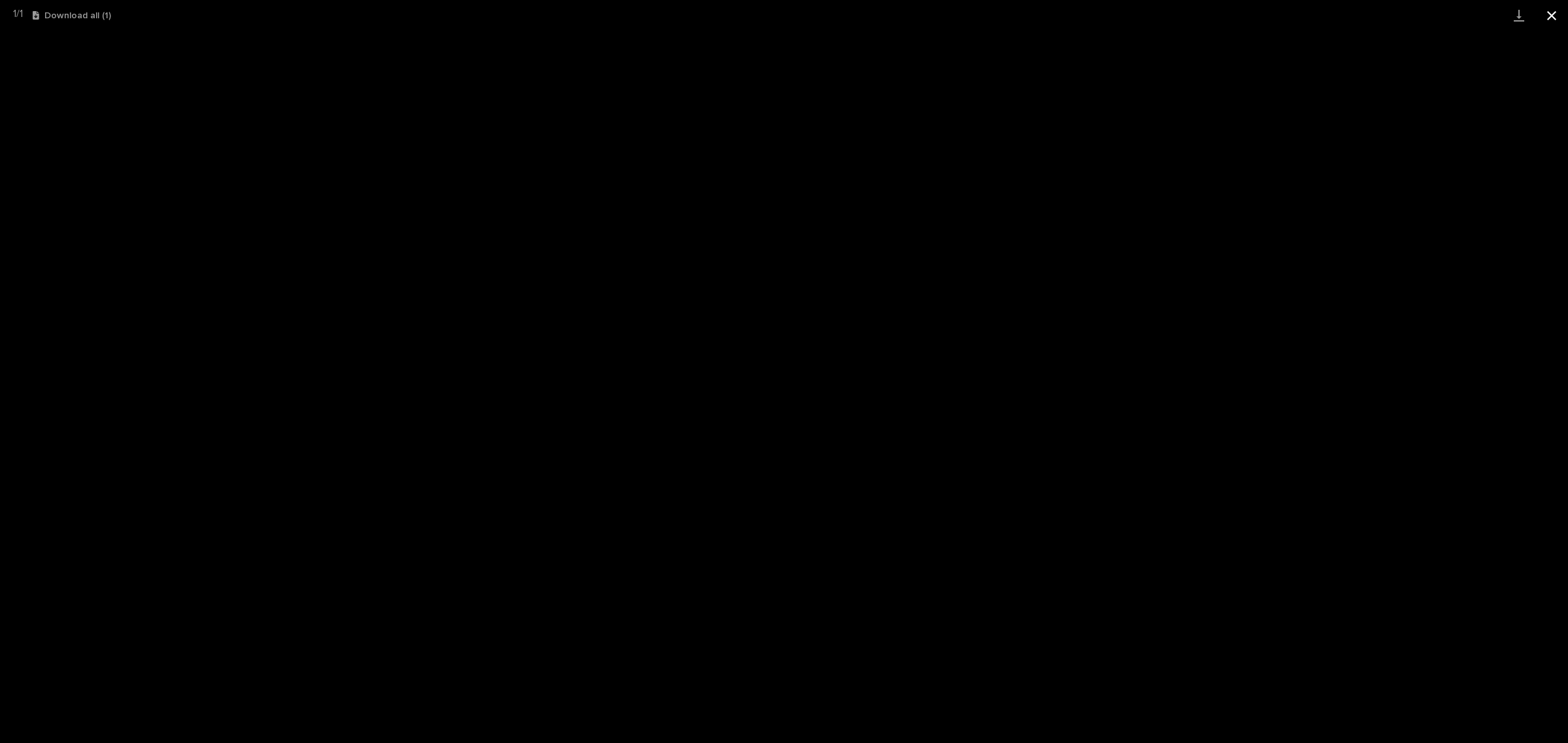
click at [1550, 10] on button "Close gallery" at bounding box center [1552, 15] width 33 height 30
